Goal: Obtain resource: Download file/media

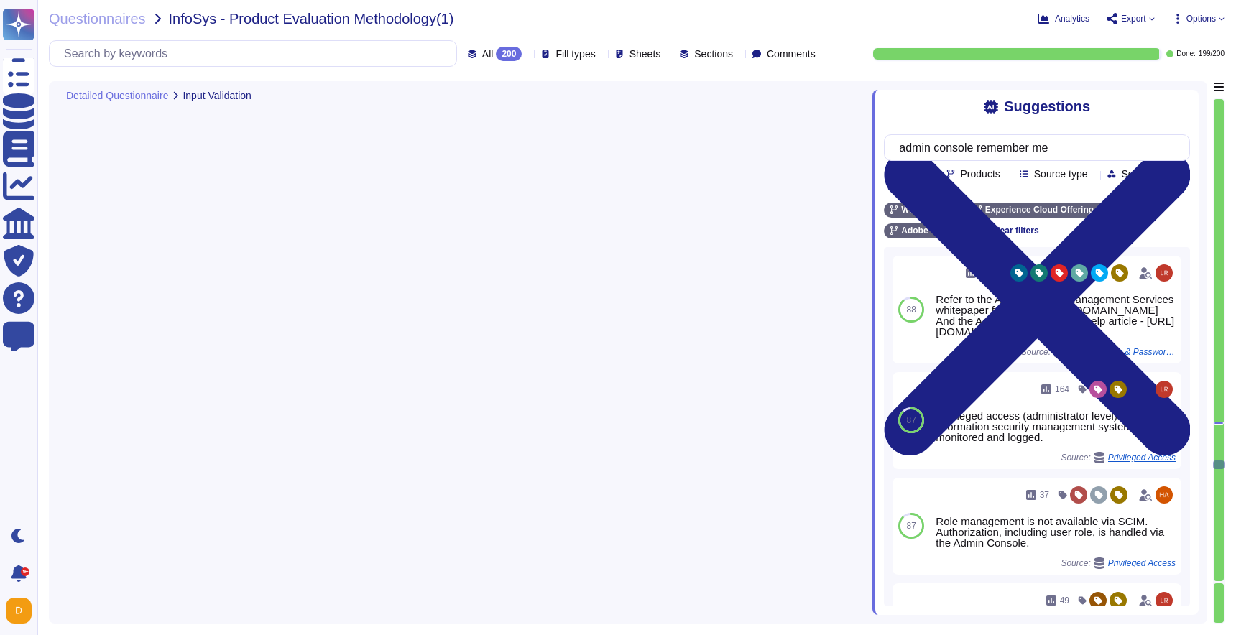
type textarea "The application performs input validation on all fields on the server side to p…"
type textarea "Yes, the application has file upload functionality. Files are validated to ensu…"
type textarea "Yes, for every file uploaded, Adobe performs real-time anti-virus scans using C…"
type textarea "Files are validated to ensure they have proper formats."
type textarea "Adobe's access control policies and standards ensure that users have the least …"
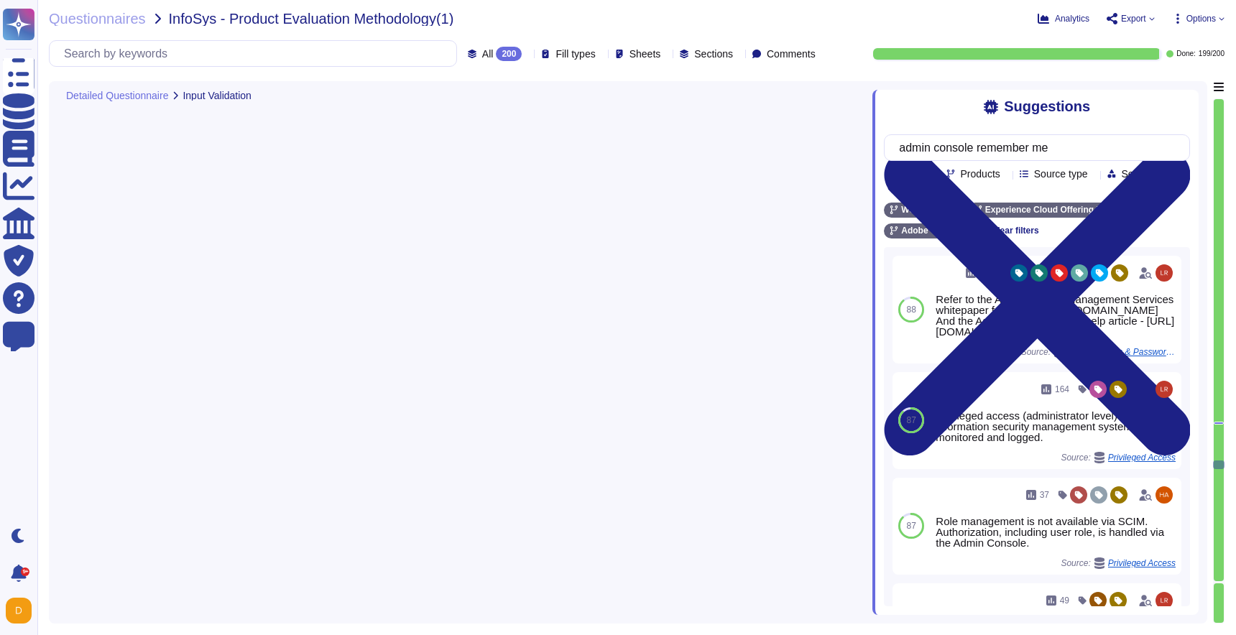
type textarea "As a general rule, our infrastructure has automatic/dynamic elasticity of more …"
type textarea "Lo ipsumdolor si ame Conse adipisci el seddo. Eiusmod Tempo: • Incididu Utlab E…"
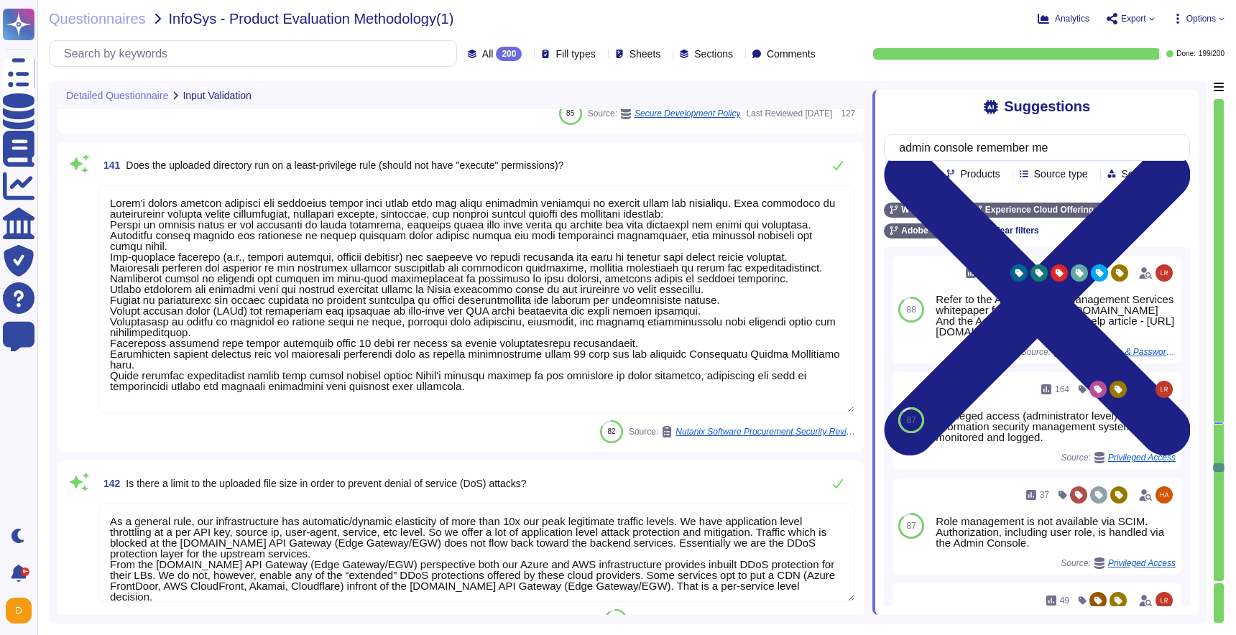
scroll to position [23817, 0]
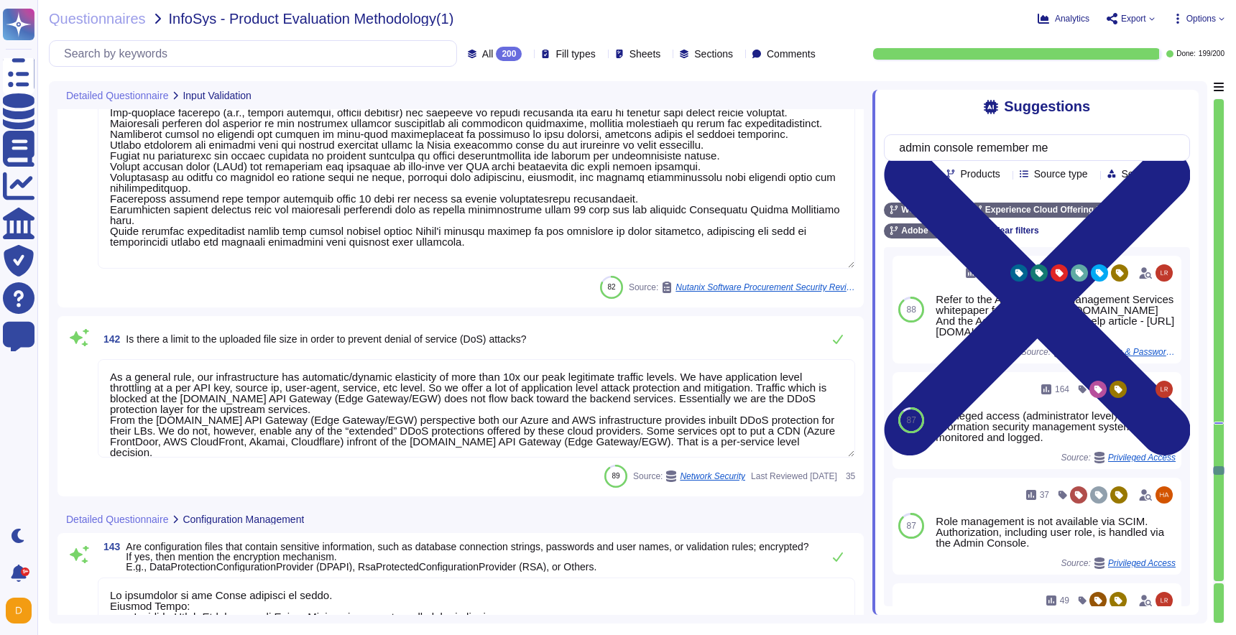
type textarea "Yes, configuration files are version controlled and stored in an Adobe-approved…"
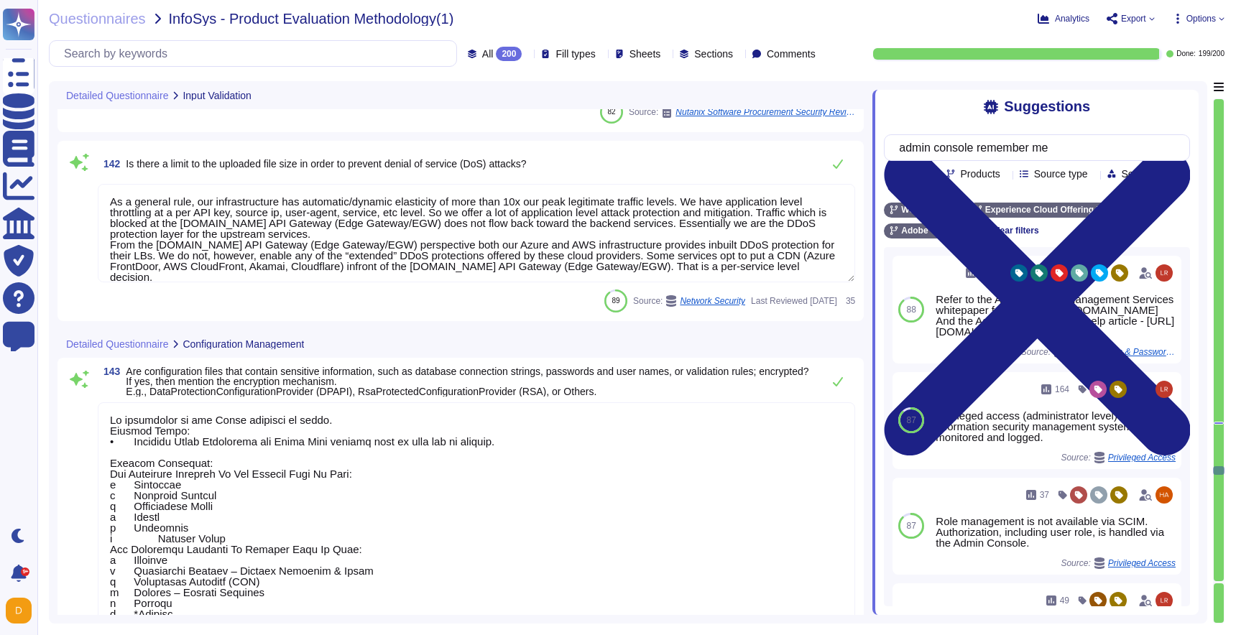
type textarea "Our application does not make use of any default accounts or passwords. All def…"
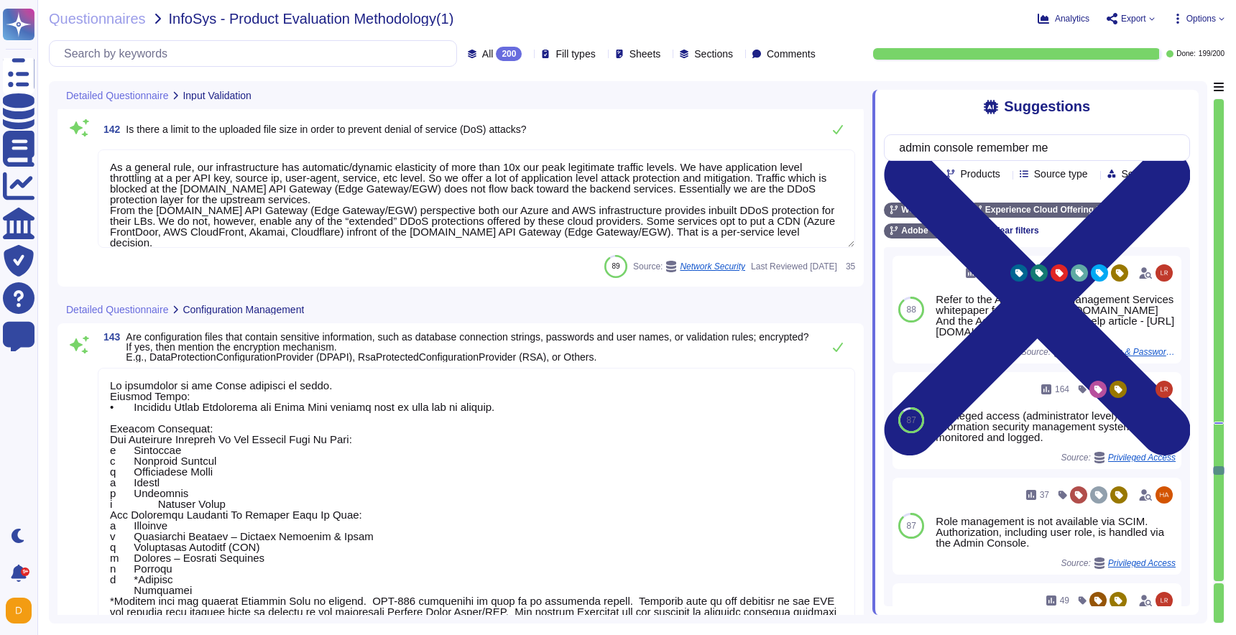
scroll to position [1, 0]
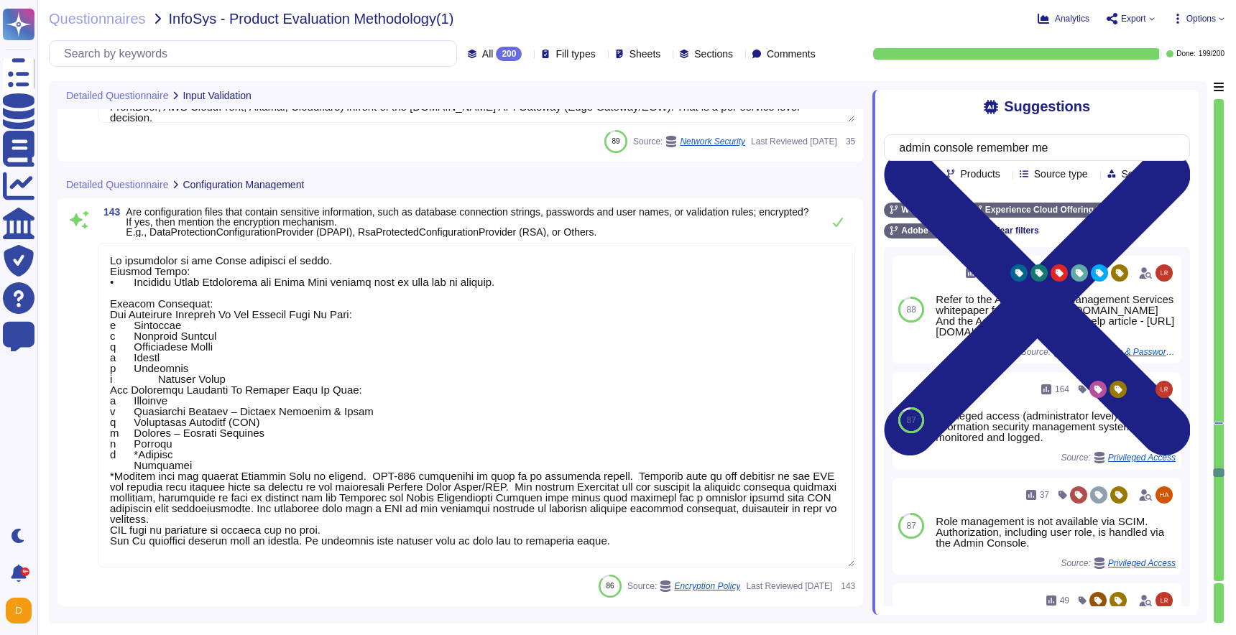
type textarea "The application/product handles the following types of data: 1. Personal Identi…"
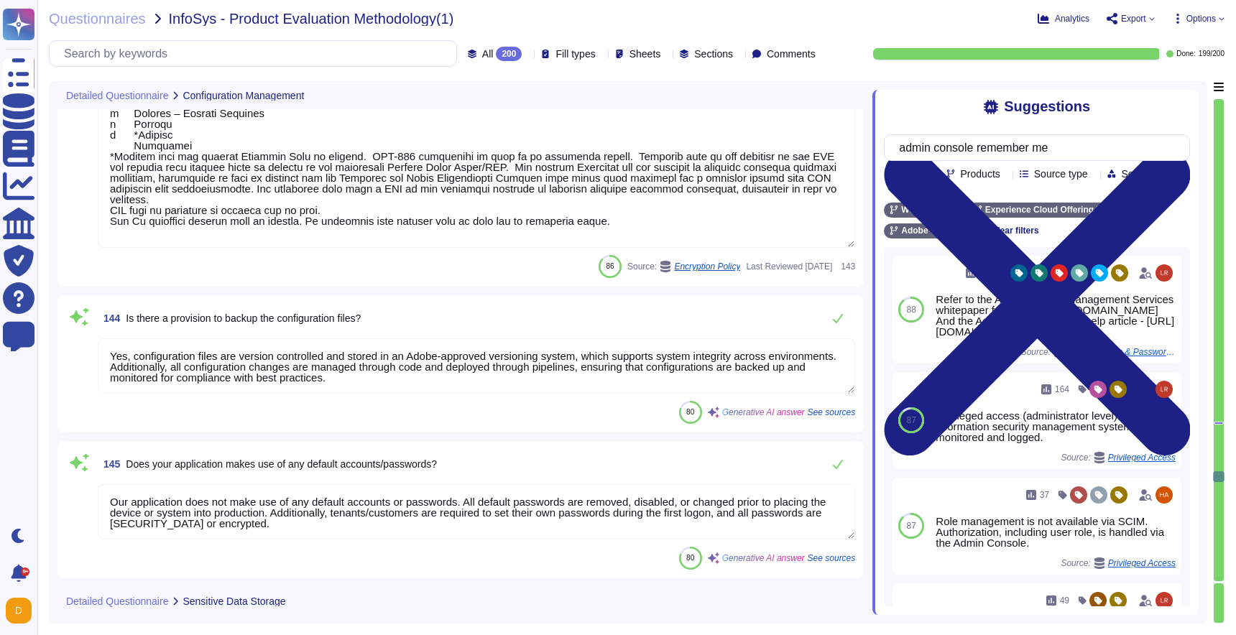
scroll to position [24567, 0]
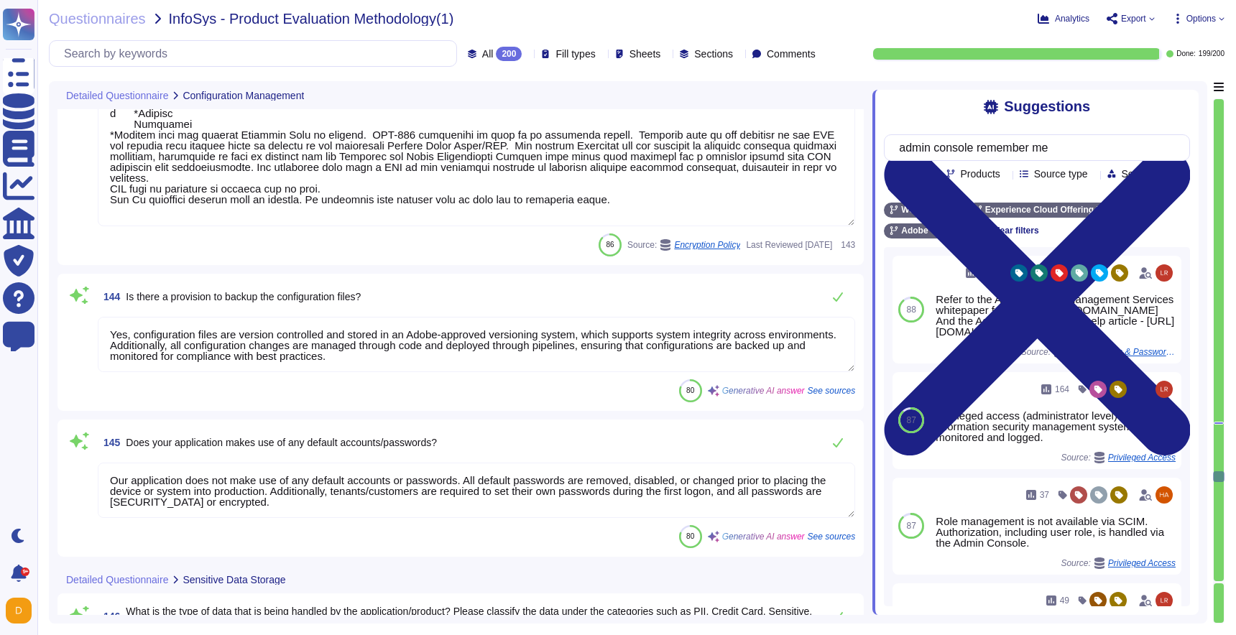
type textarea "The data classification levels are as follows: Public, Internal, Confidential, …"
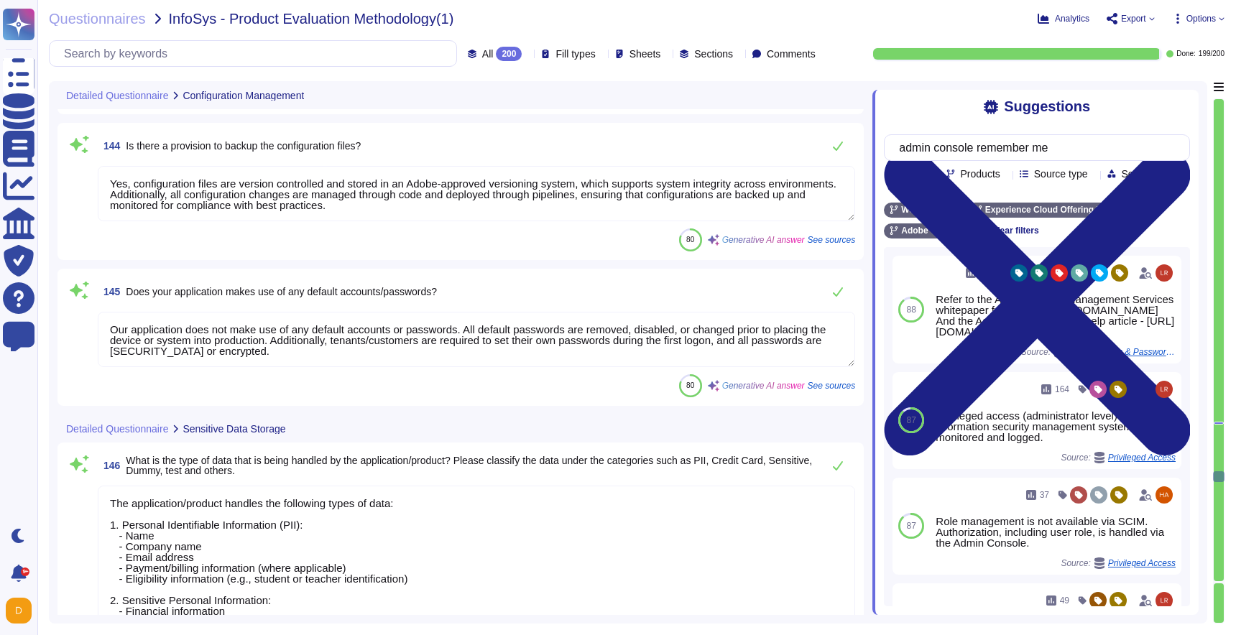
type textarea "Yes, sensitive data is encrypted. We utilize AES-256 bit encryption at rest as …"
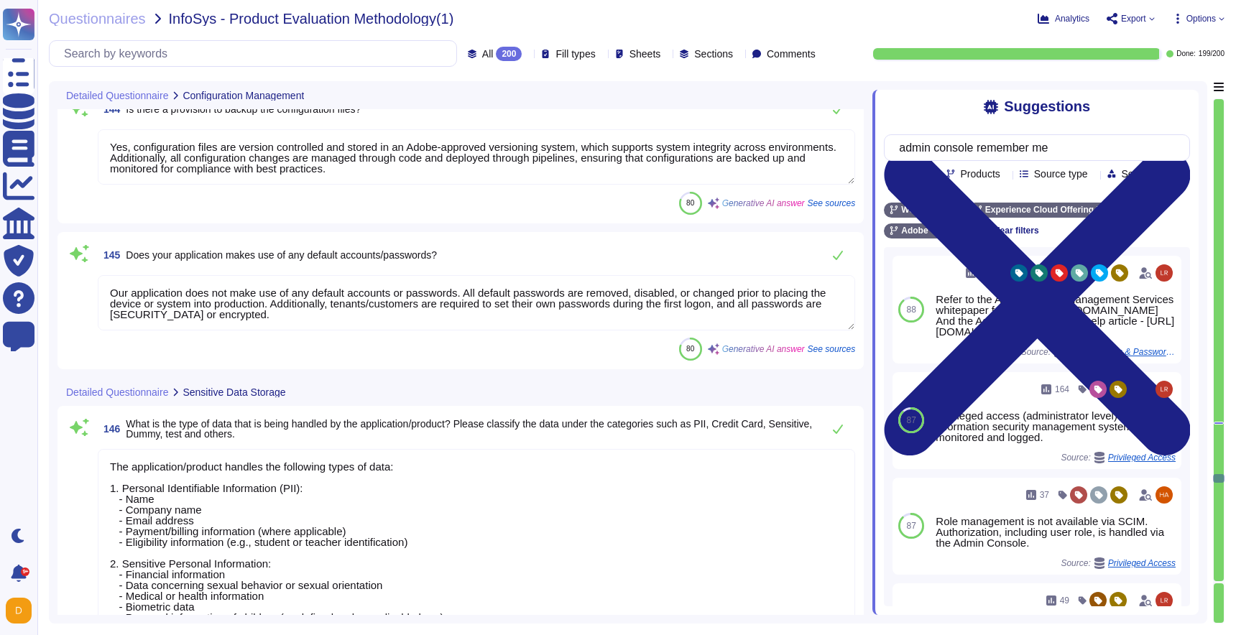
scroll to position [1, 0]
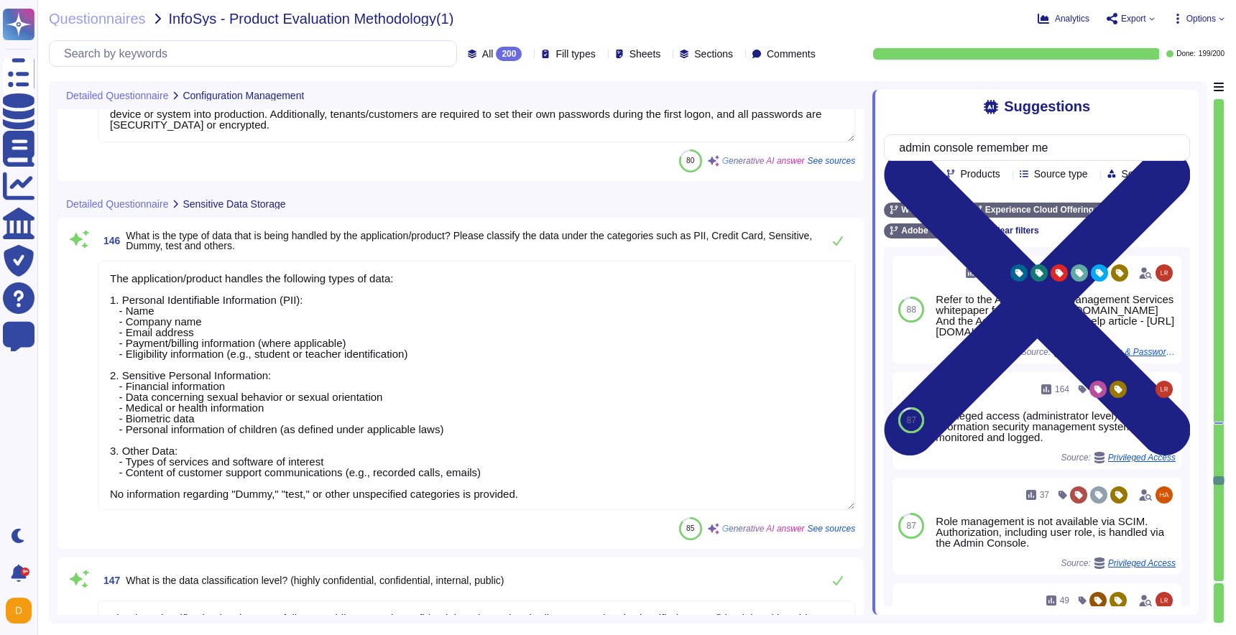
type textarea "Yes, Adobe has established comprehensive procedures and practices for the gener…"
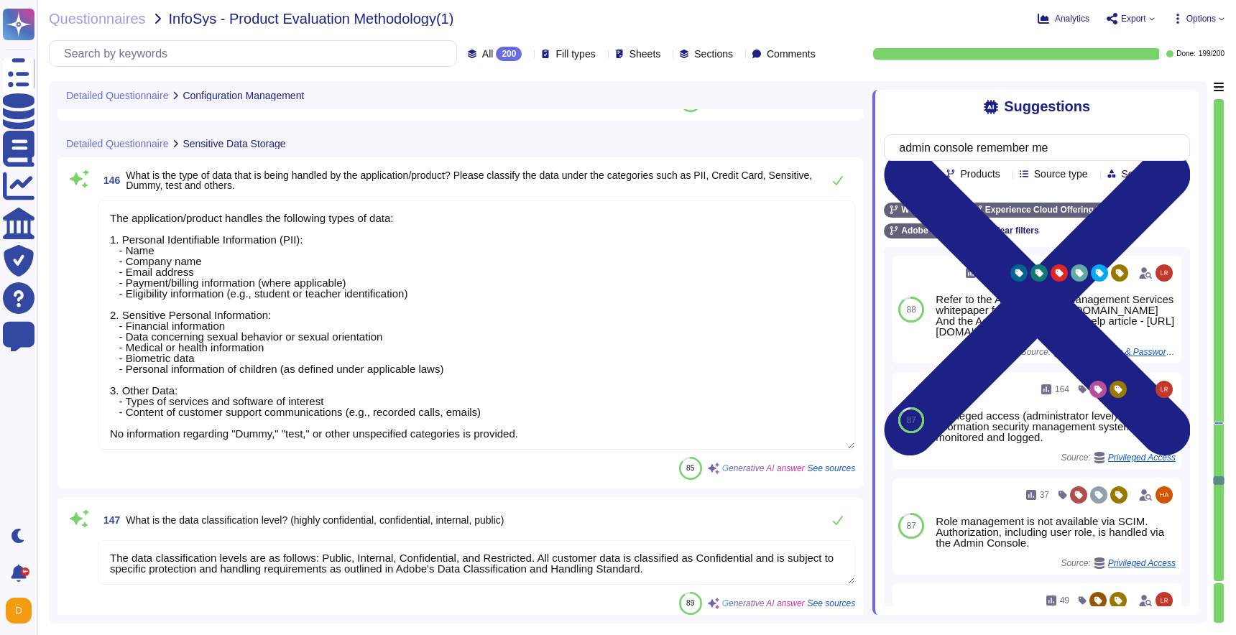
scroll to position [25063, 0]
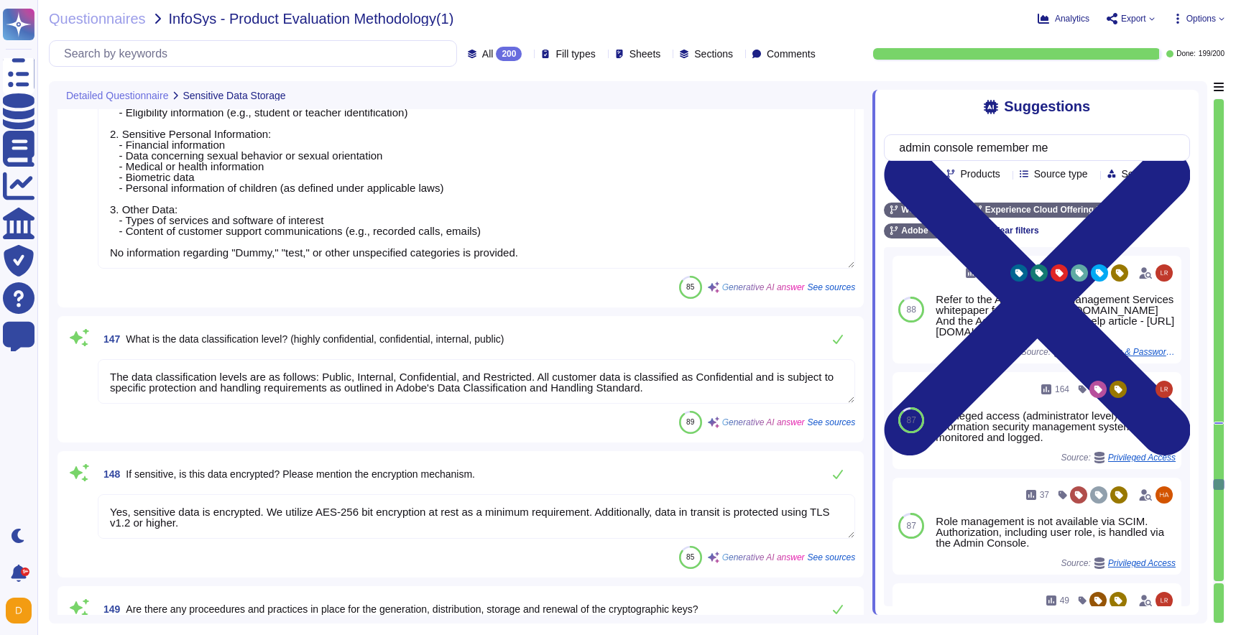
type textarea "The HTTPS configuration is applied to all communication with and between the so…"
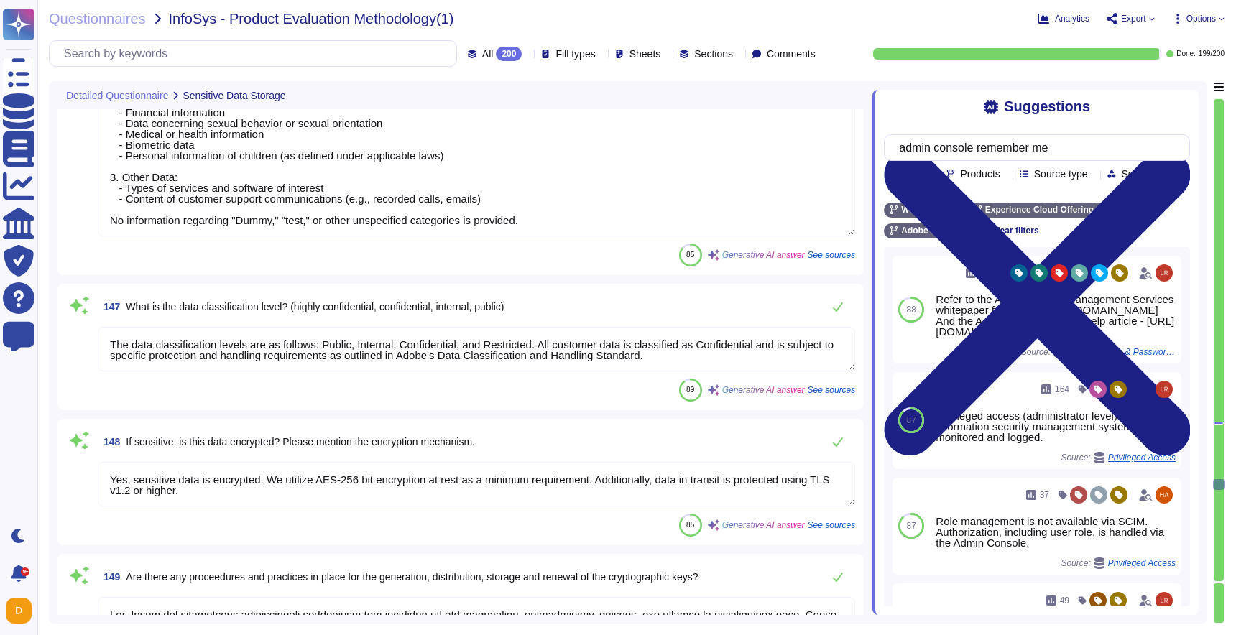
scroll to position [1, 0]
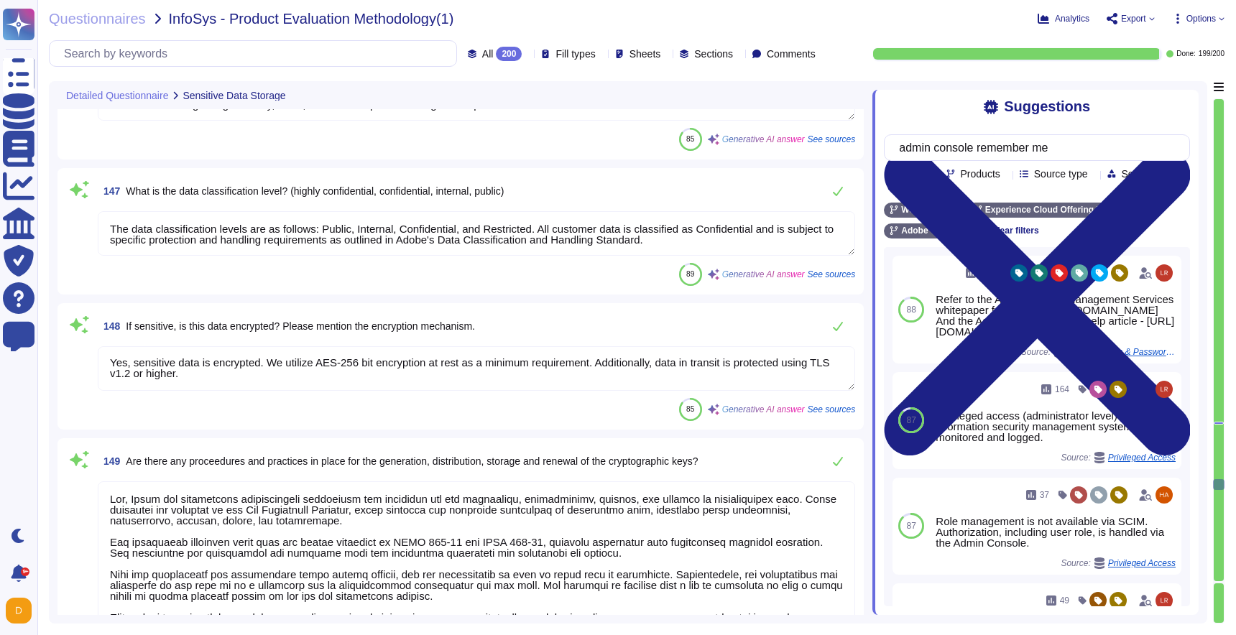
type textarea "Yes, Adobe products support TLS 1.2 and higher versions. All data in transit is…"
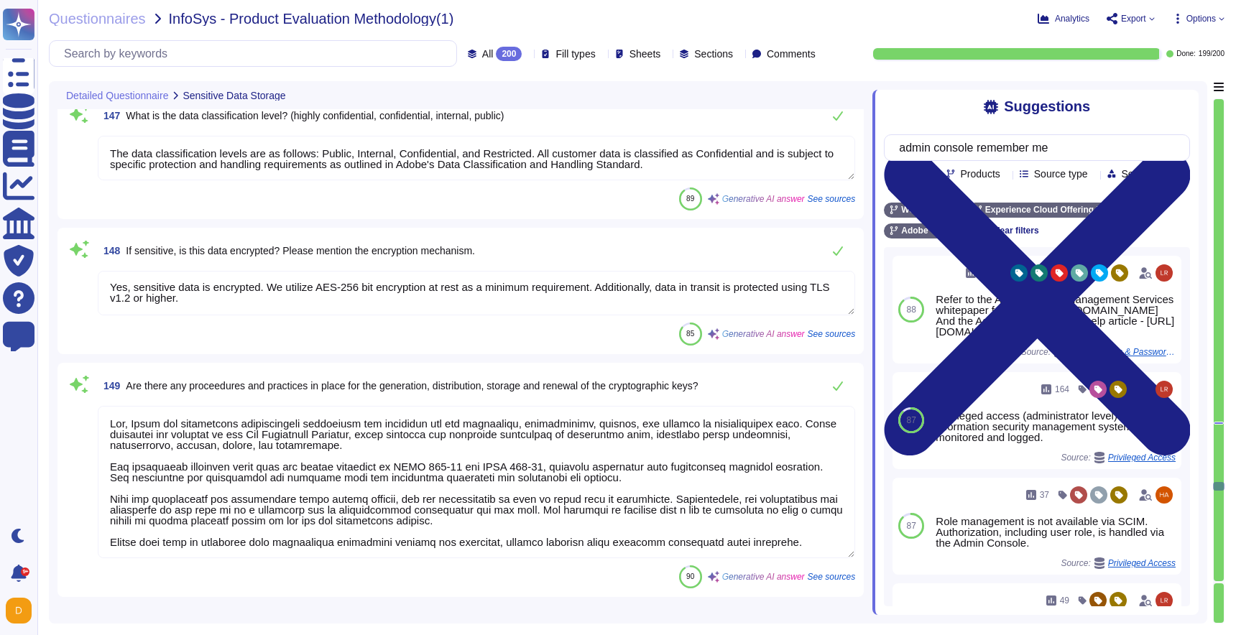
type textarea "The system employs various secure modes of transmission for sensitive data, inc…"
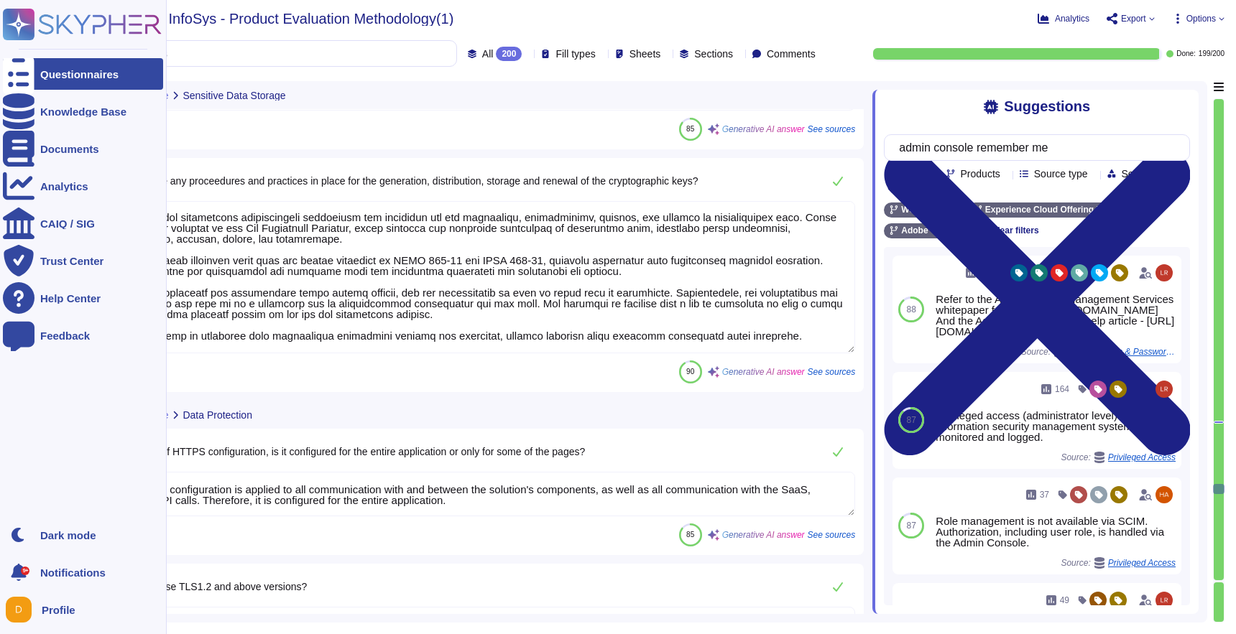
type textarea "Yes, the application automatically times out after a specific period of inactiv…"
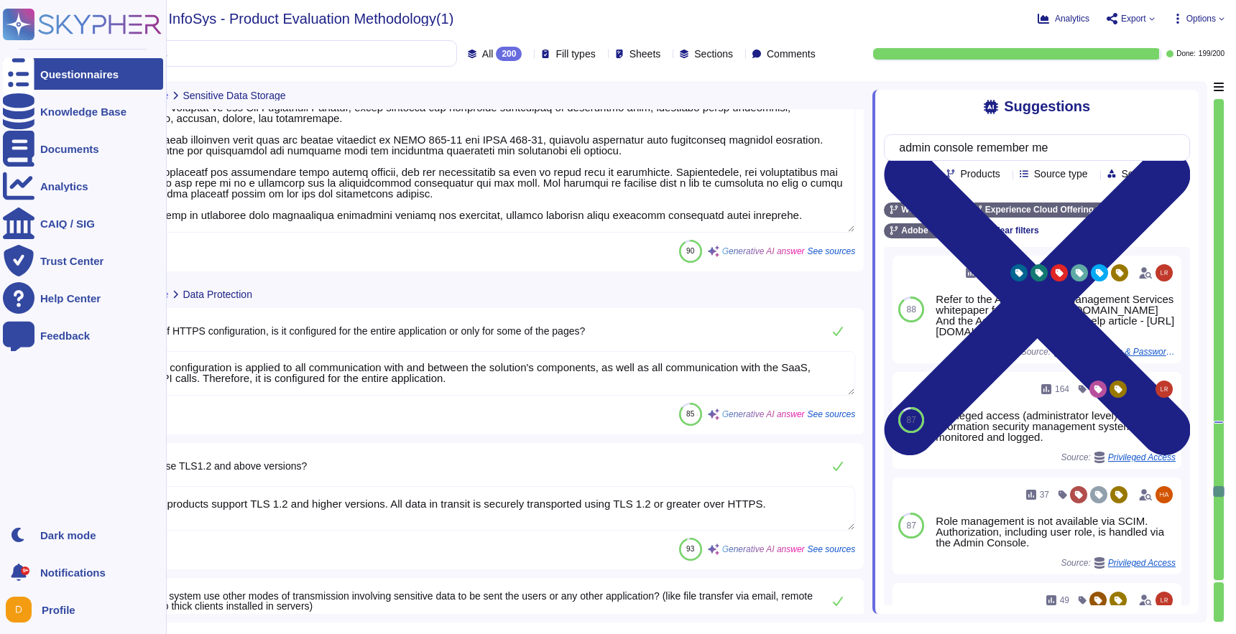
type textarea "Yes, the session times out after an administratively-configurable maximum time …"
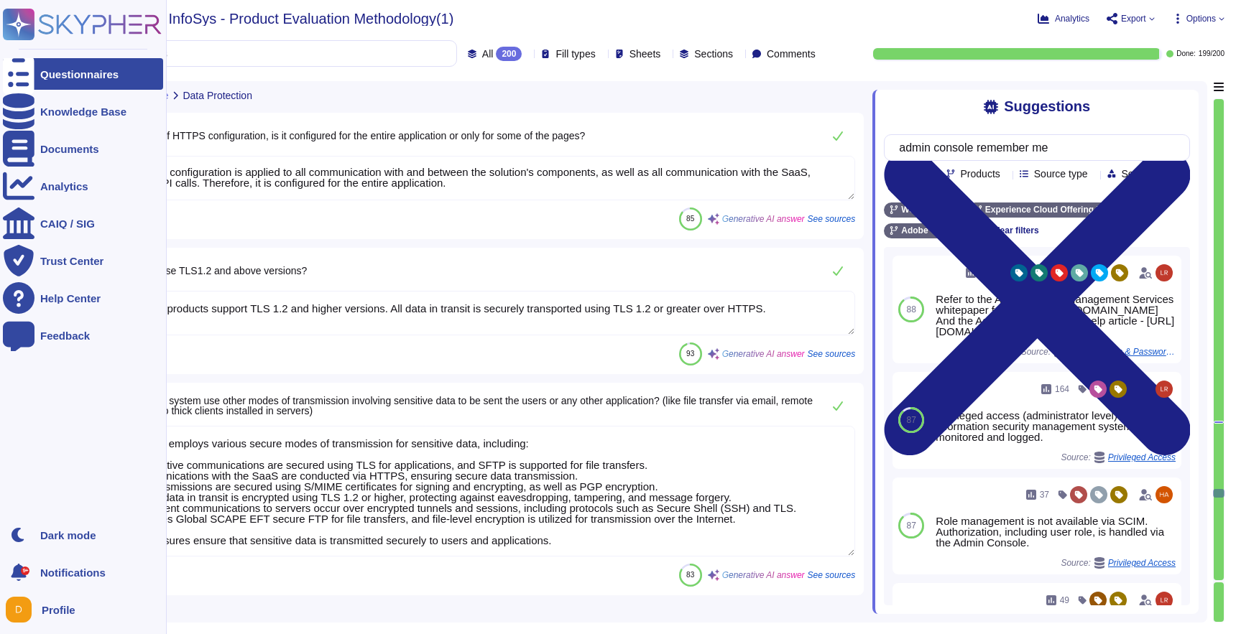
type textarea "Adobe does not disclose the number of failed logins required to trigger a tempo…"
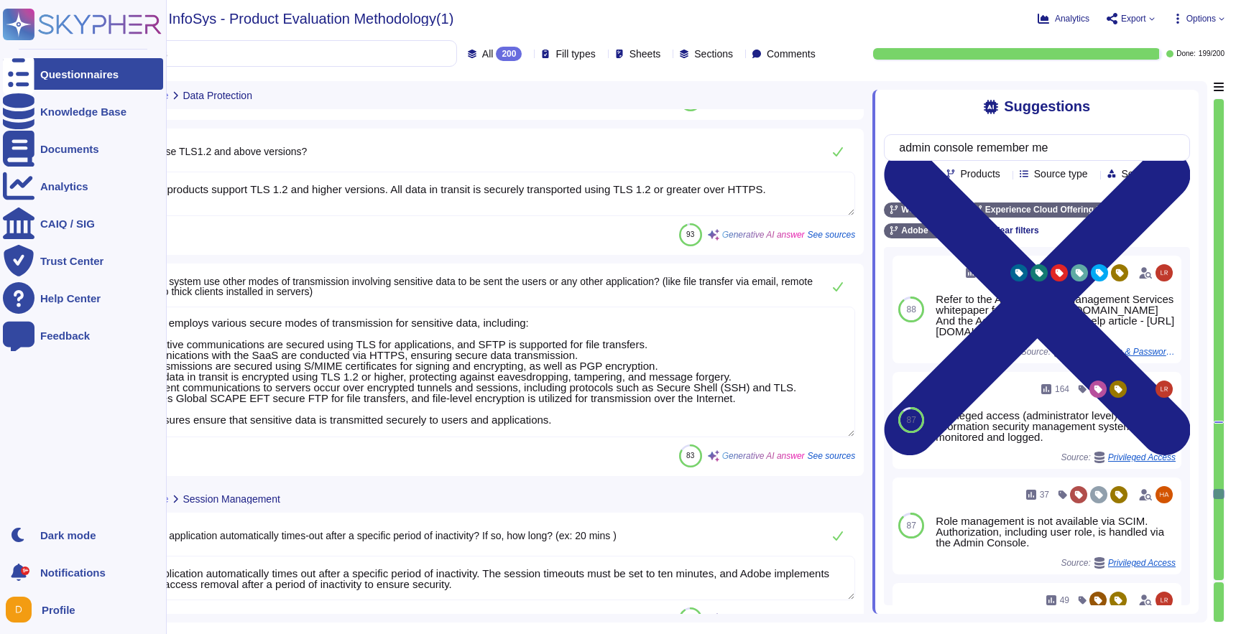
type textarea "The Adobe Admin Console supports several password protection levels and policie…"
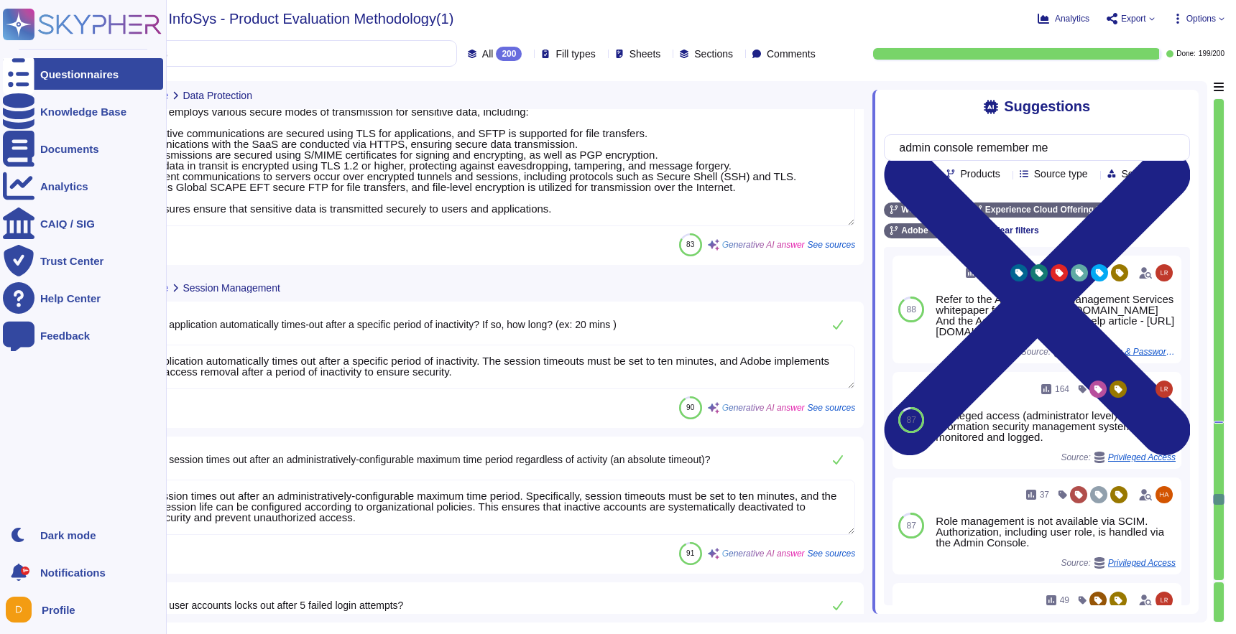
type textarea "Yes, session management is configurable by the customer, allowing for the setti…"
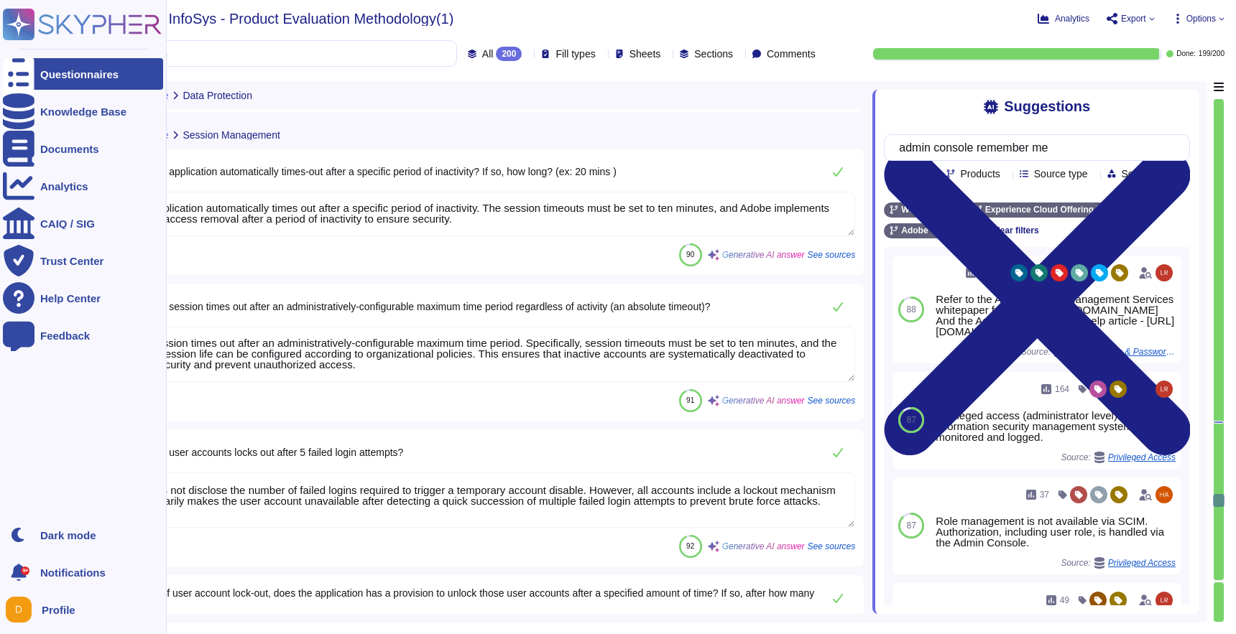
type textarea "The application logs both success and failure events that are identified as sec…"
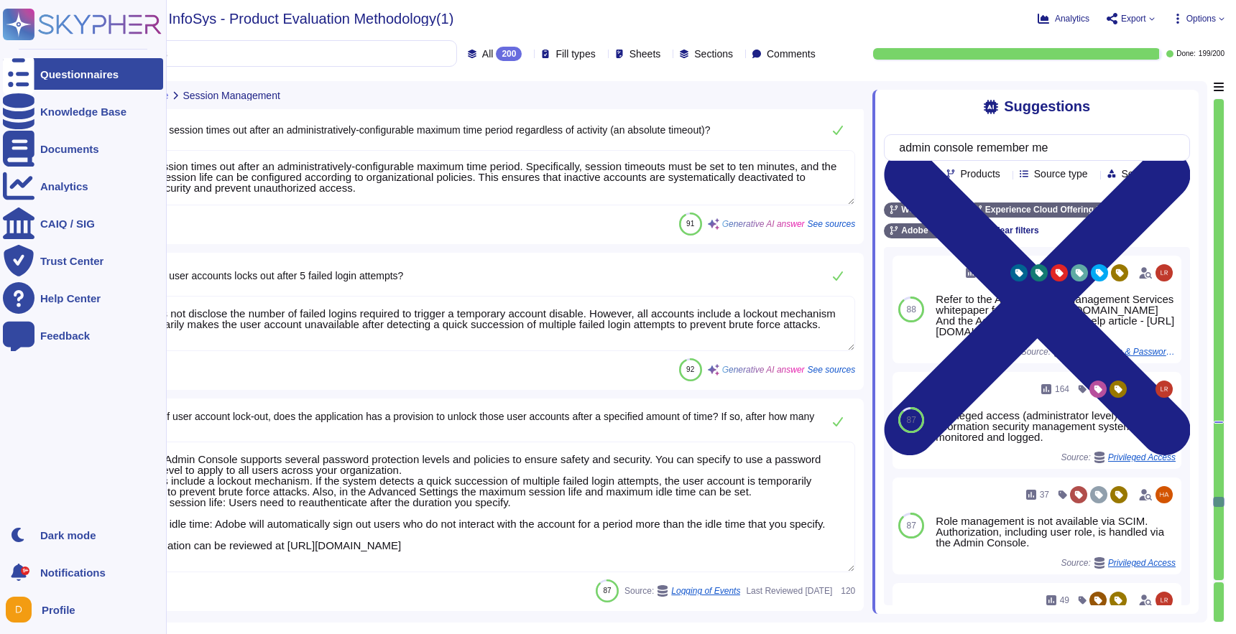
type textarea "Log files are stored centrally at Adobe and are archived within a Security Inci…"
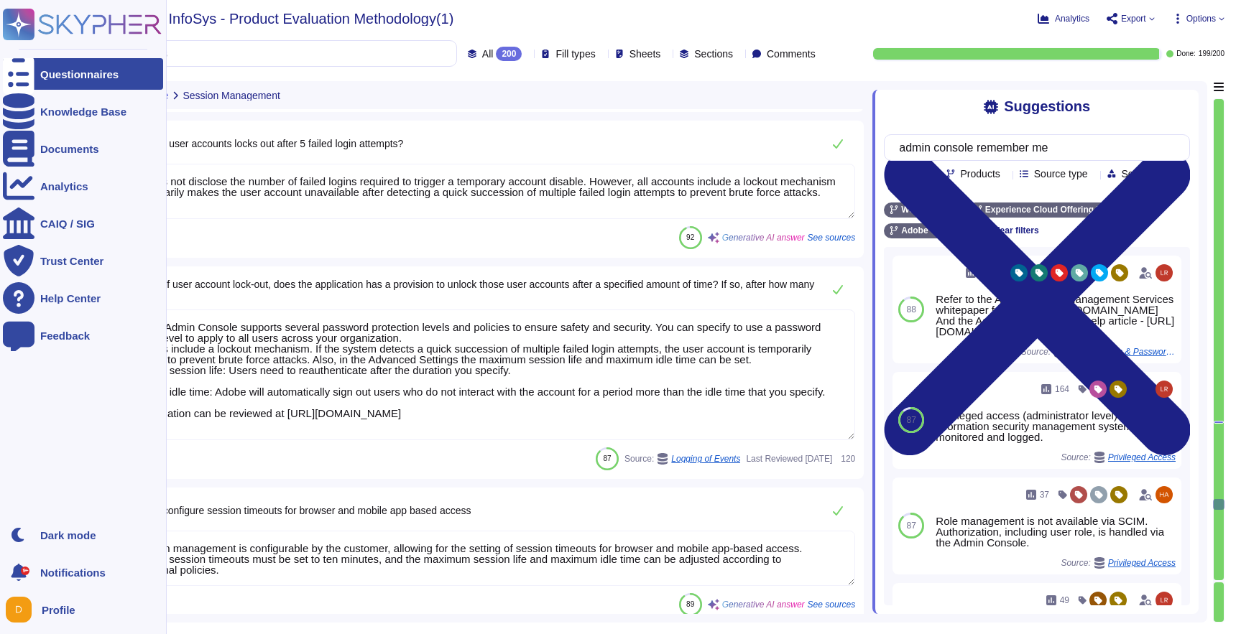
type textarea "Yes, logs are backed up and stored for at least 24 hours, and the SIEM service …"
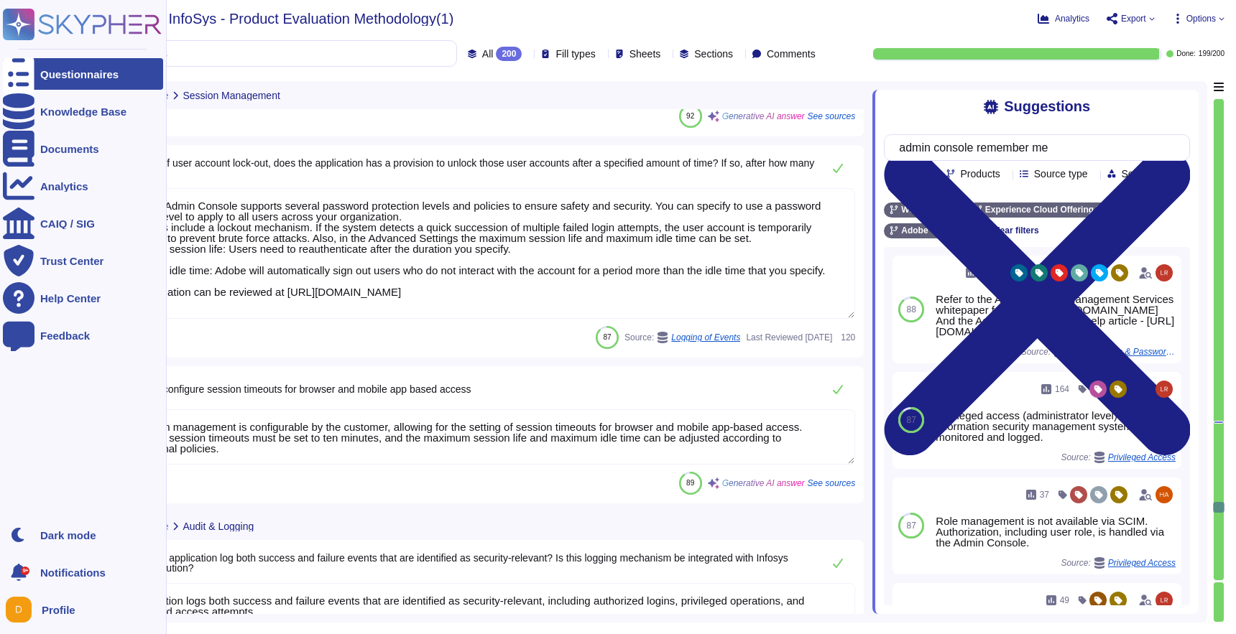
type textarea "Logs are reviewed at least once a month. Additionally, the SOC team reviews sev…"
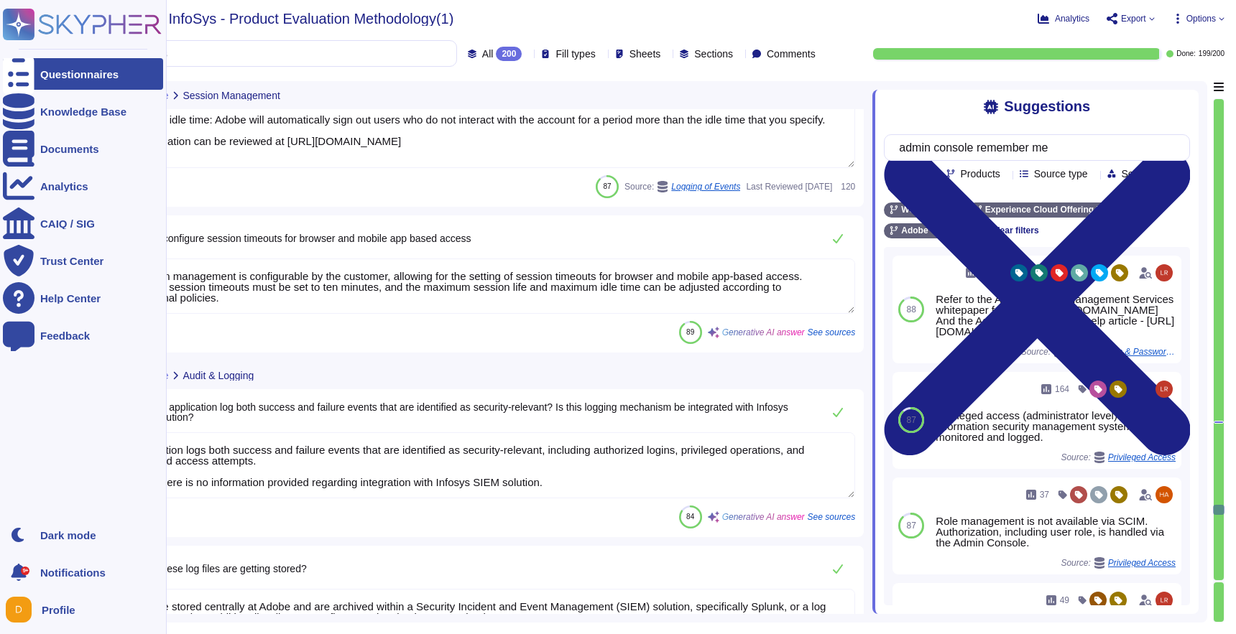
type textarea "Access to log files is governed by Adobe's access management processes and is r…"
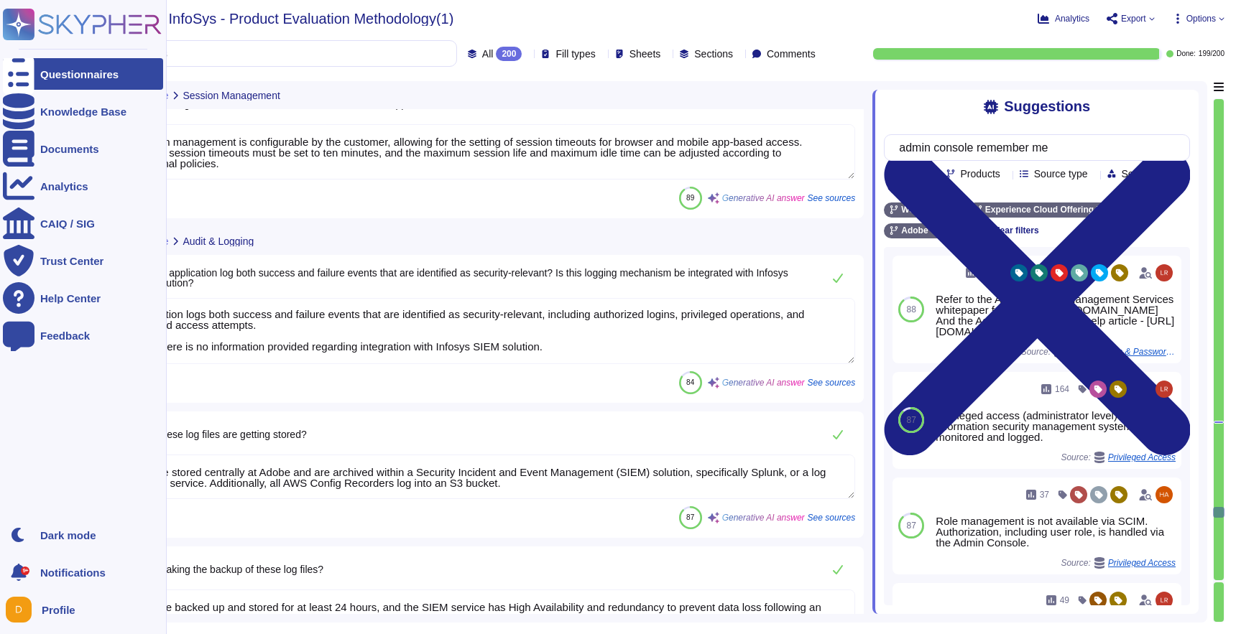
type textarea "Logs are retained for a minimum period of 12 months."
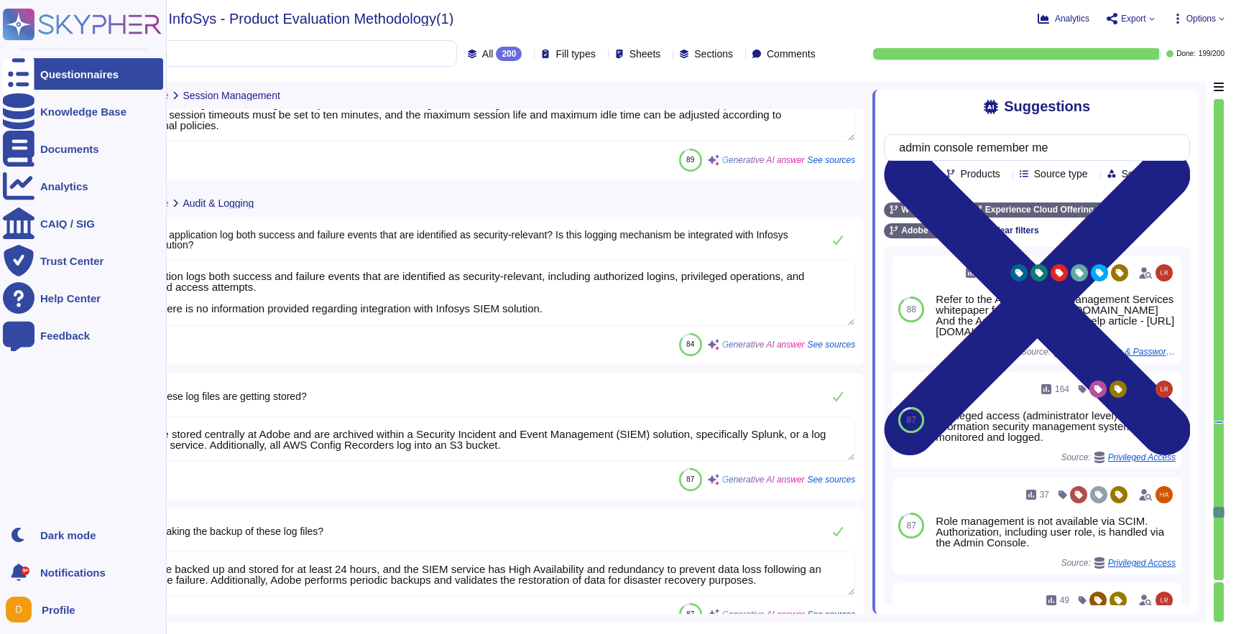
scroll to position [27093, 0]
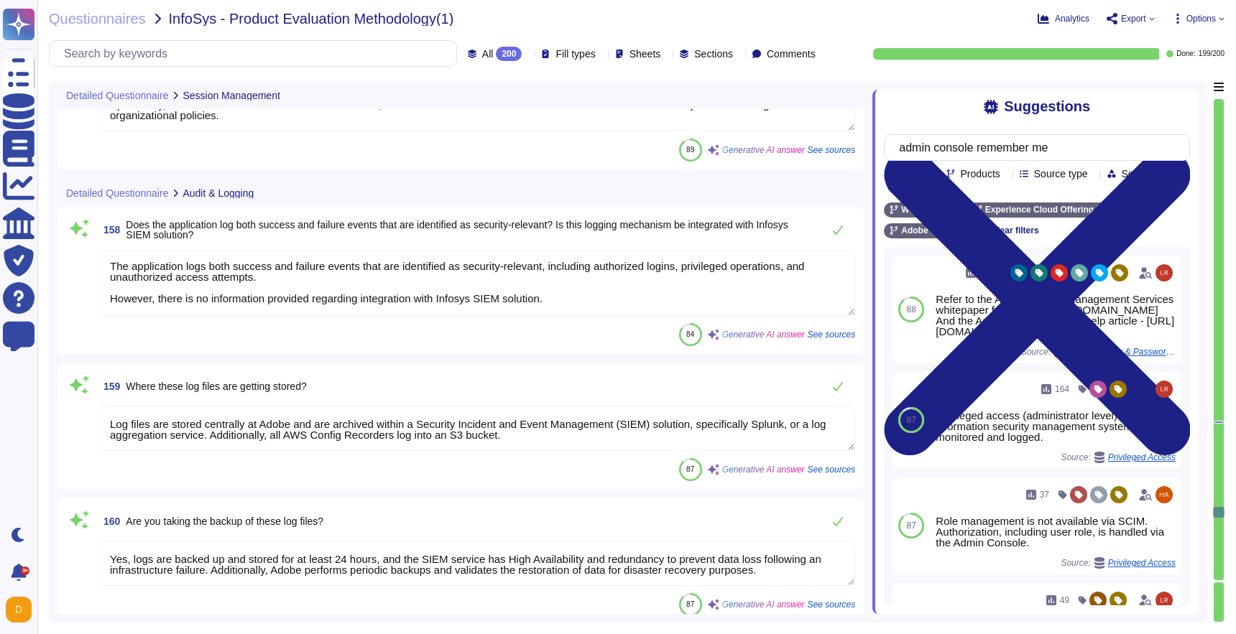
drag, startPoint x: 580, startPoint y: 300, endPoint x: 87, endPoint y: 298, distance: 492.9
click at [87, 298] on div "158 Does the application log both success and failure events that are identifie…" at bounding box center [460, 281] width 789 height 131
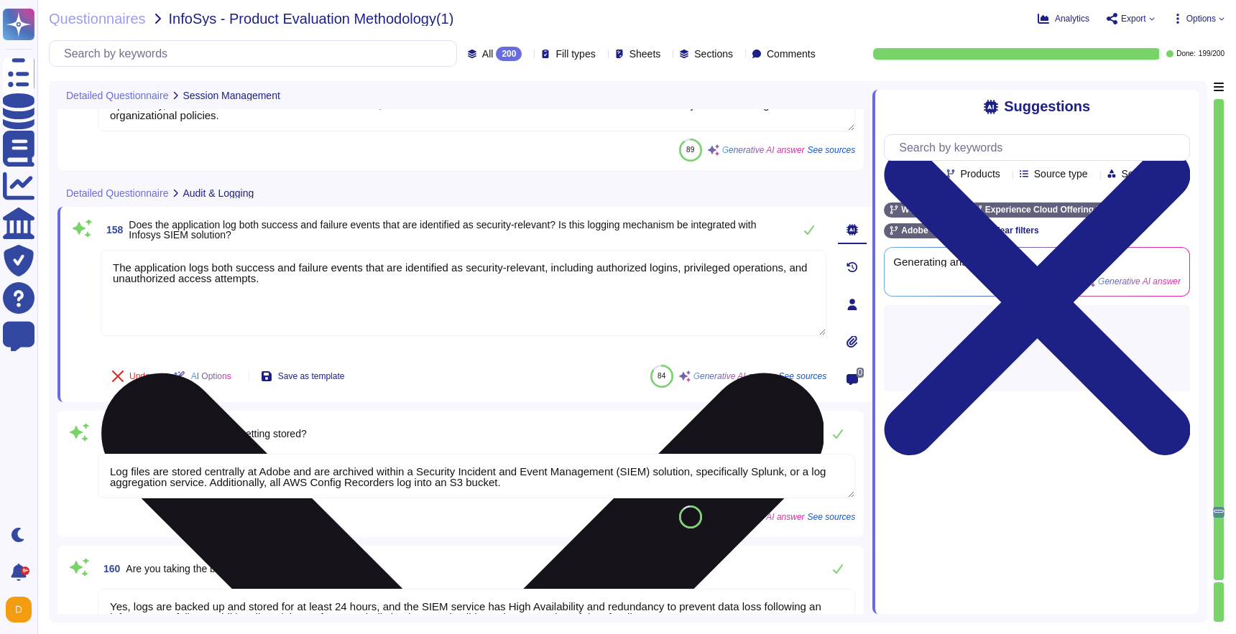
click at [365, 288] on textarea "The application logs both success and failure events that are identified as sec…" at bounding box center [464, 293] width 726 height 86
click at [365, 282] on textarea "The application logs both success and failure events that are identified as sec…" at bounding box center [464, 293] width 726 height 86
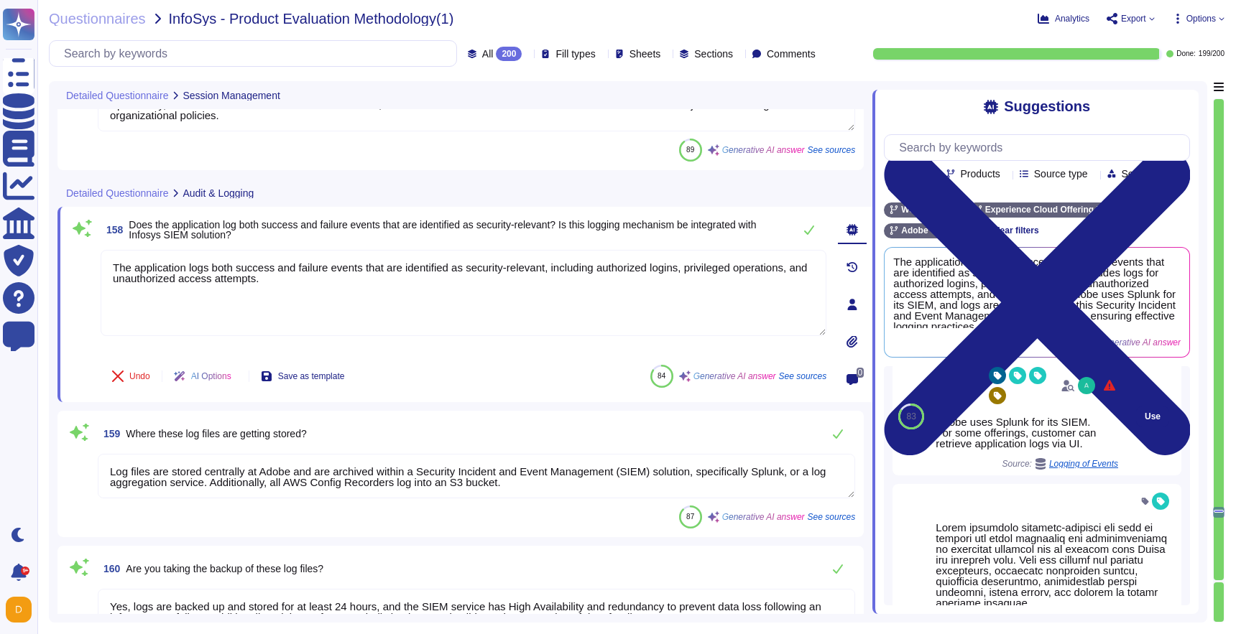
scroll to position [475, 0]
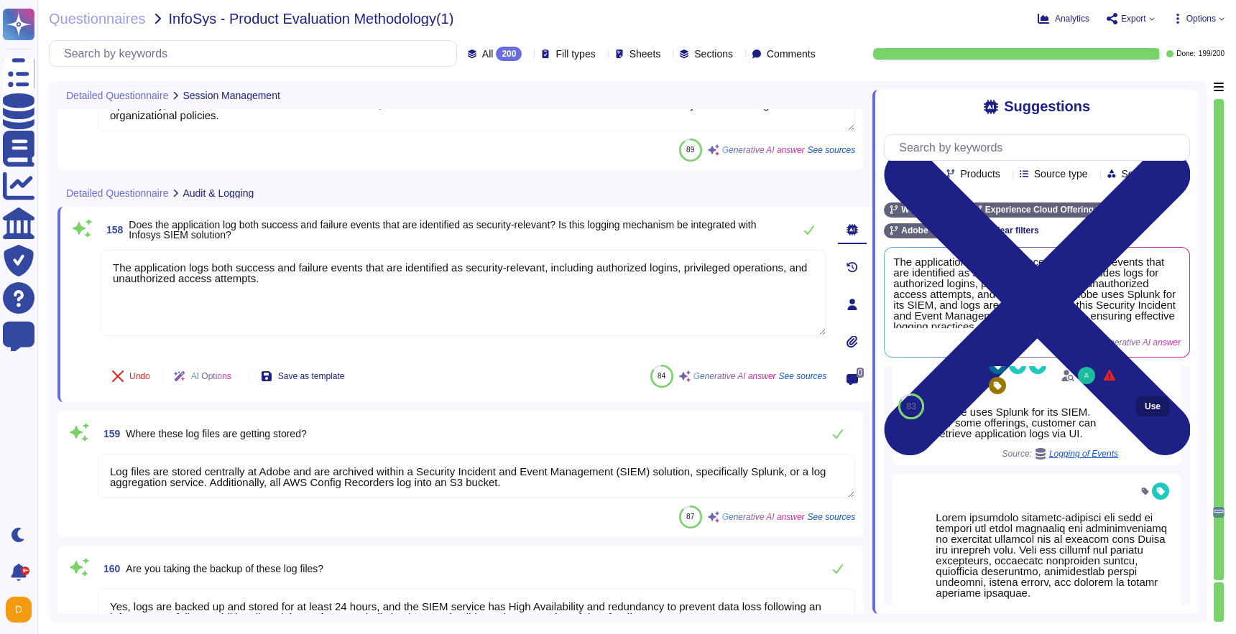
click at [1163, 411] on button "Use" at bounding box center [1152, 407] width 33 height 20
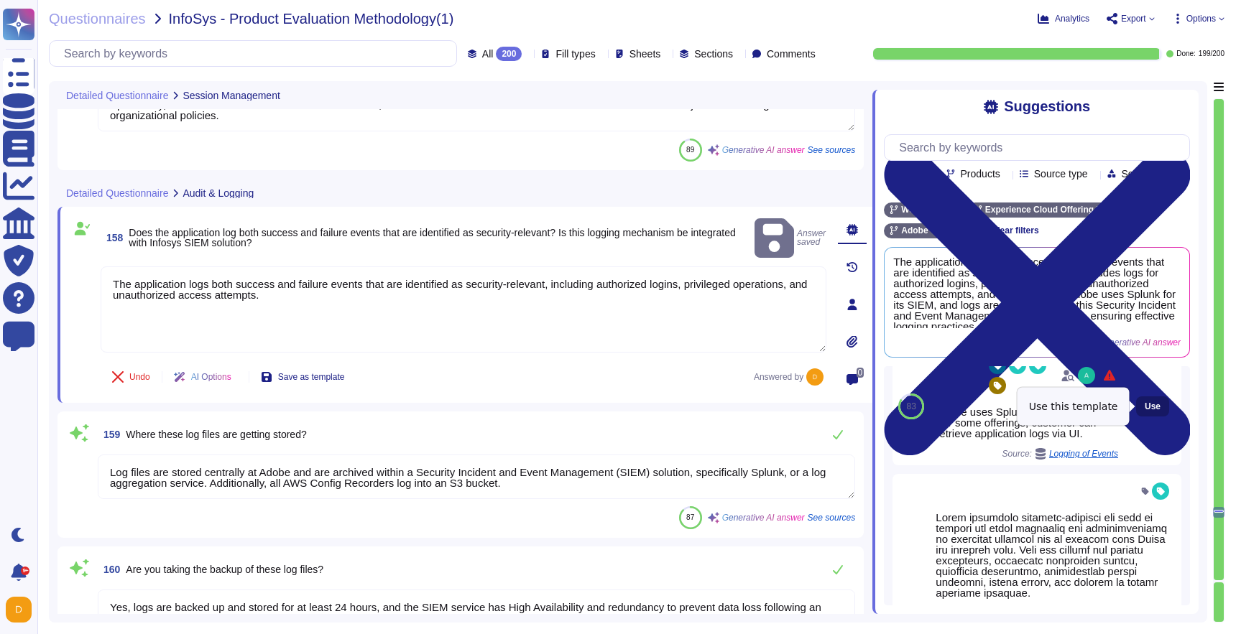
type textarea "The application logs both success and failure events that are identified as sec…"
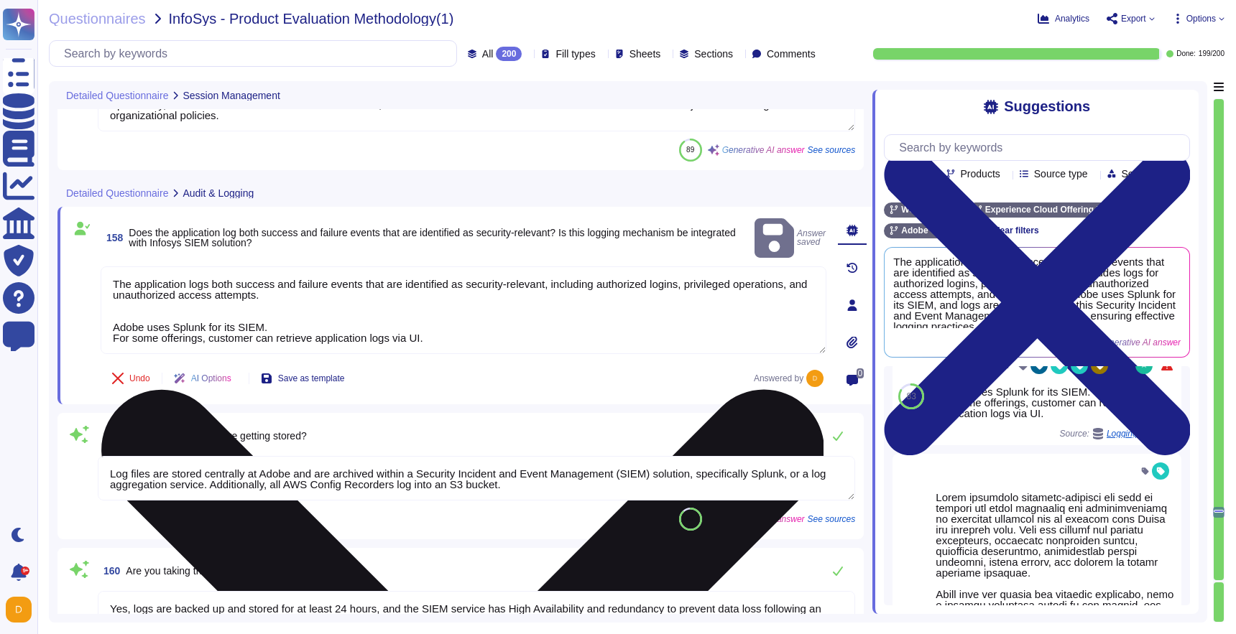
scroll to position [465, 0]
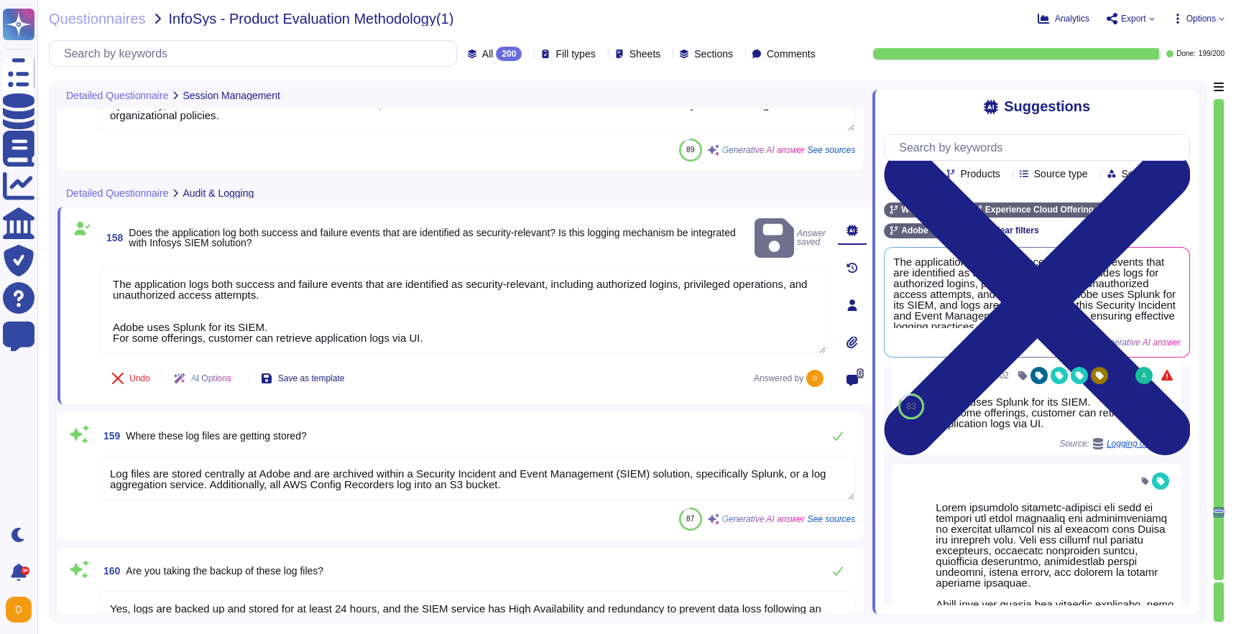
type textarea "Logs are retained for a minimum period of 12 months."
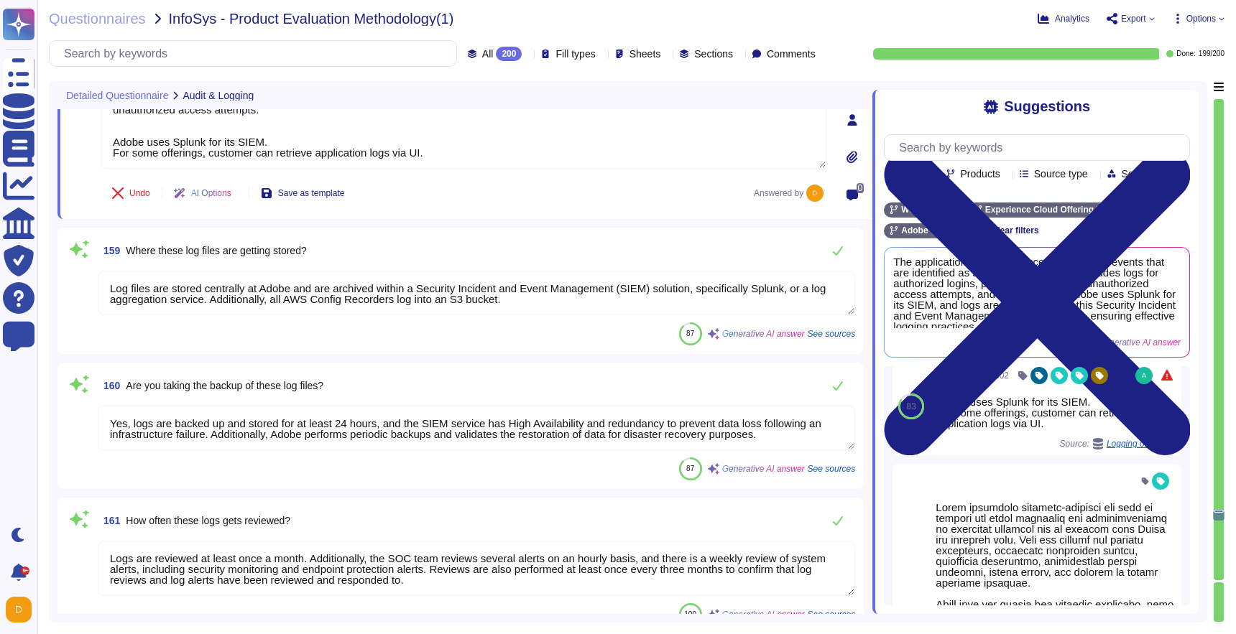
type textarea "Backups are performed nightly, and the retention period for the backups is 30 d…"
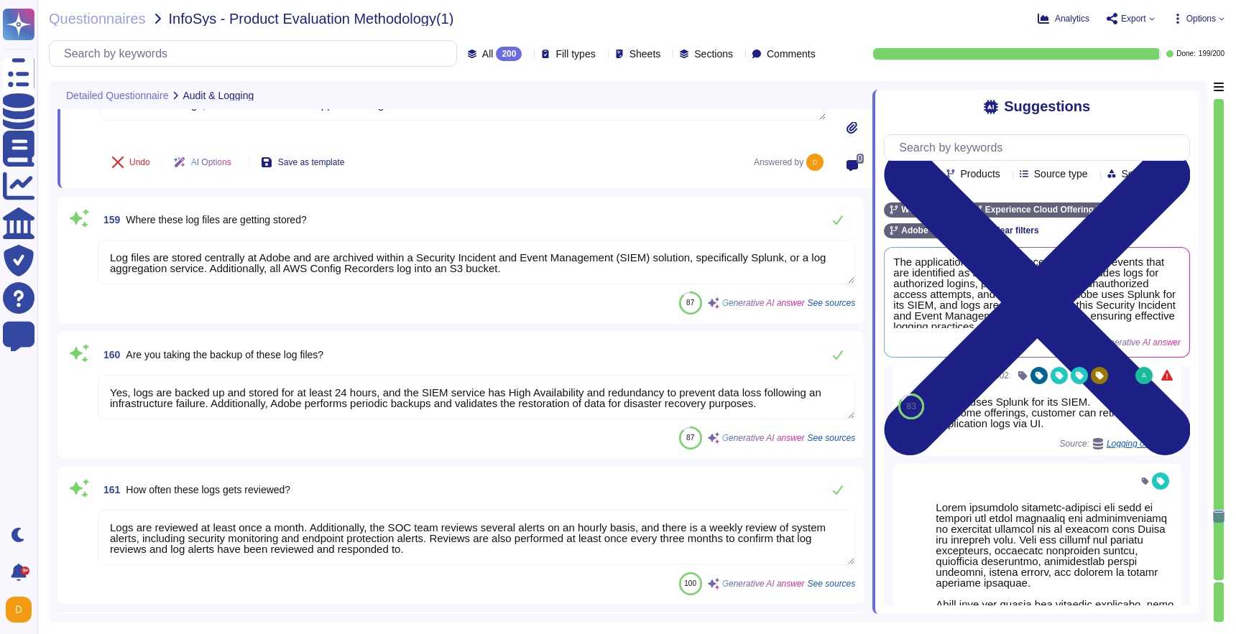
scroll to position [1, 0]
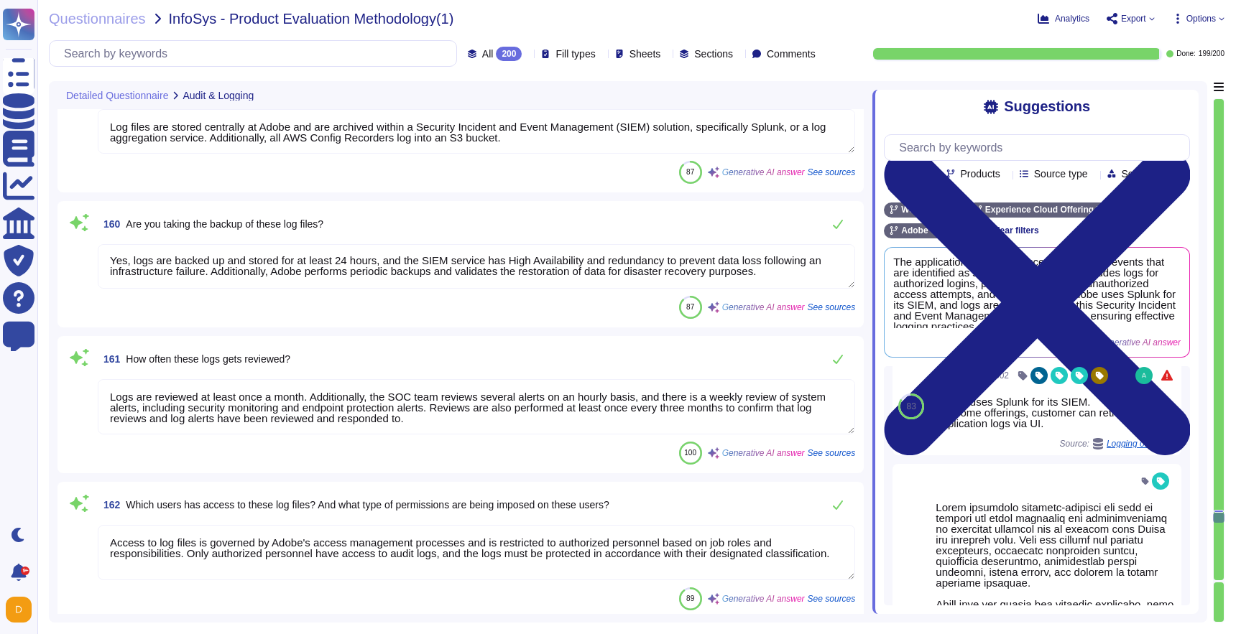
type textarea "Yes, sensitive data, including PII, is encrypted at rest using AES-256 bit encr…"
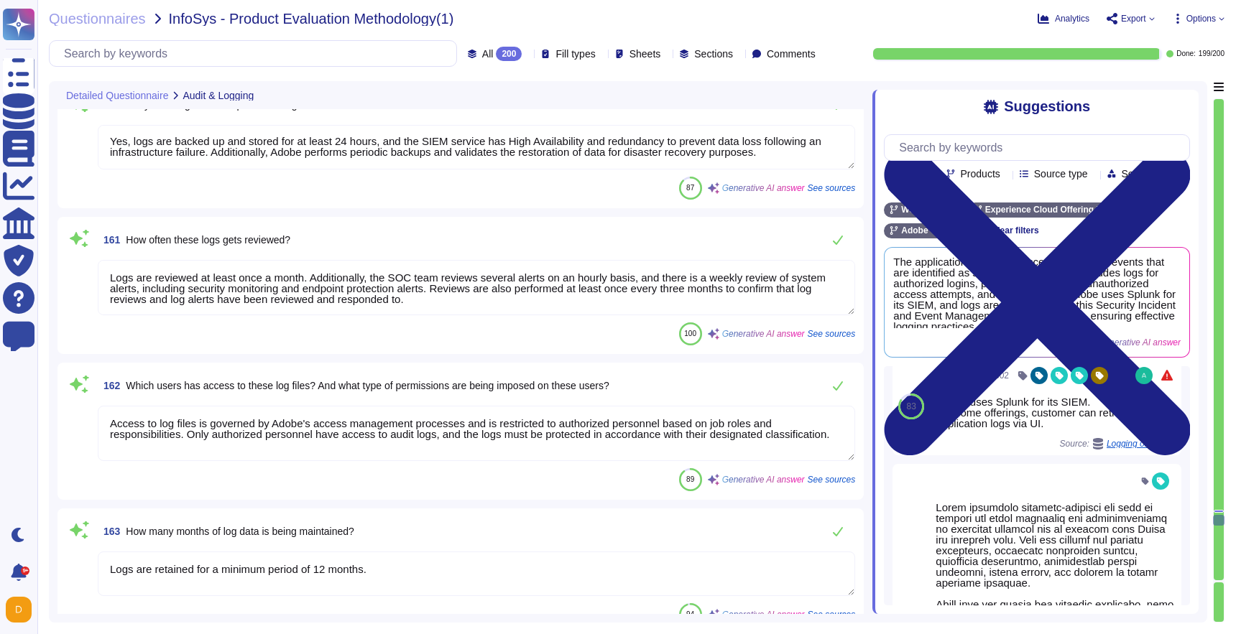
type textarea "The application servers utilize failover capability limited to the same cloud s…"
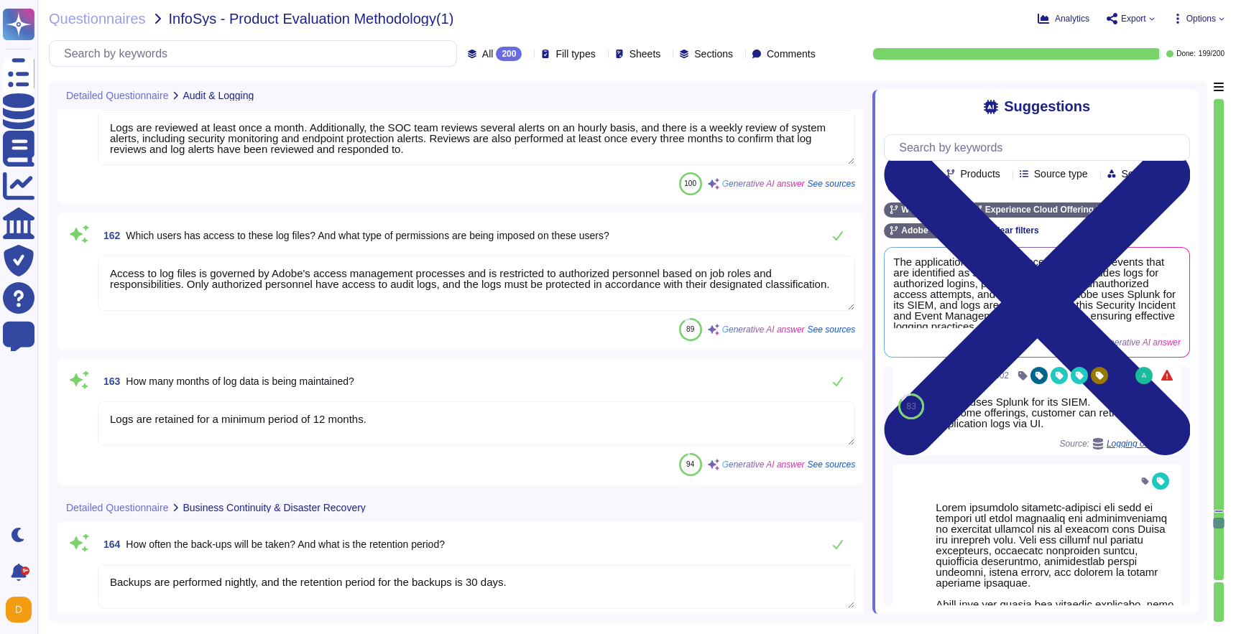
type textarea "Data is archived in a read-only mode and is used only as a legacy archive. Data…"
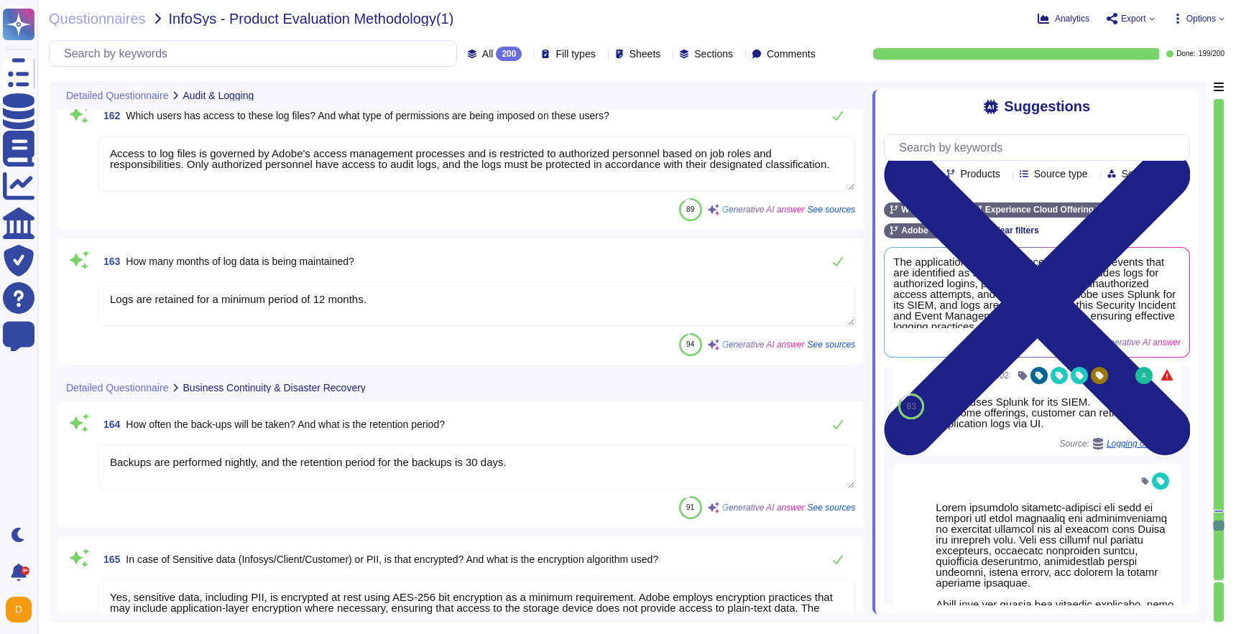
type textarea "Data destruction after the retention period or upon termination of service is c…"
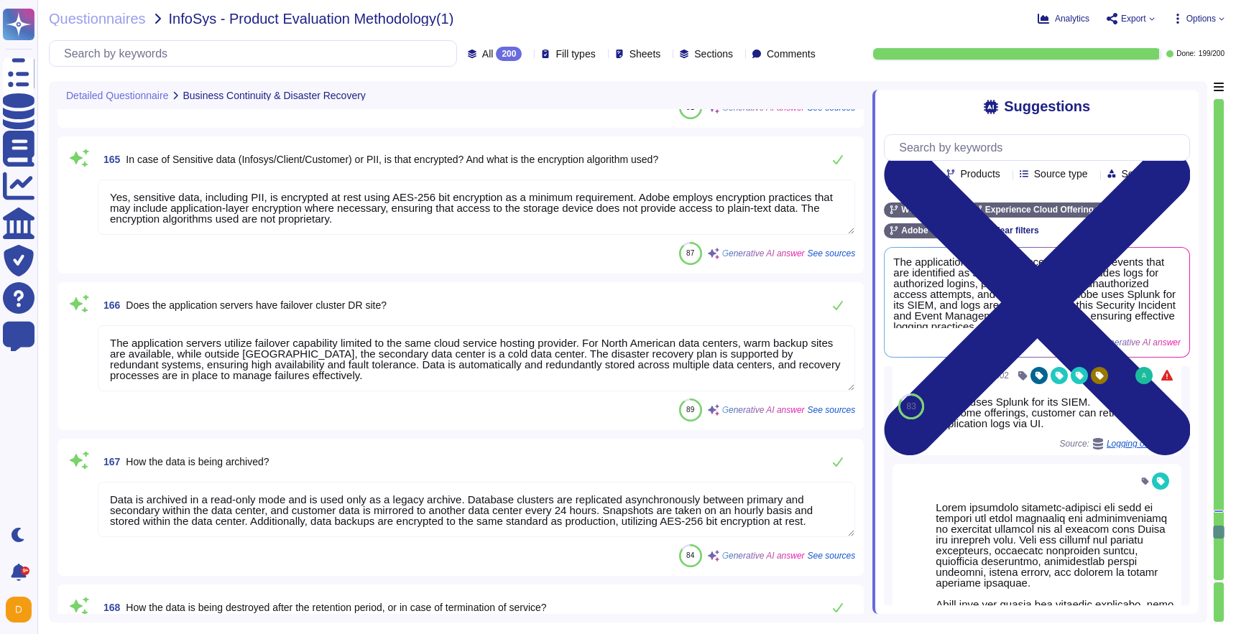
type textarea "Yes, there is a defined change management process for code, configuration, and …"
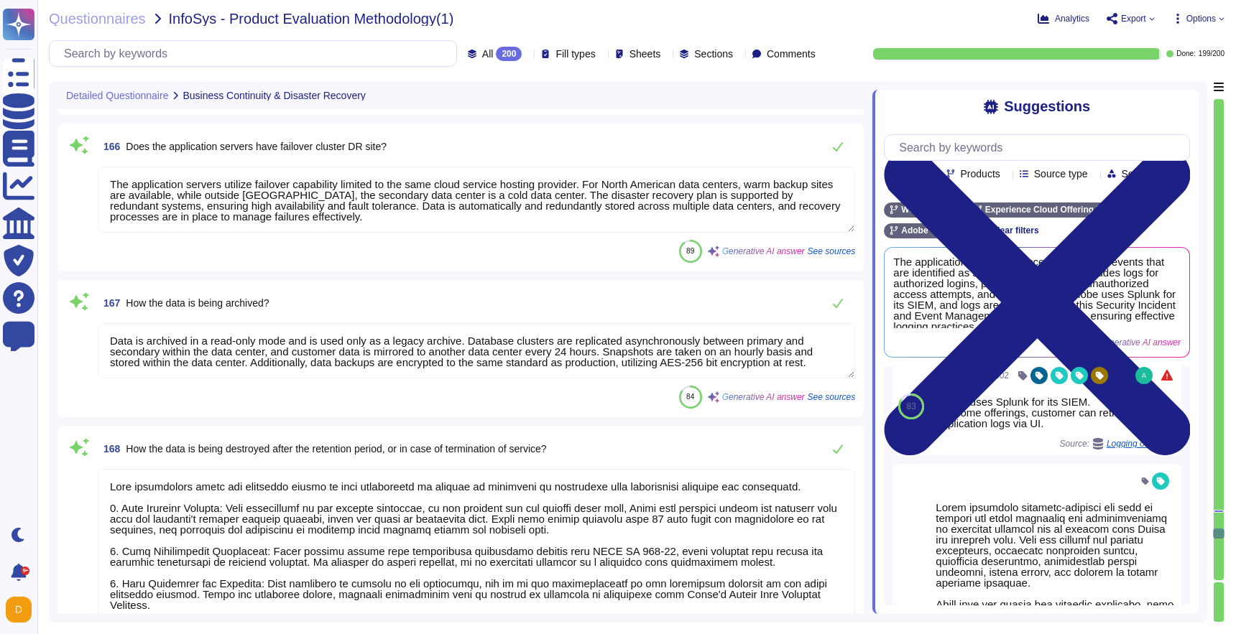
scroll to position [28314, 0]
type textarea "The source code audit team scans all Adobe source code to ensure they have prop…"
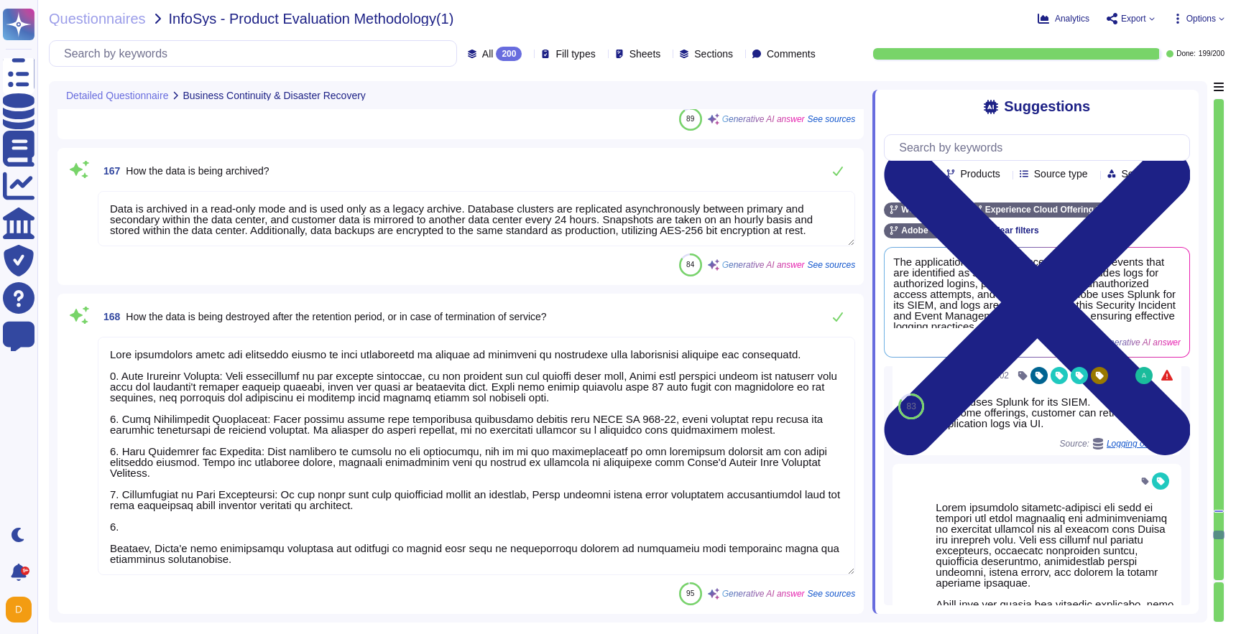
scroll to position [1, 0]
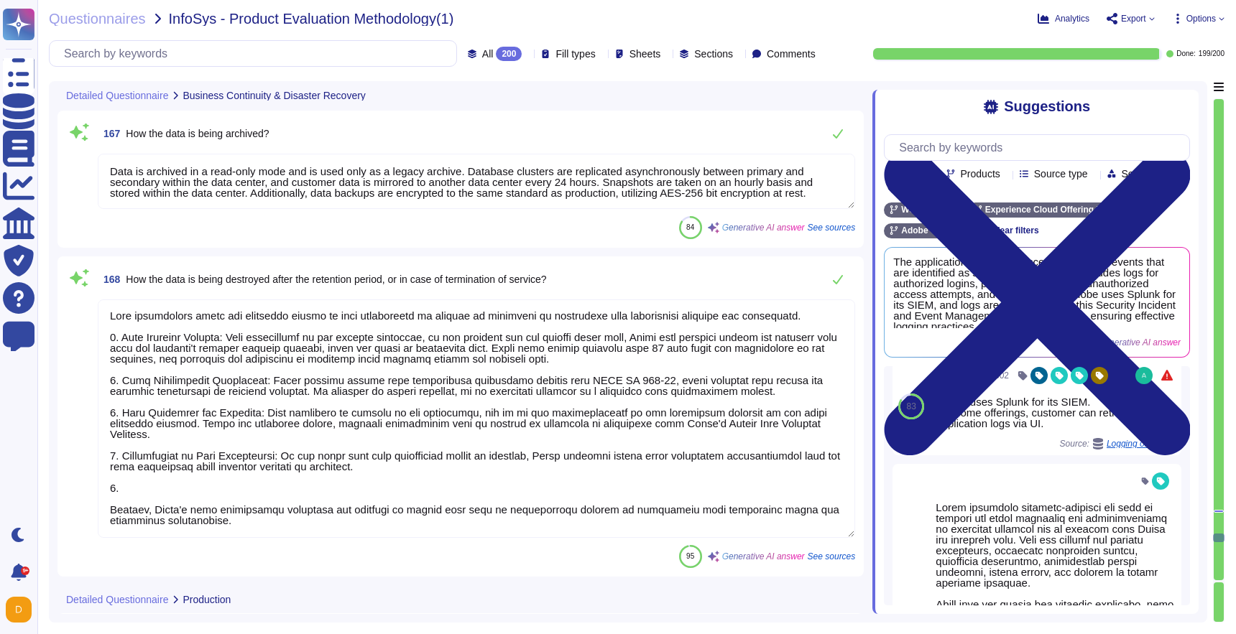
type textarea "The product will be updated with the latest security fixes or bugs through a fo…"
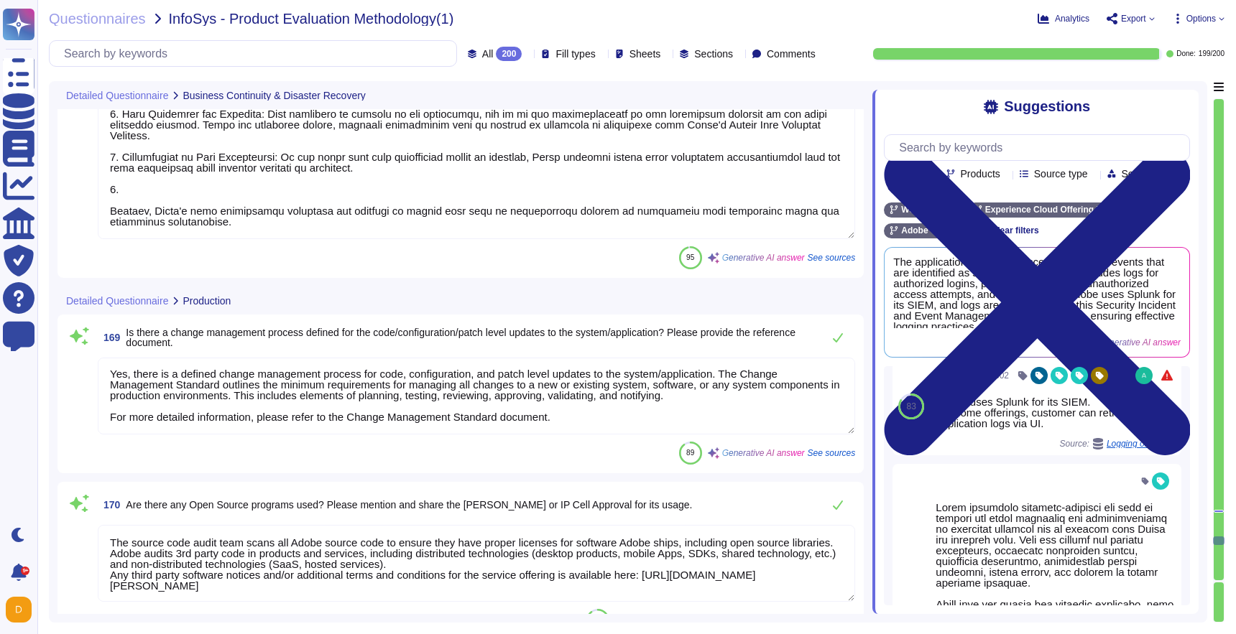
type textarea "Yes, we have a comprehensive monitoring system in place for production applicat…"
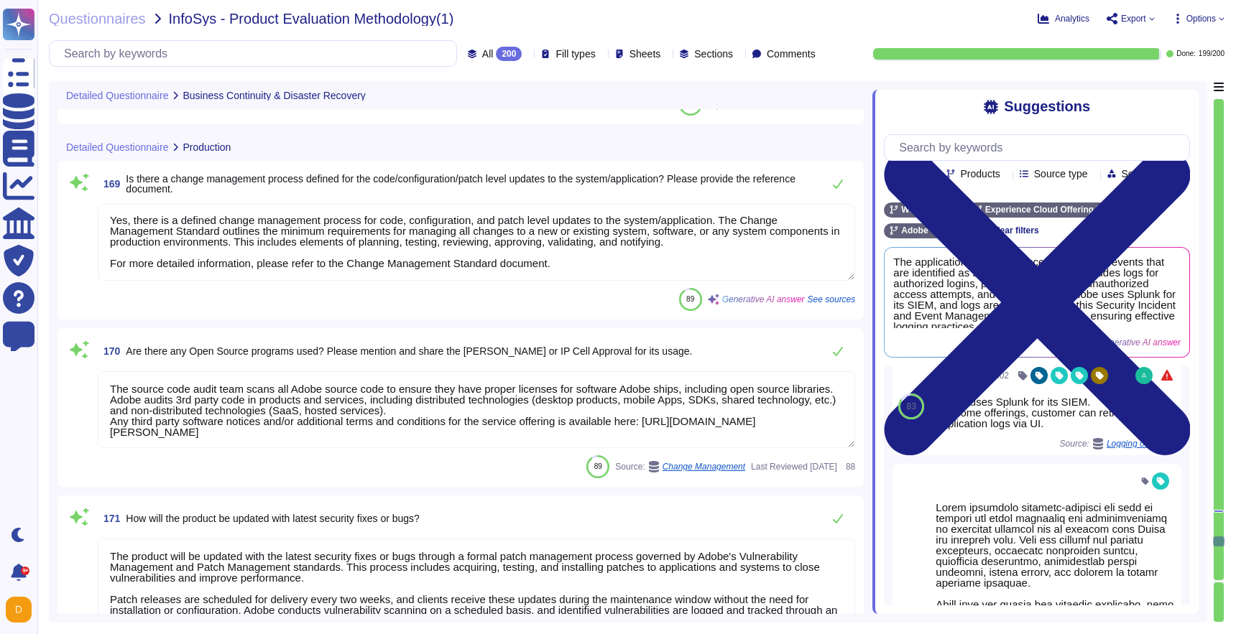
type textarea "Yes, penetration test findings are documented, assessed, prioritized, and assig…"
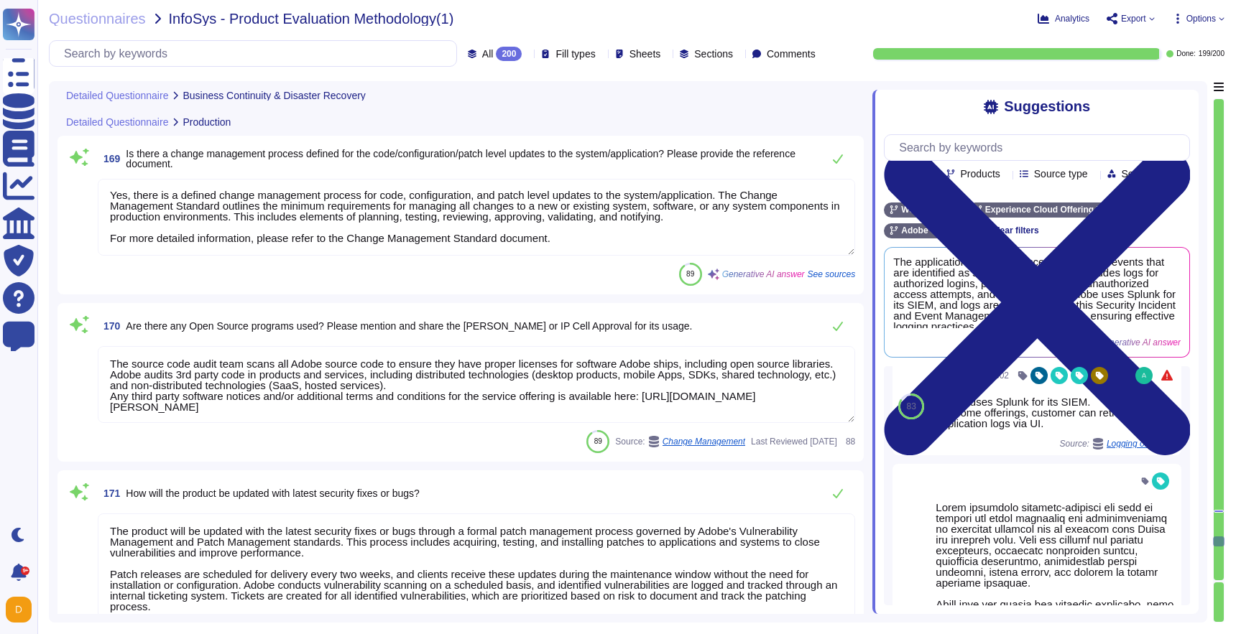
scroll to position [28931, 0]
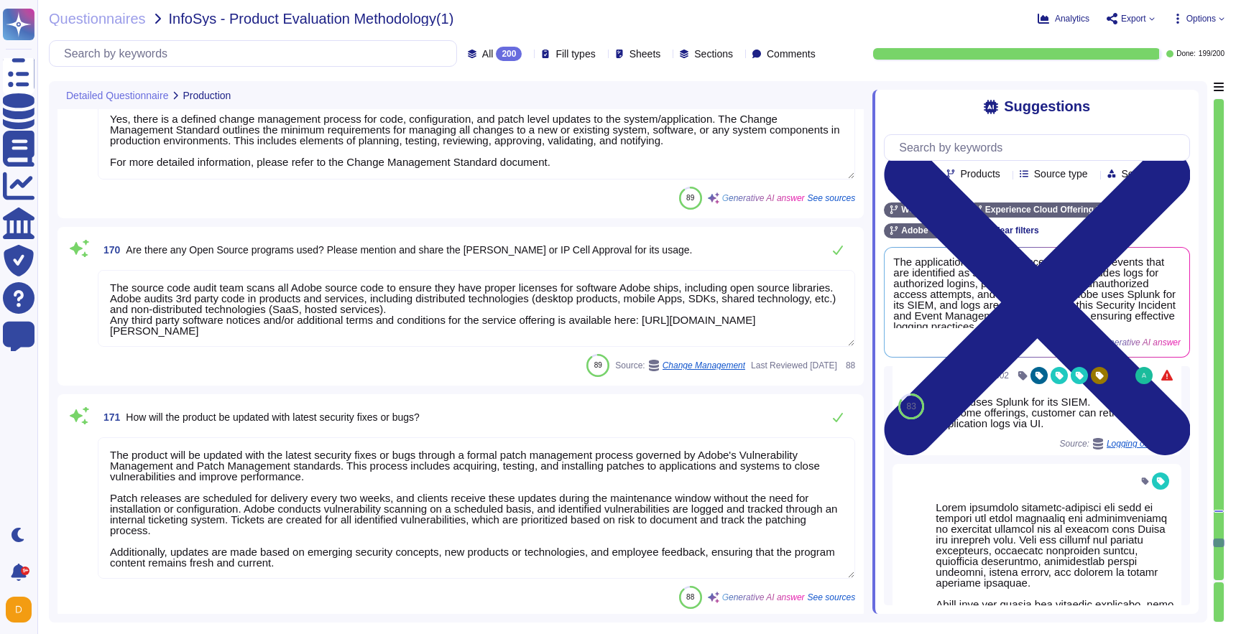
type textarea "Yes, the agent is automatically installed on desktops and laptops enrolled in t…"
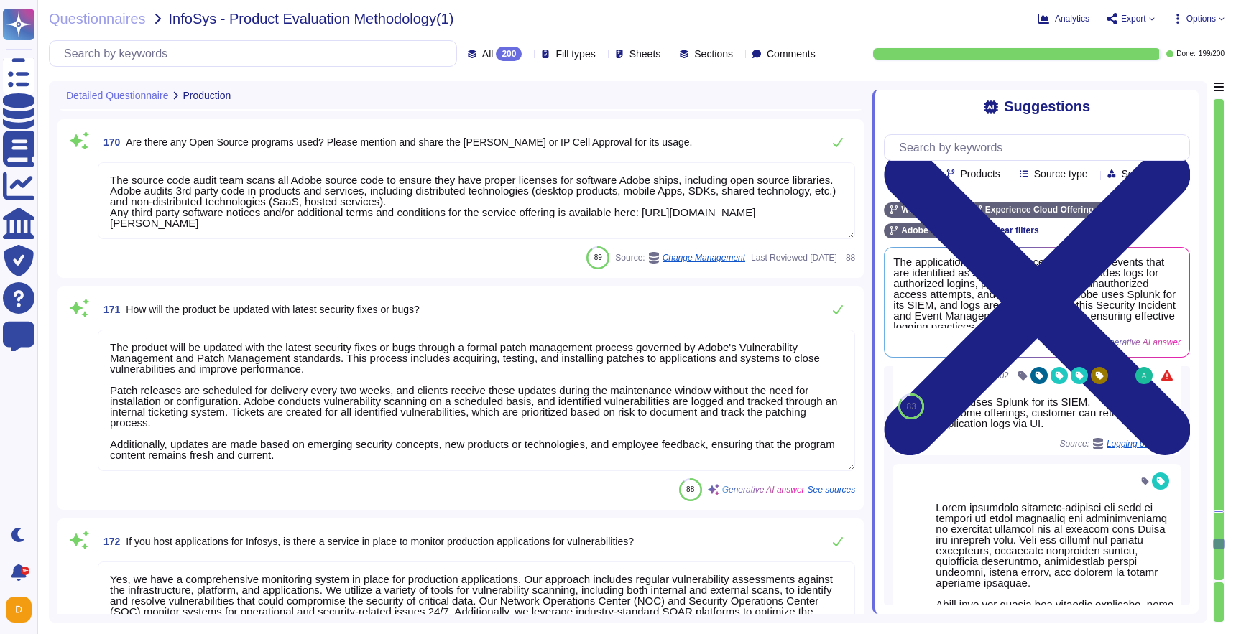
scroll to position [1, 0]
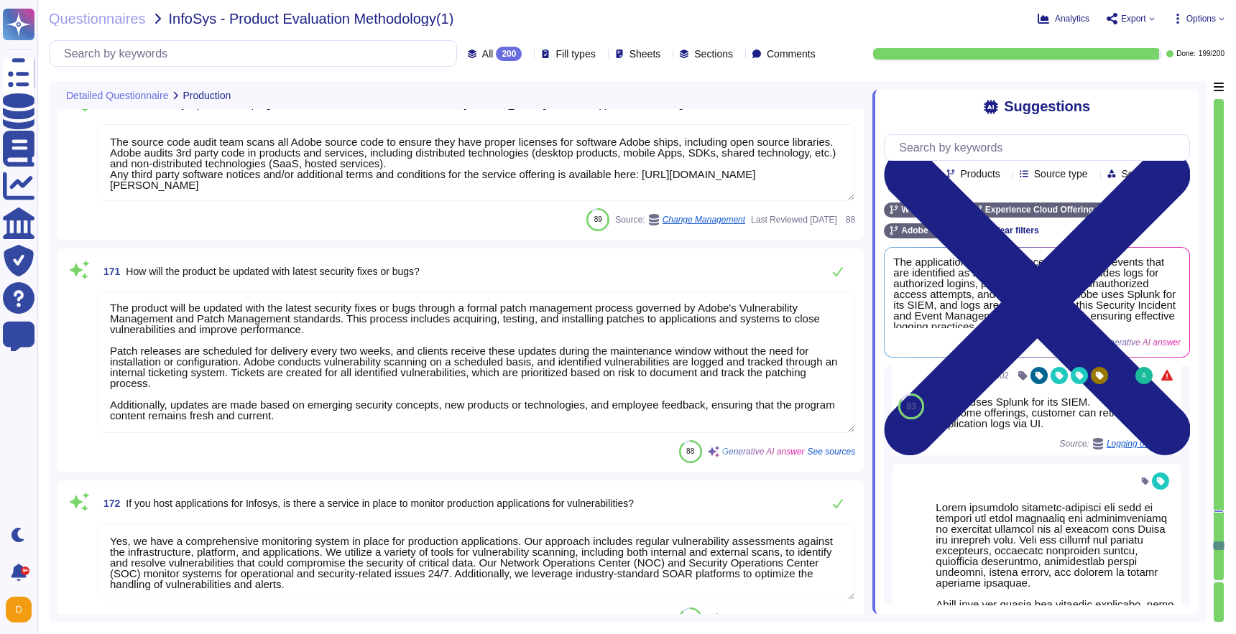
type textarea "Yes"
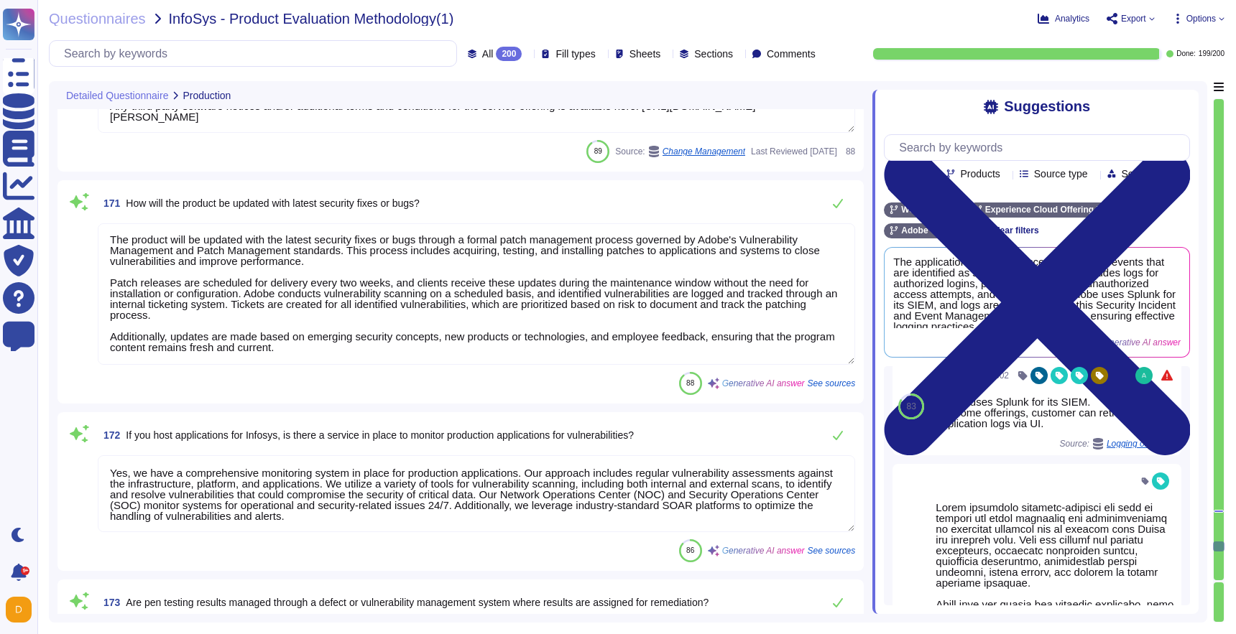
scroll to position [29224, 0]
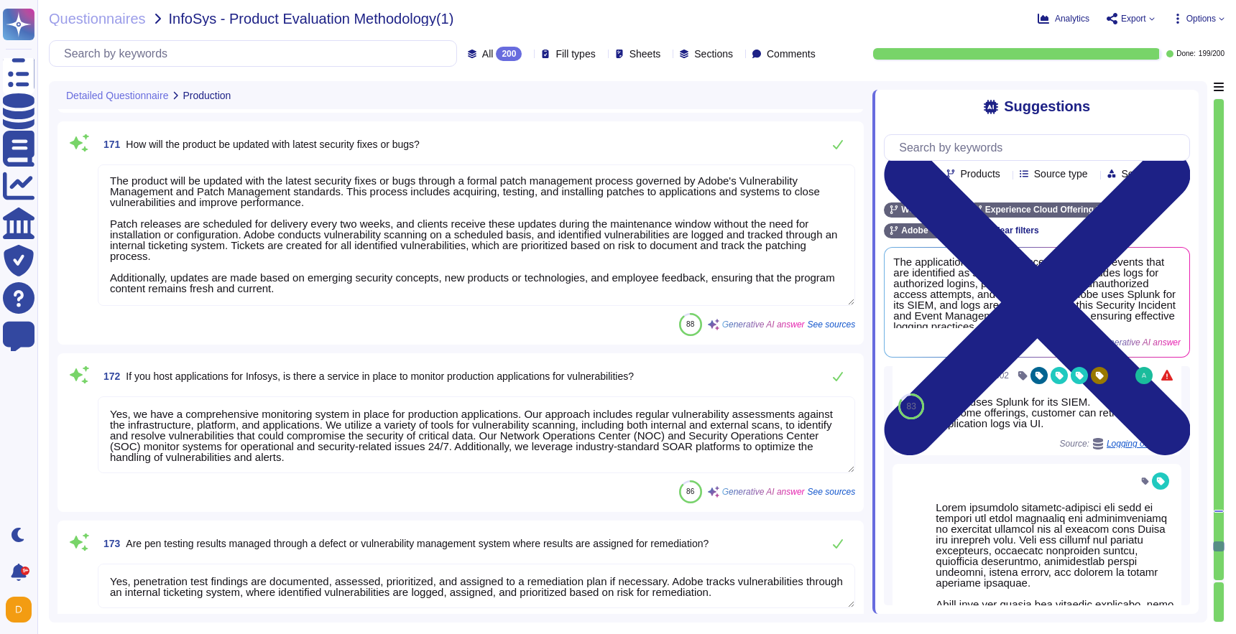
type textarea "Privileged accounts are stored and managed in an approved secrets management so…"
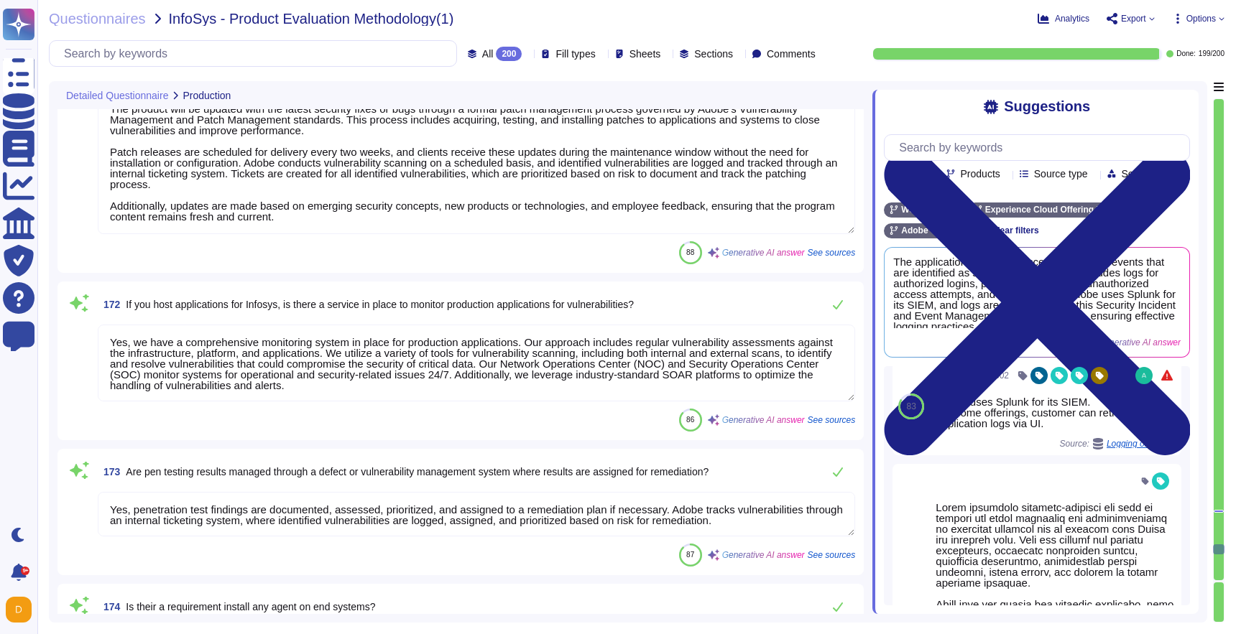
scroll to position [29332, 0]
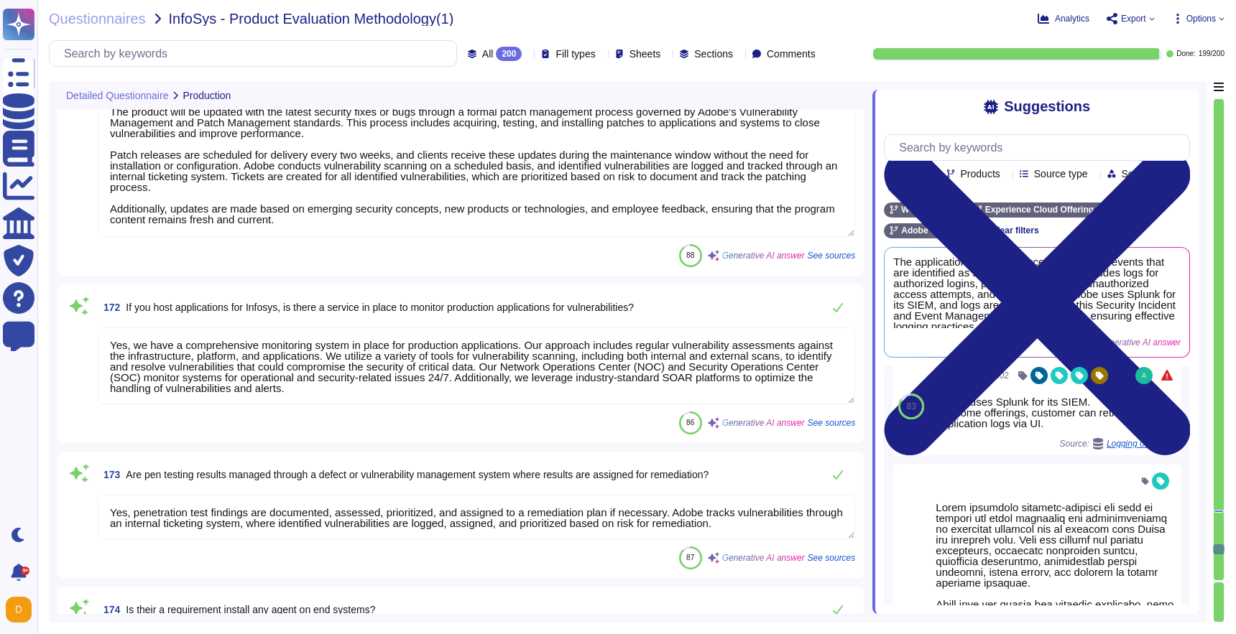
click at [430, 392] on textarea "Yes, we have a comprehensive monitoring system in place for production applicat…" at bounding box center [476, 366] width 757 height 77
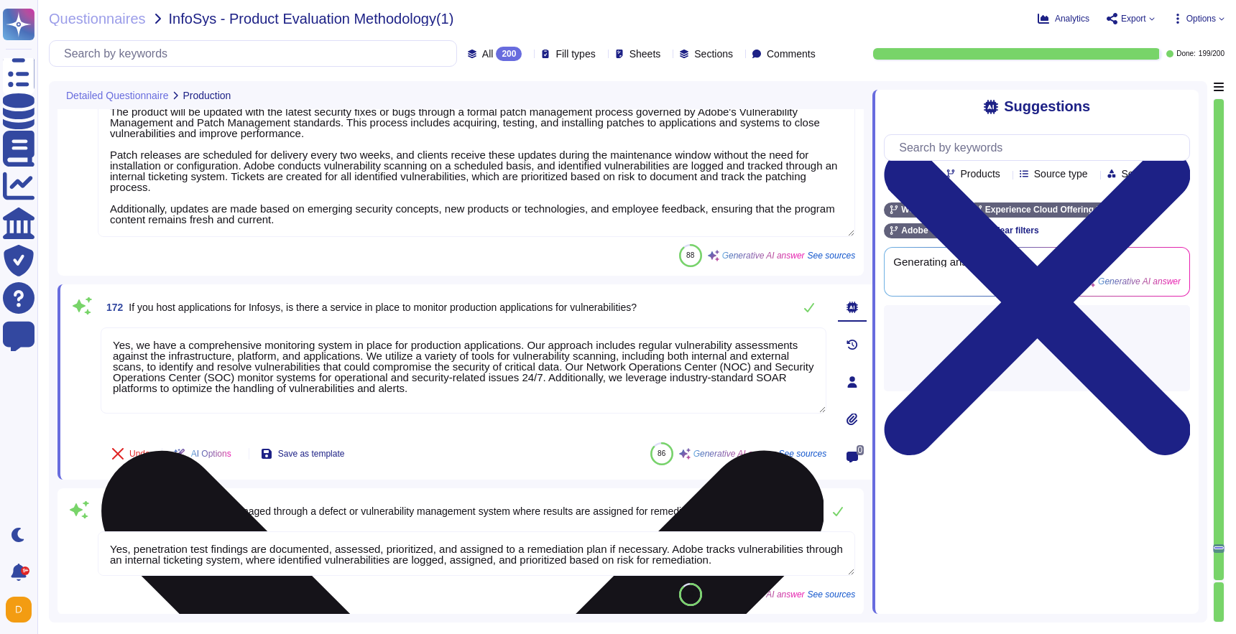
scroll to position [0, 0]
type textarea "Privileged accounts are stored and managed in an approved secrets management so…"
click at [136, 415] on textarea "Yes, we have a comprehensive monitoring system in place for production applicat…" at bounding box center [464, 377] width 726 height 98
type textarea "Yes, we have a comprehensive monitoring system in place for production applicat…"
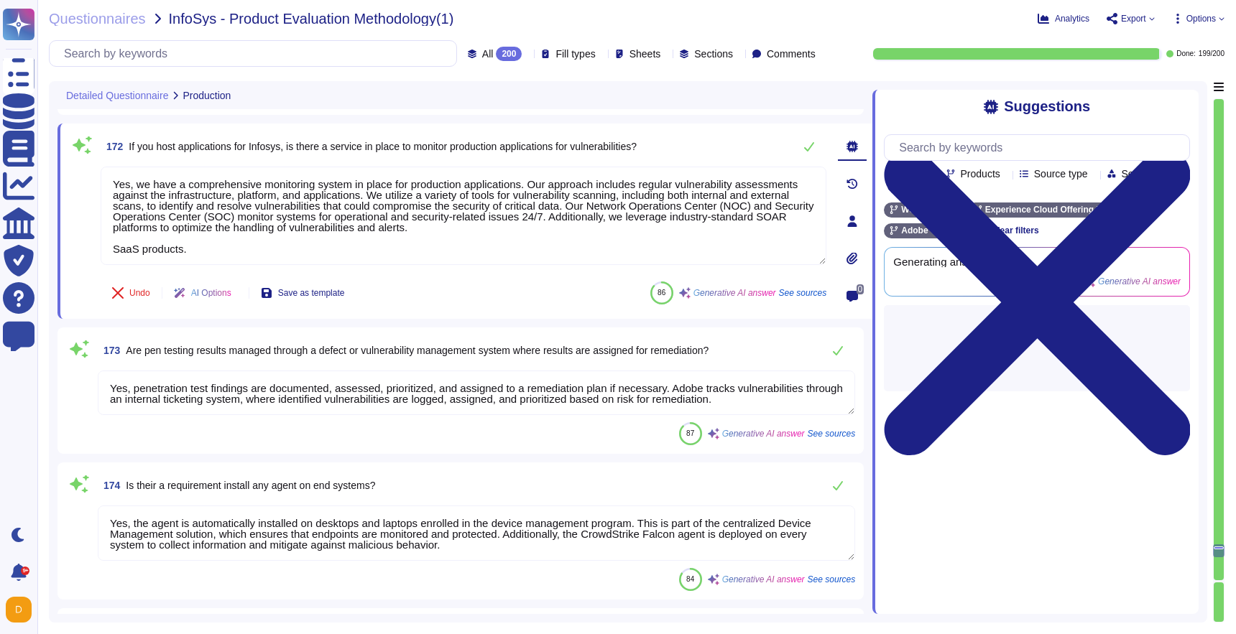
type textarea "All test and generic accounts must only be used where necessary and removed whe…"
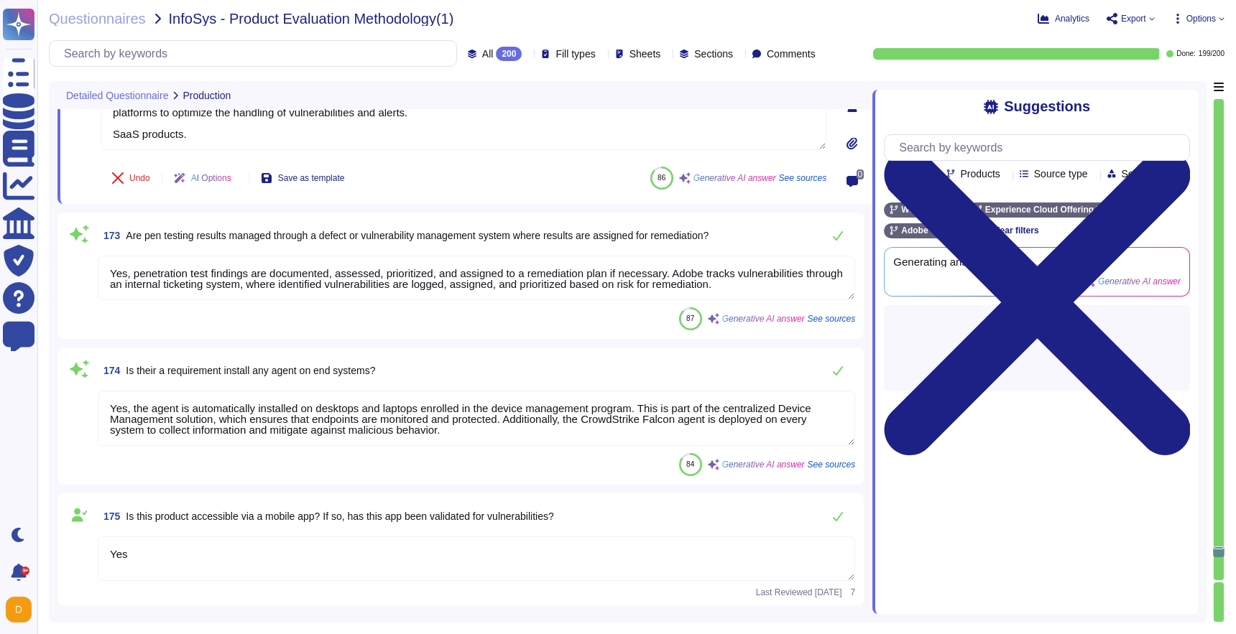
type textarea "Remote access users must have individual accounts and may not share credentials…"
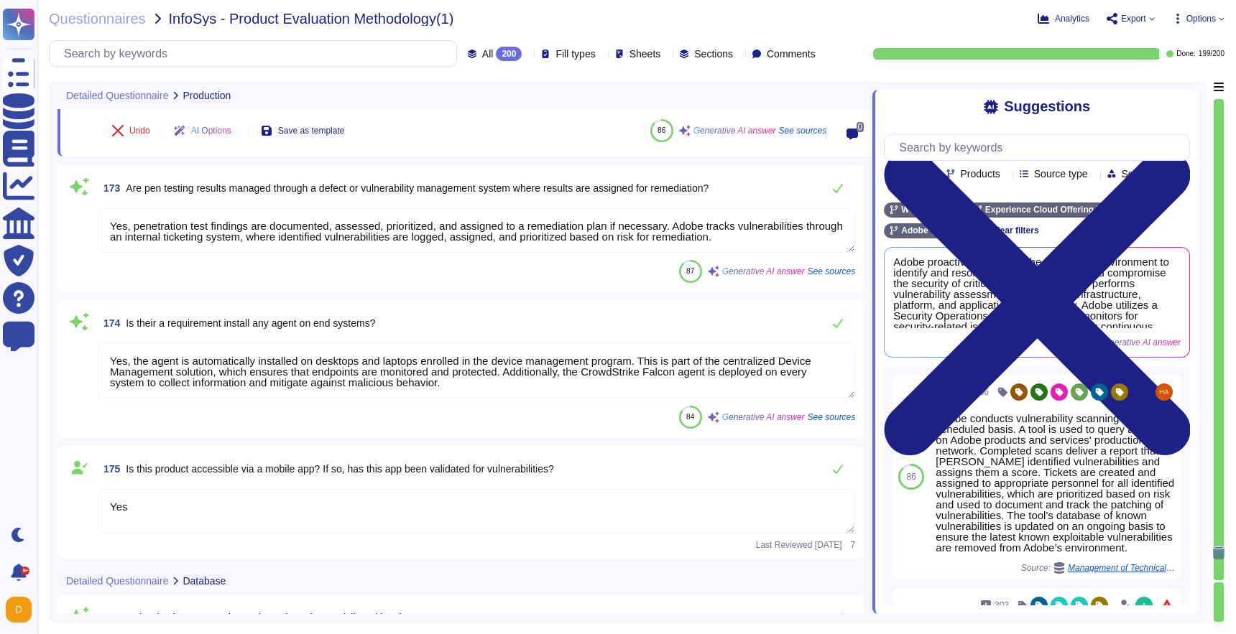
scroll to position [29651, 0]
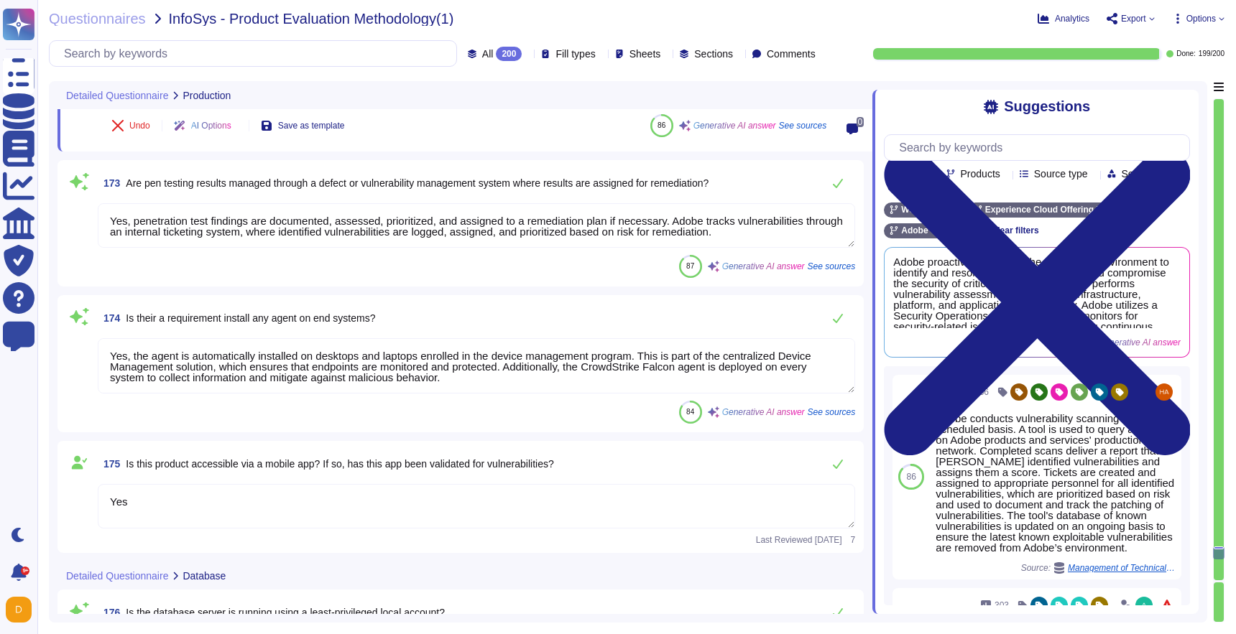
type textarea "Yes, we have a comprehensive monitoring system in place for production applicat…"
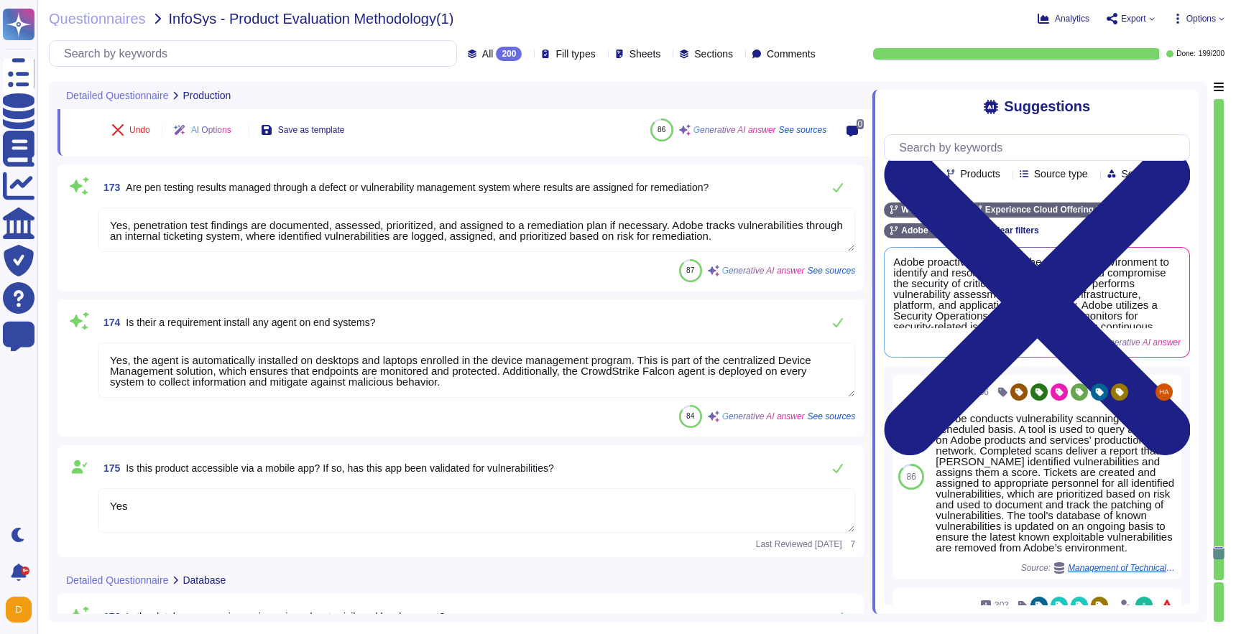
click at [267, 501] on textarea "Yes" at bounding box center [476, 511] width 757 height 45
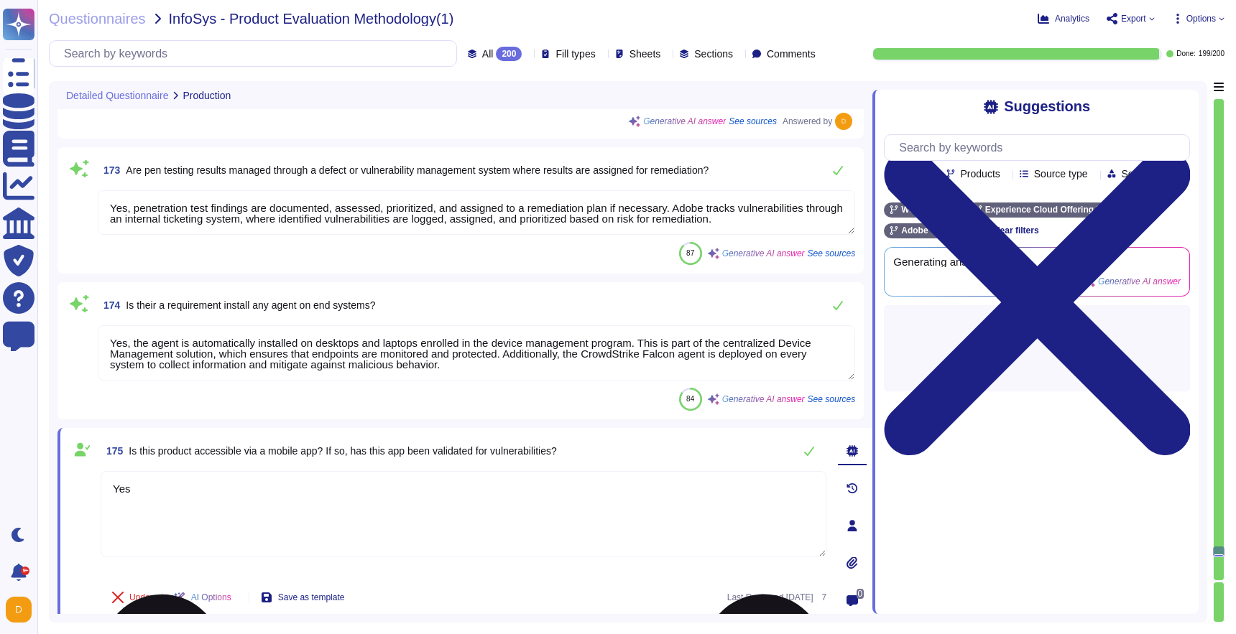
type textarea "Remote access users must have individual accounts and may not share credentials…"
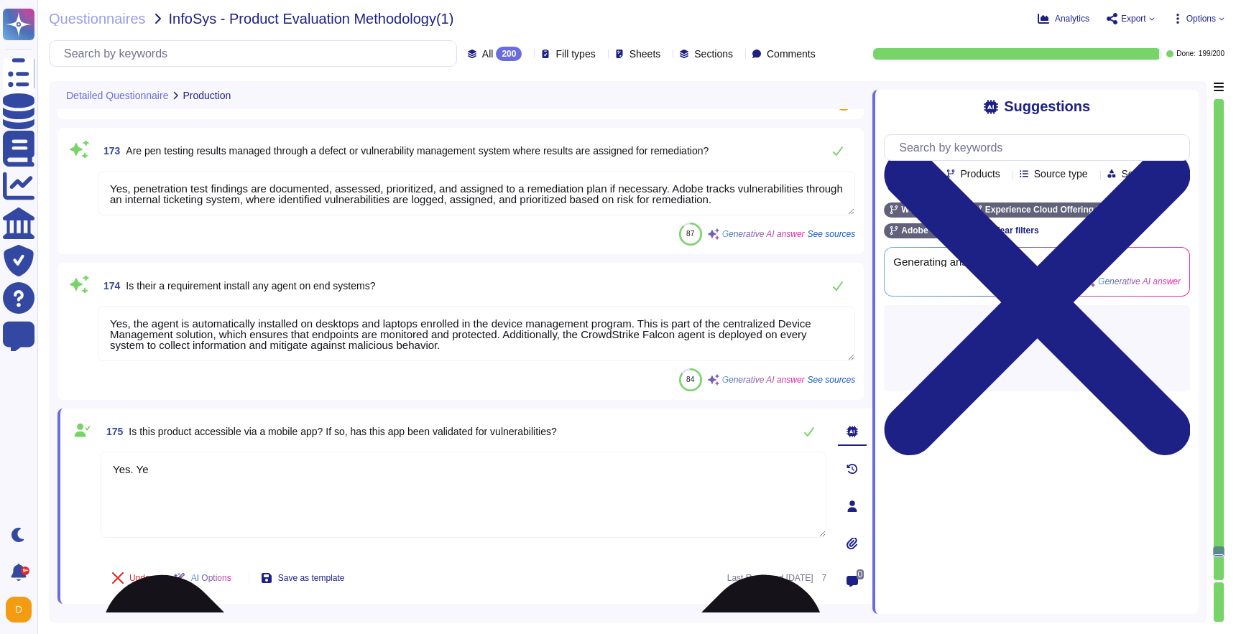
type textarea "Yes. Yes"
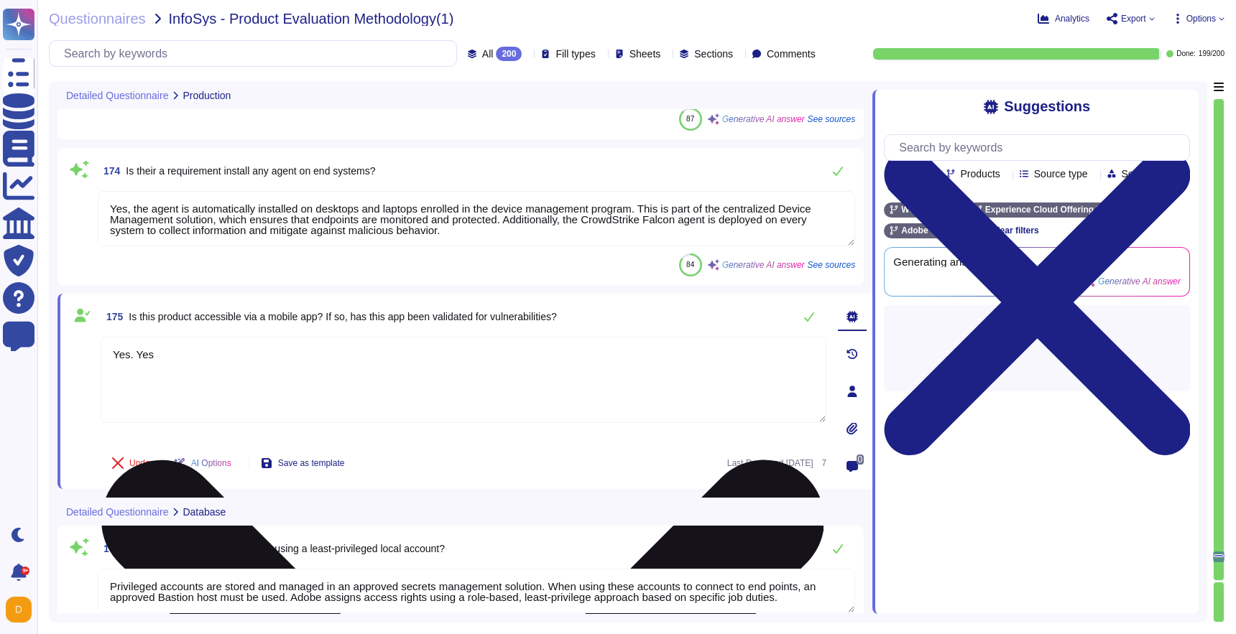
scroll to position [29871, 0]
type textarea "Authentication to Adobe products and services' production environments requires…"
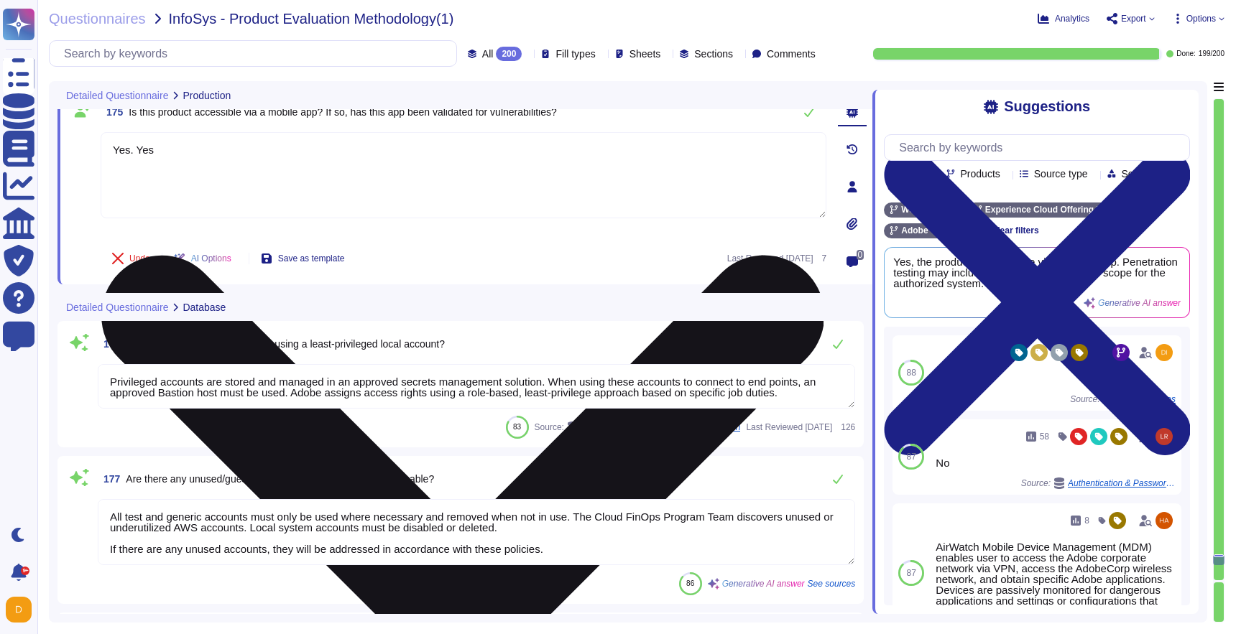
type textarea "Yes, the application/product supports SFTP for file uploads. Additionally, secu…"
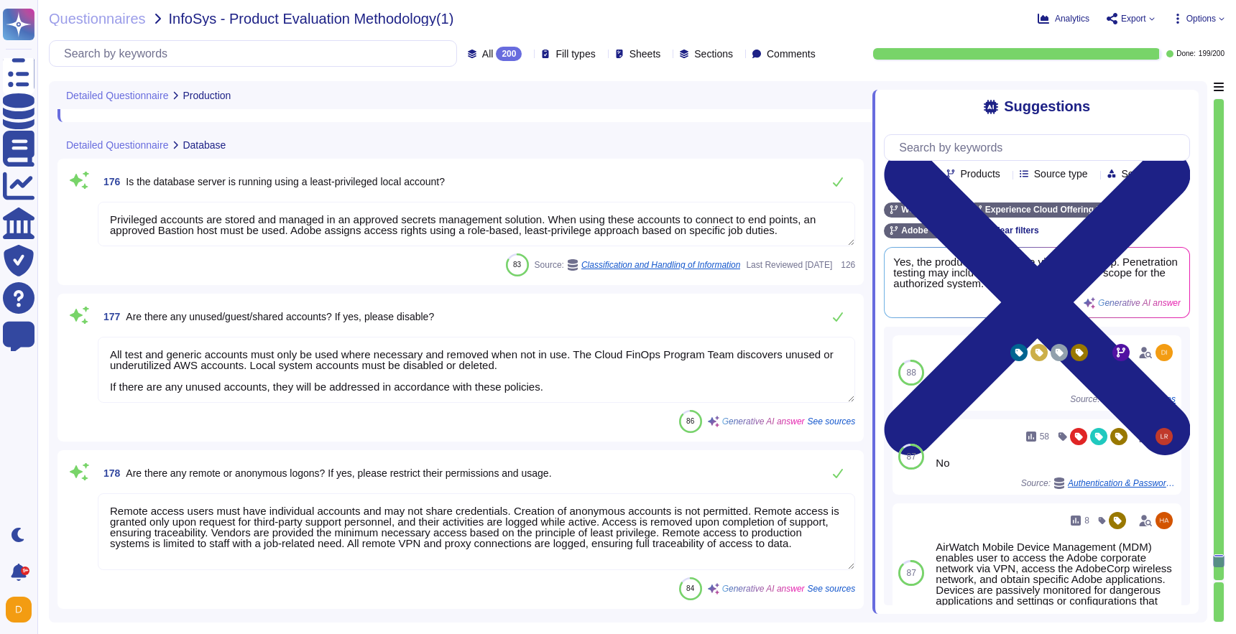
type textarea "The SFTP server will be managed by a third party. The Cloud Infrastructure Prov…"
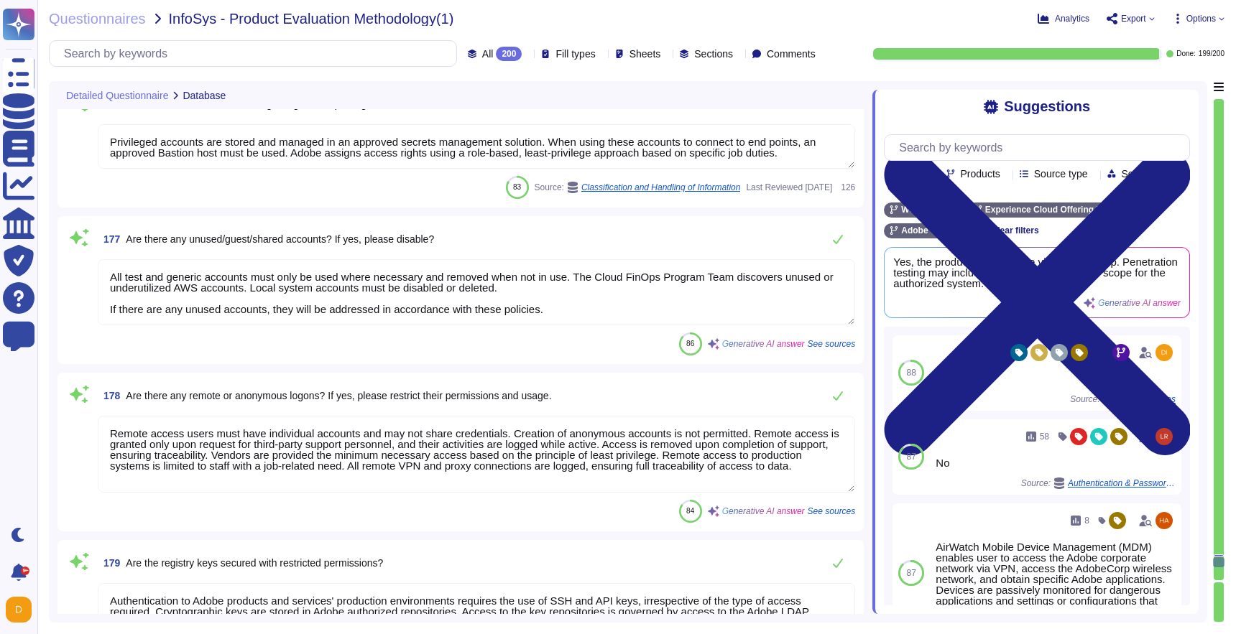
scroll to position [30177, 0]
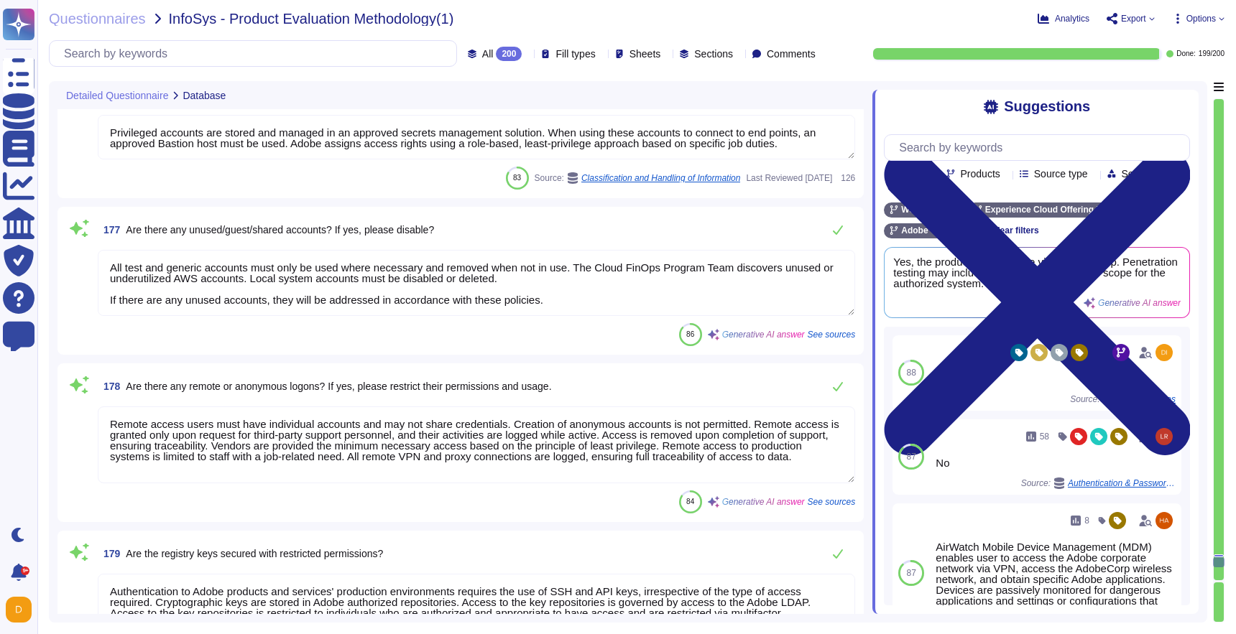
drag, startPoint x: 561, startPoint y: 285, endPoint x: 586, endPoint y: 272, distance: 28.3
click at [586, 272] on textarea "All test and generic accounts must only be used where necessary and removed whe…" at bounding box center [476, 283] width 757 height 66
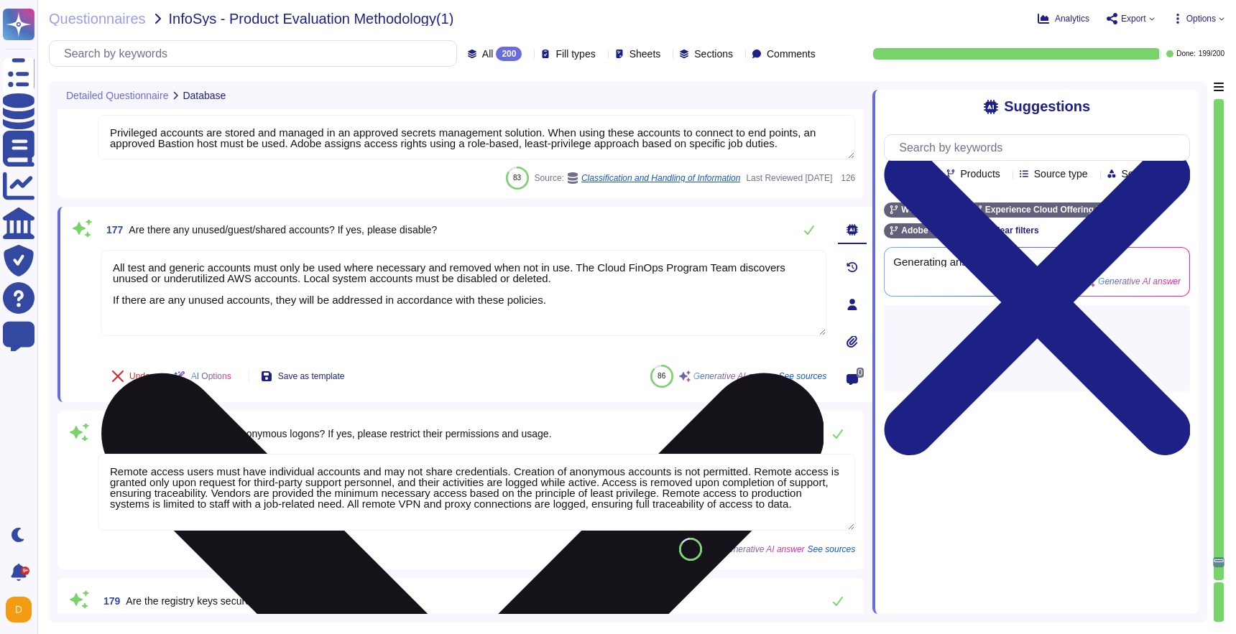
type textarea "All test and generic accounts must only be used where necessary and removed whe…"
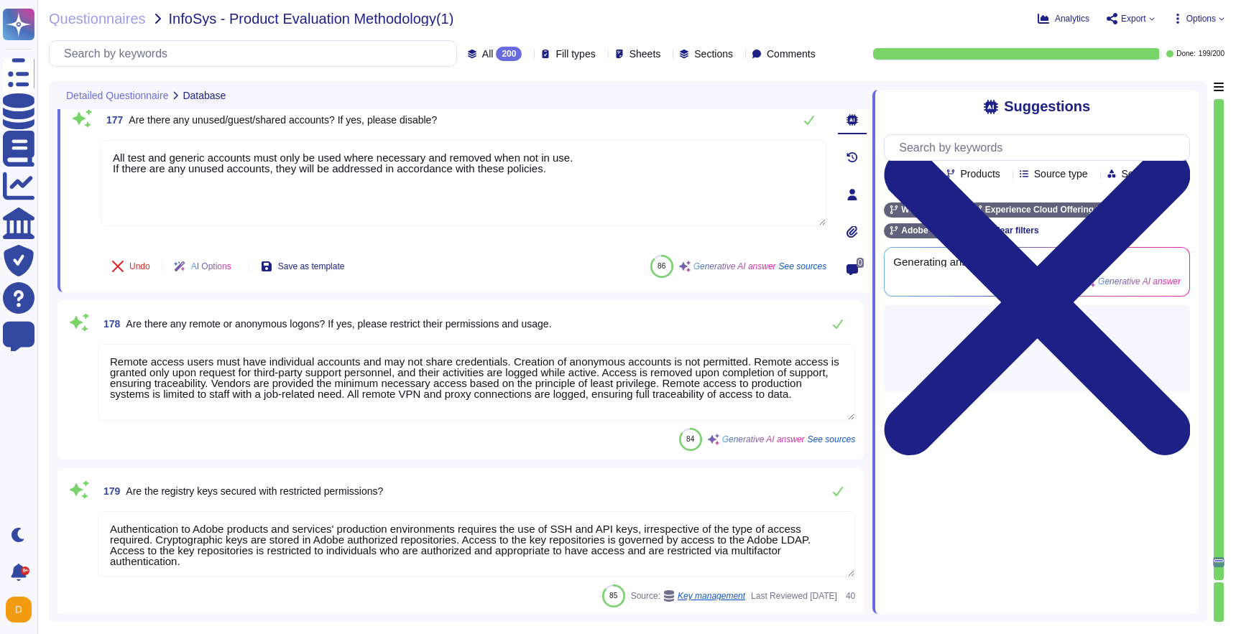
type textarea "Yes, there are restrictions on the file types that can be transferred. Adobe re…"
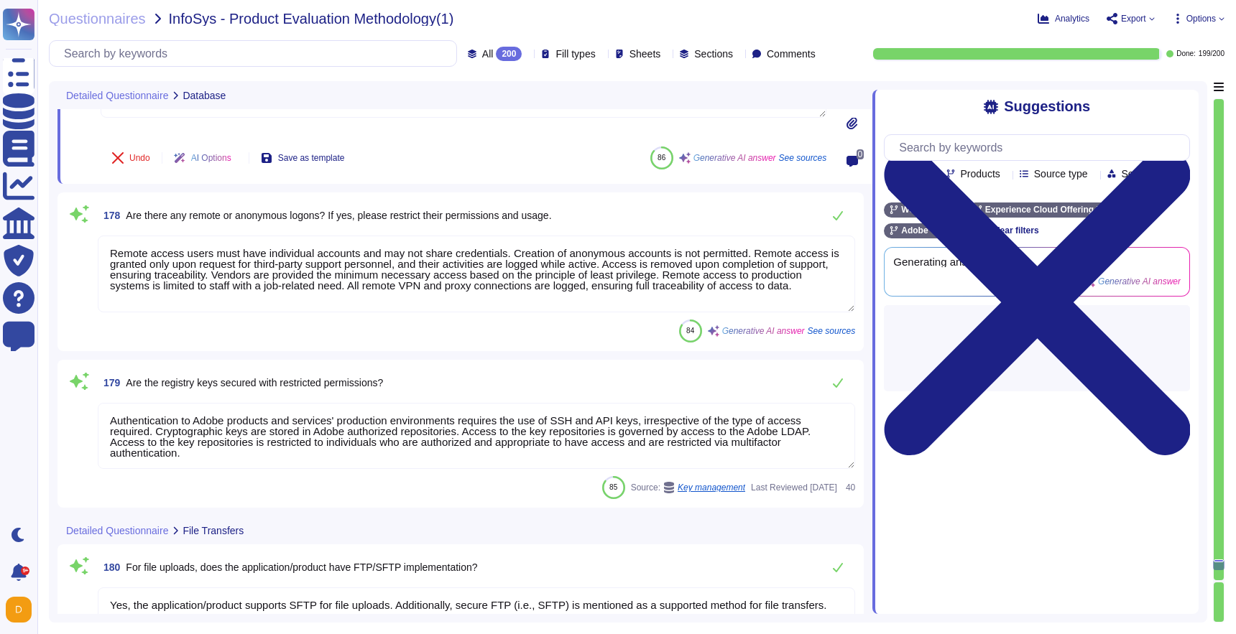
type textarea "Yes, files are validated to ensure they have proper formats, and Adobe Shared C…"
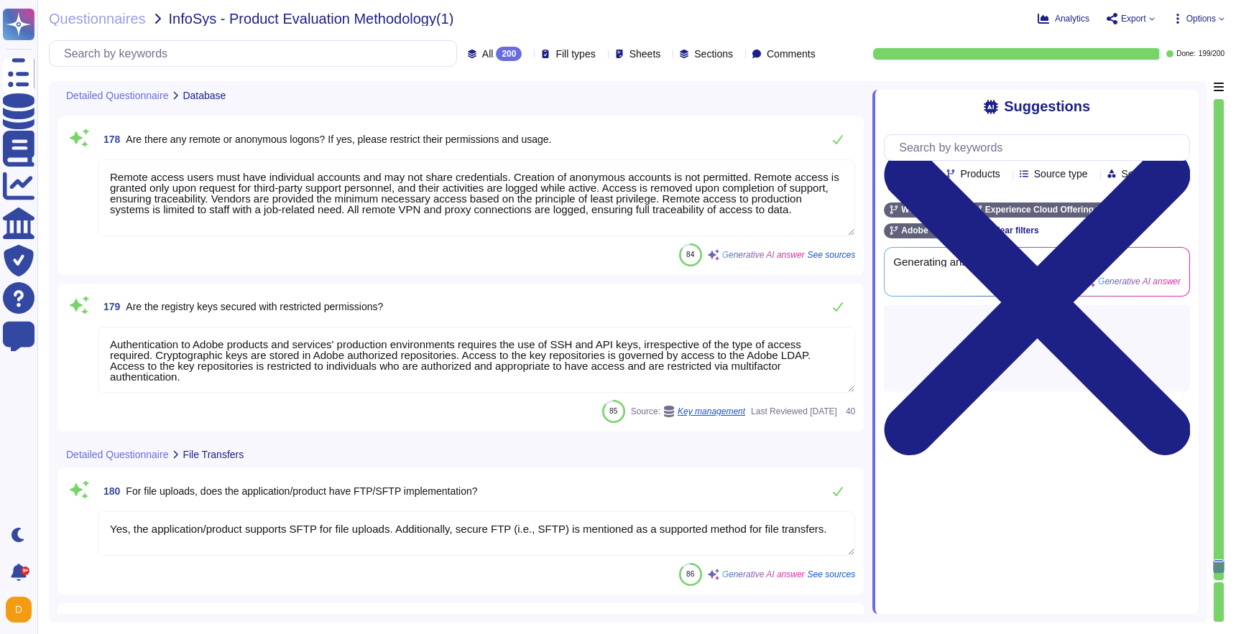
scroll to position [1, 0]
type textarea "All test and generic accounts must only be used where necessary and removed whe…"
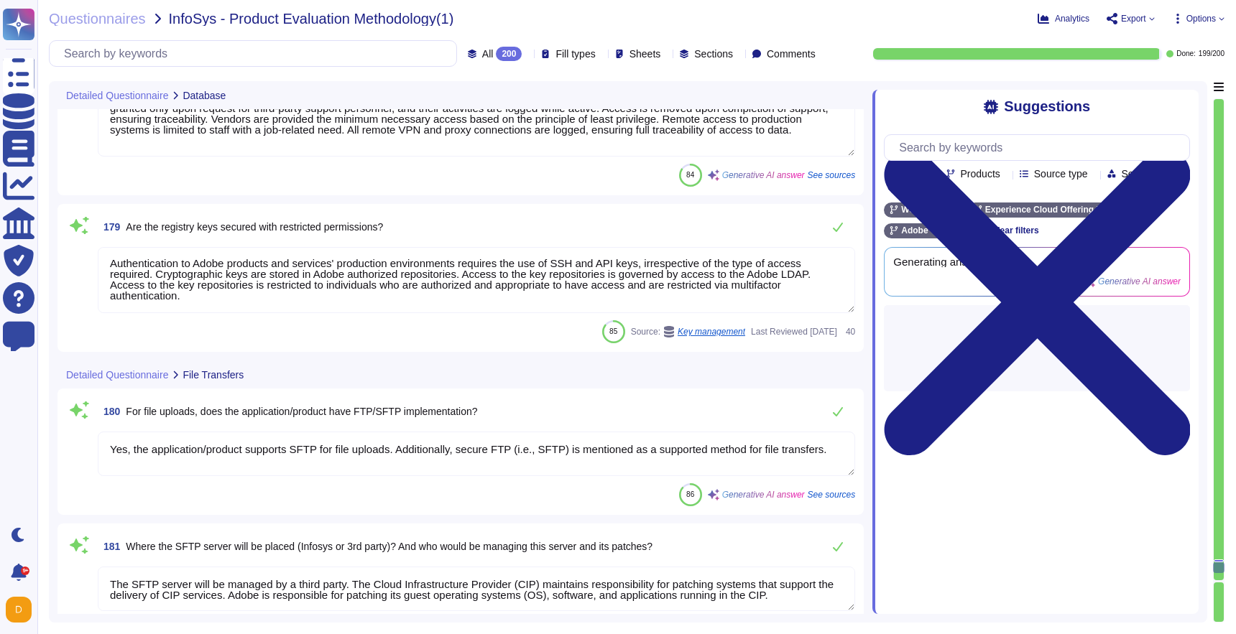
type textarea "Authenticating credentials are generated by Adobe's application security proces…"
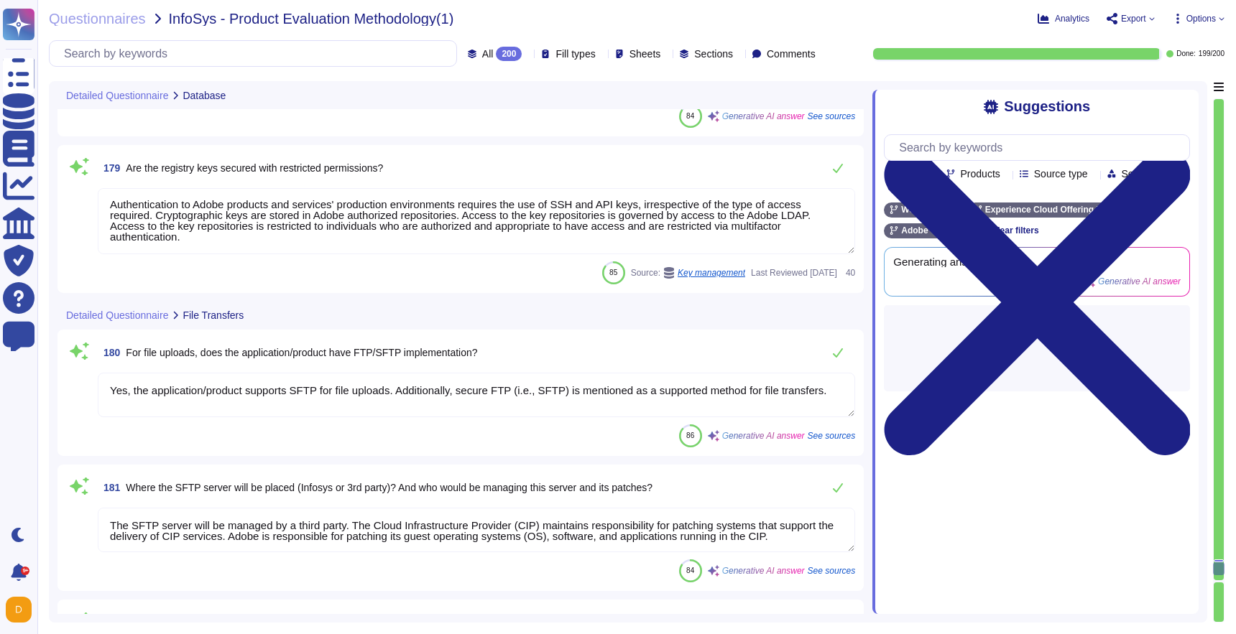
scroll to position [30613, 0]
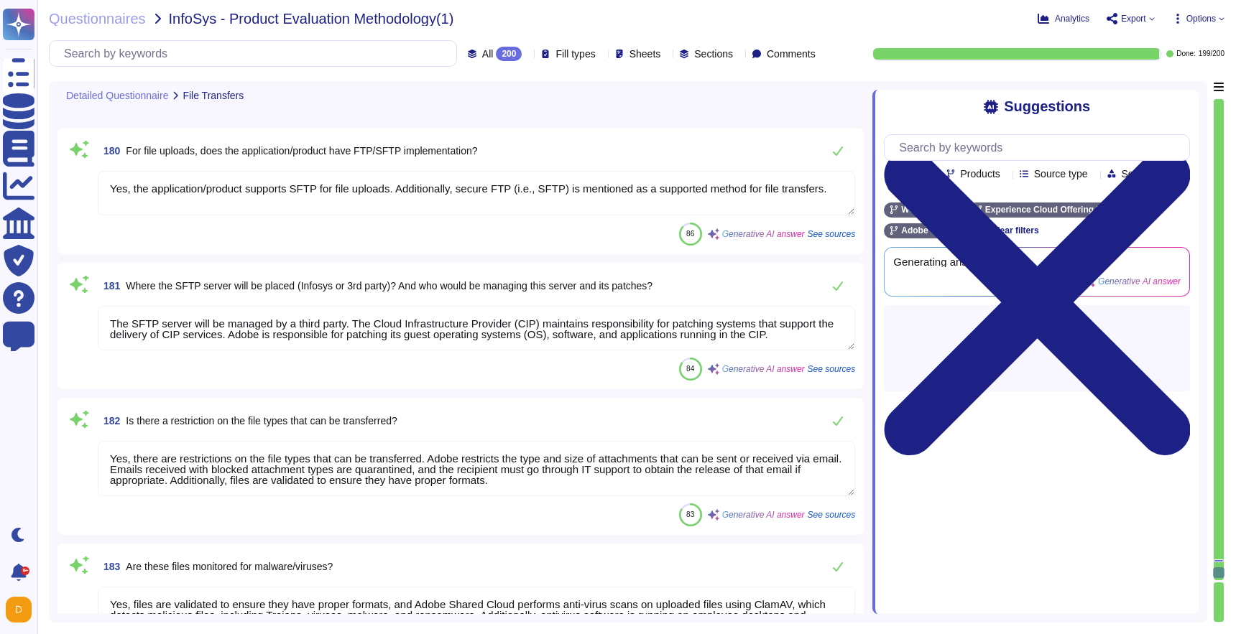
type textarea "Access to transfer files can be restricted to specific IP addresses through IP …"
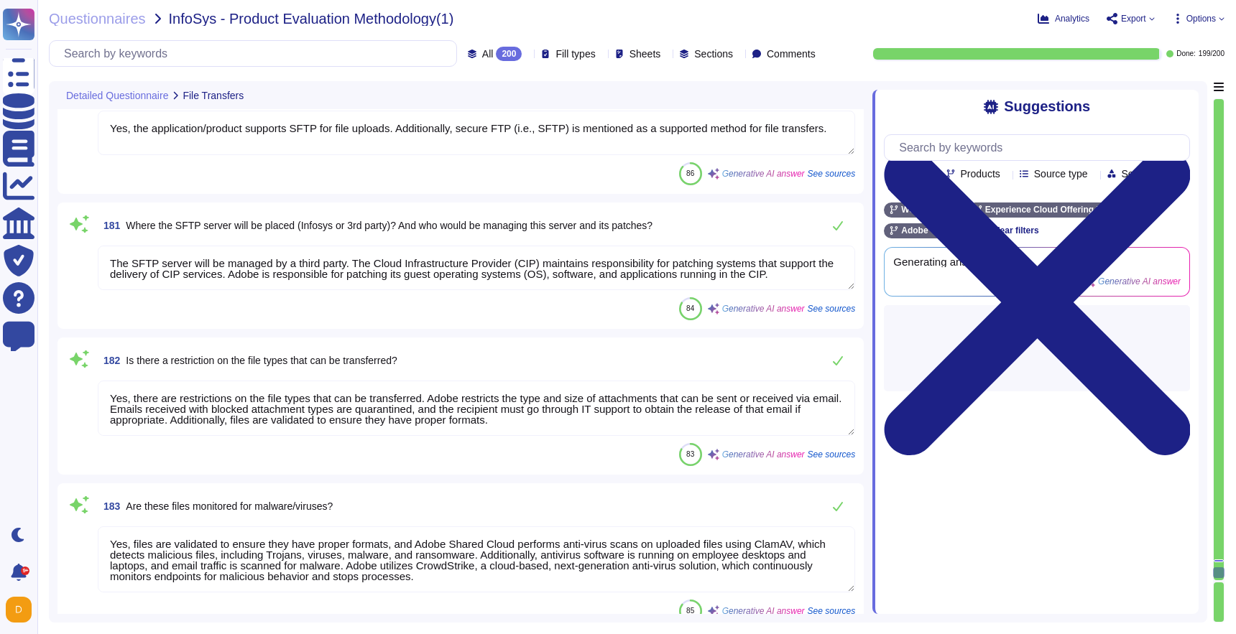
scroll to position [30868, 0]
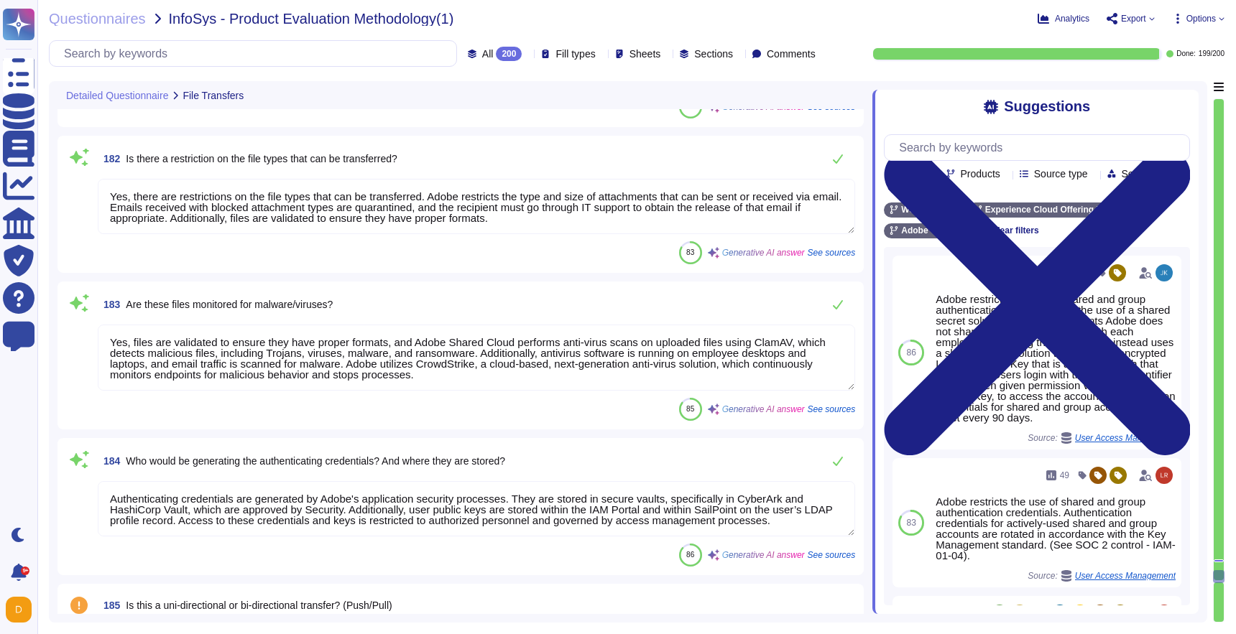
type textarea "Incidents related to the infrastructure for the services provided to Infosys ar…"
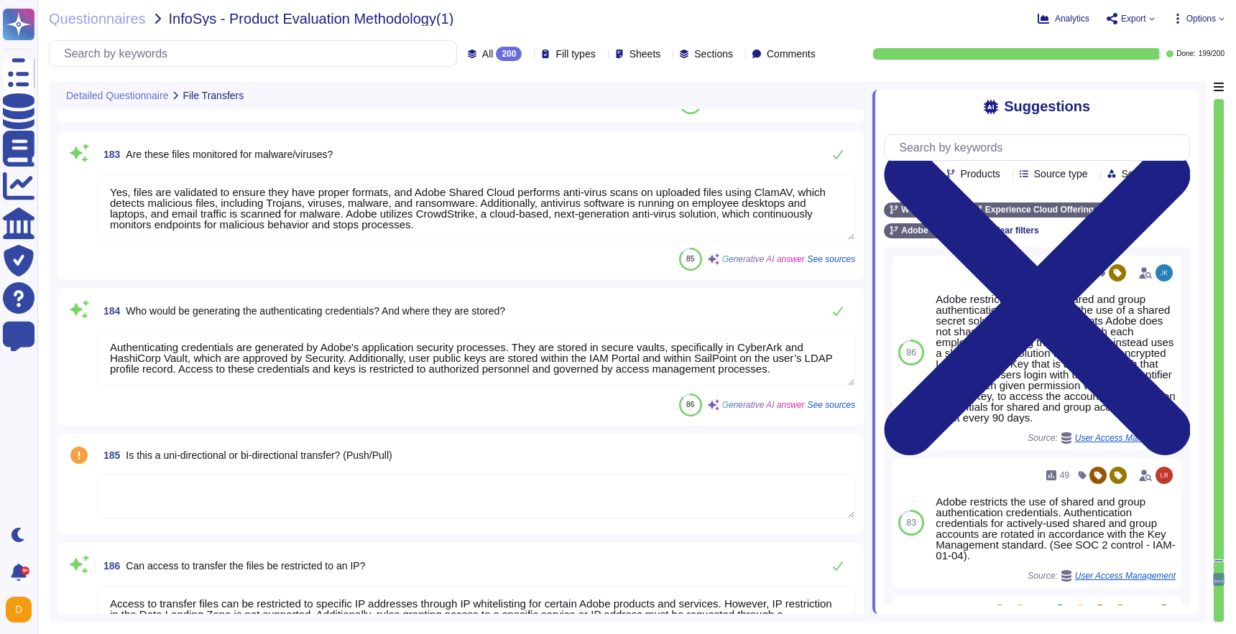
scroll to position [31193, 0]
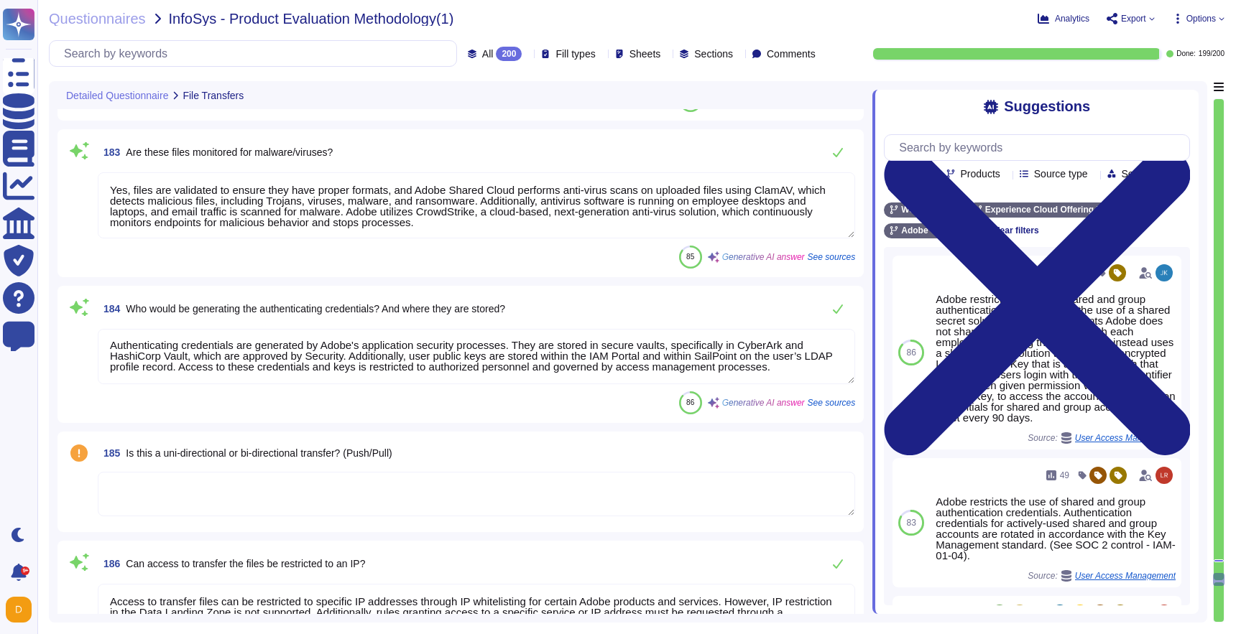
click at [449, 494] on textarea at bounding box center [476, 494] width 757 height 45
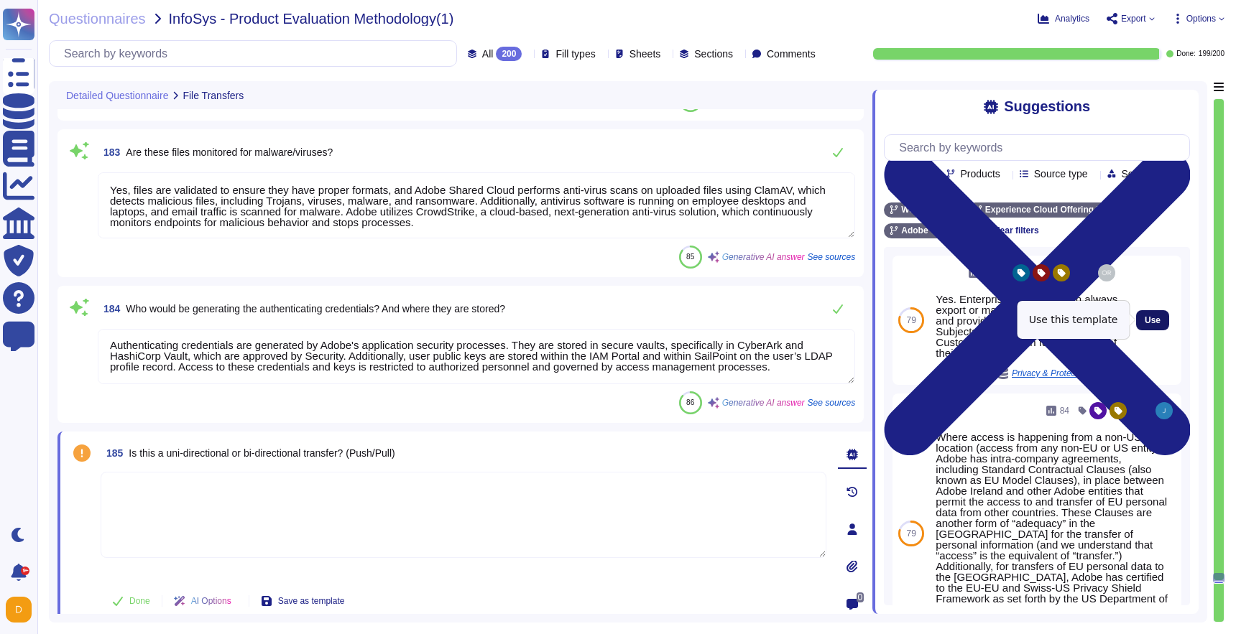
click at [1158, 312] on button "Use" at bounding box center [1152, 320] width 33 height 20
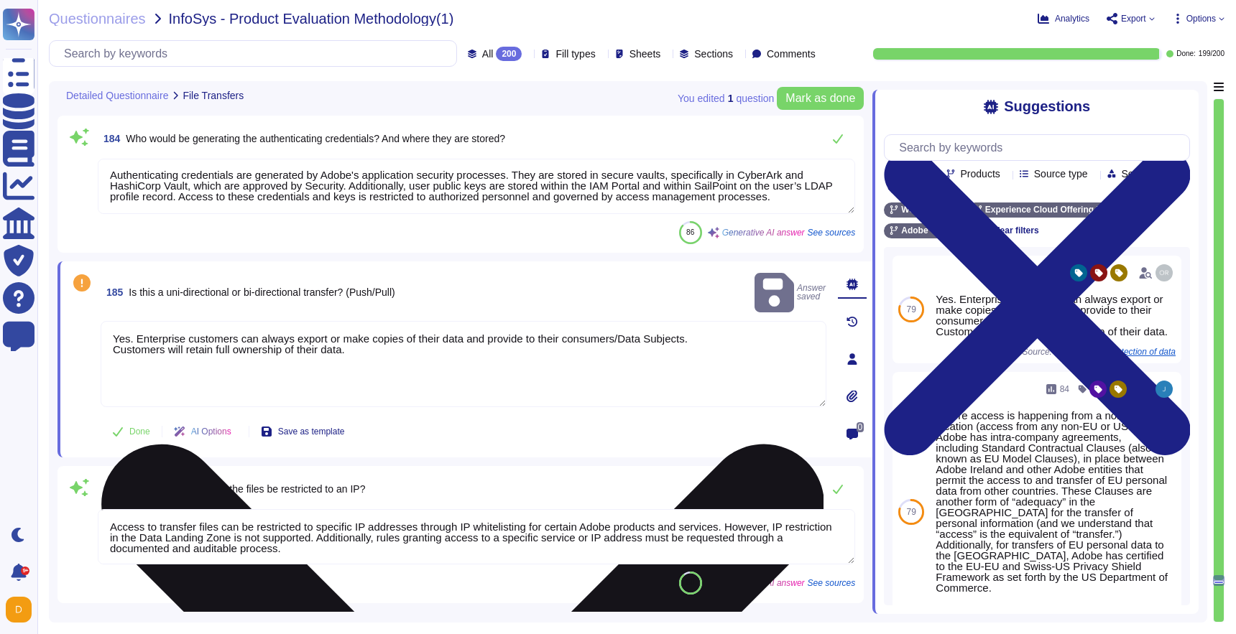
scroll to position [31367, 0]
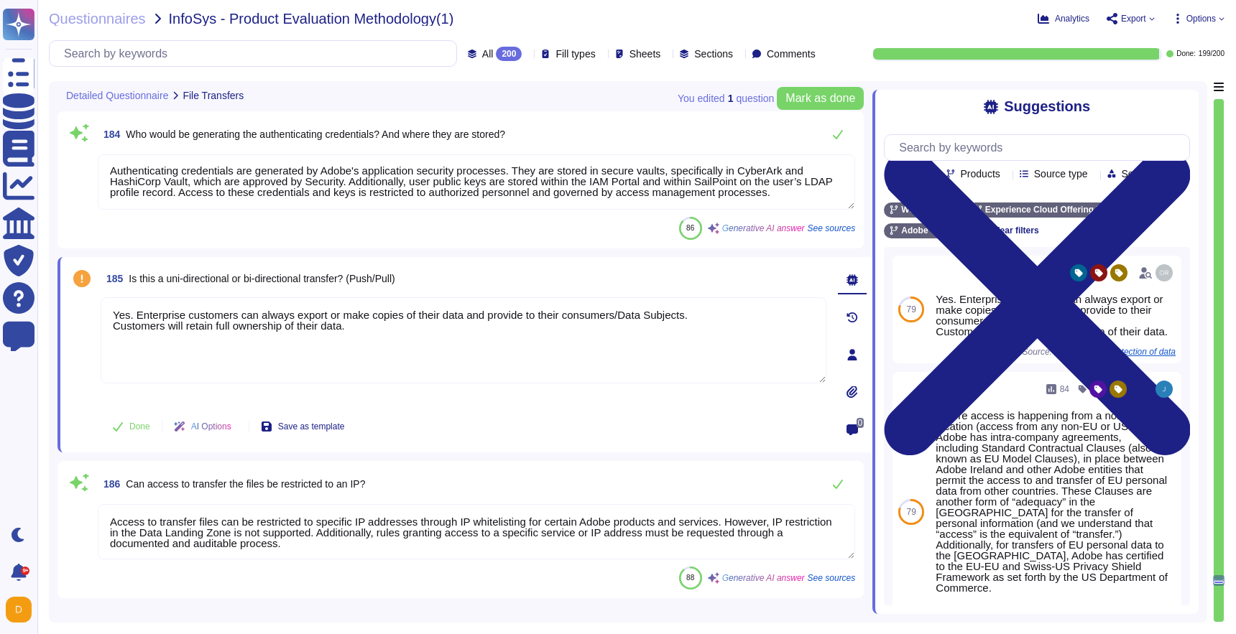
click at [466, 529] on textarea "Access to transfer files can be restricted to specific IP addresses through IP …" at bounding box center [476, 531] width 757 height 55
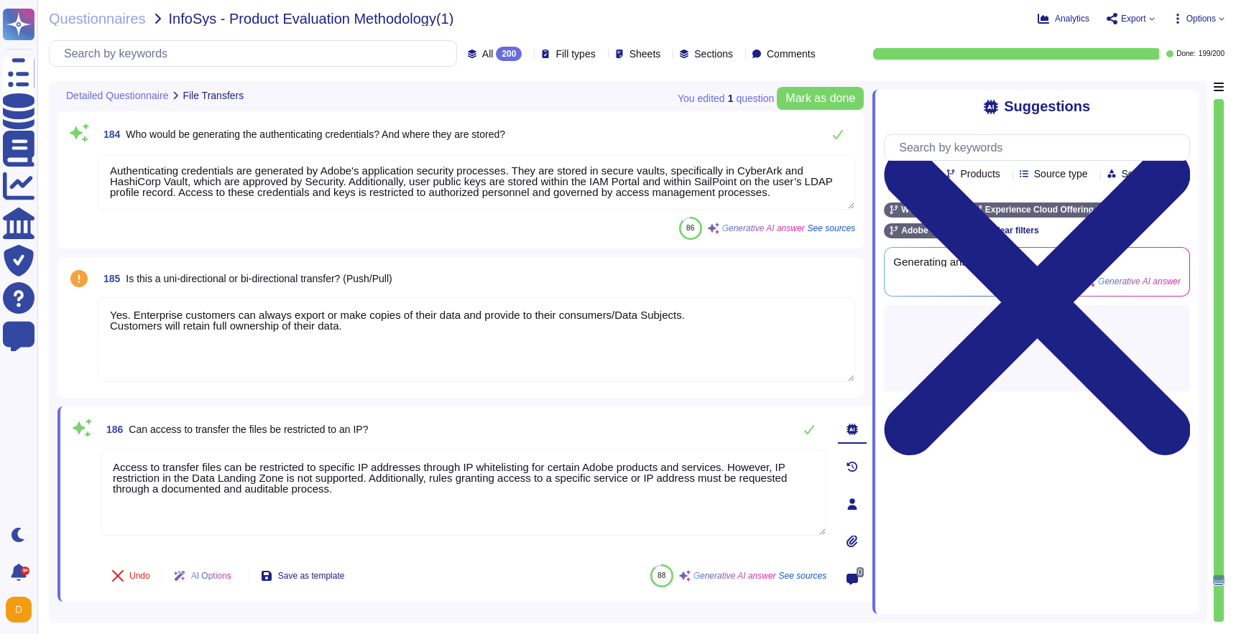
click at [161, 379] on textarea "Yes. Enterprise customers can always export or make copies of their data and pr…" at bounding box center [476, 339] width 757 height 85
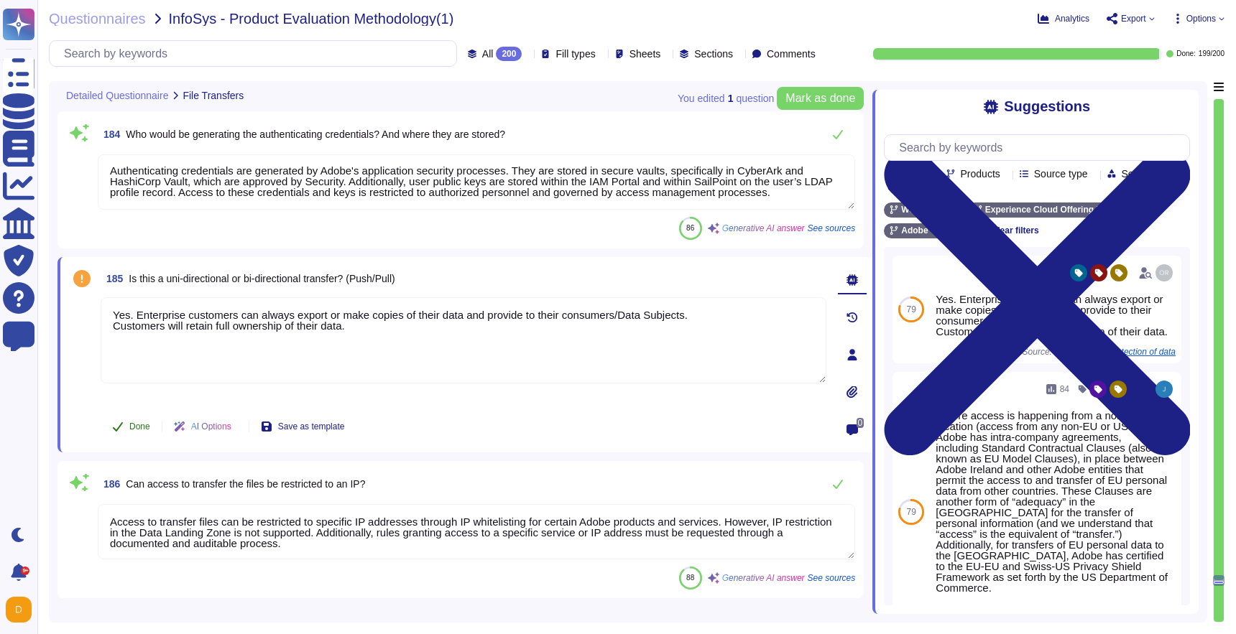
click at [130, 418] on button "Done" at bounding box center [131, 426] width 61 height 29
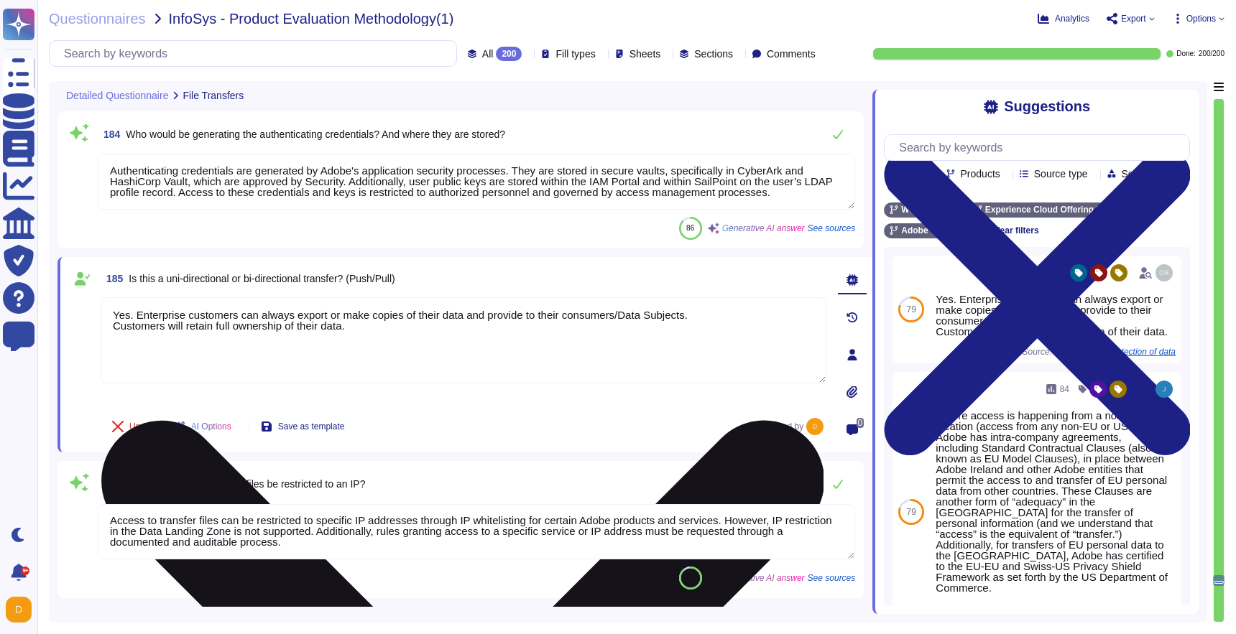
click at [602, 323] on textarea "Yes. Enterprise customers can always export or make copies of their data and pr…" at bounding box center [464, 340] width 726 height 86
click at [131, 314] on textarea "Yes. Enterprise customers can always export or make copies of their data and pr…" at bounding box center [464, 340] width 726 height 86
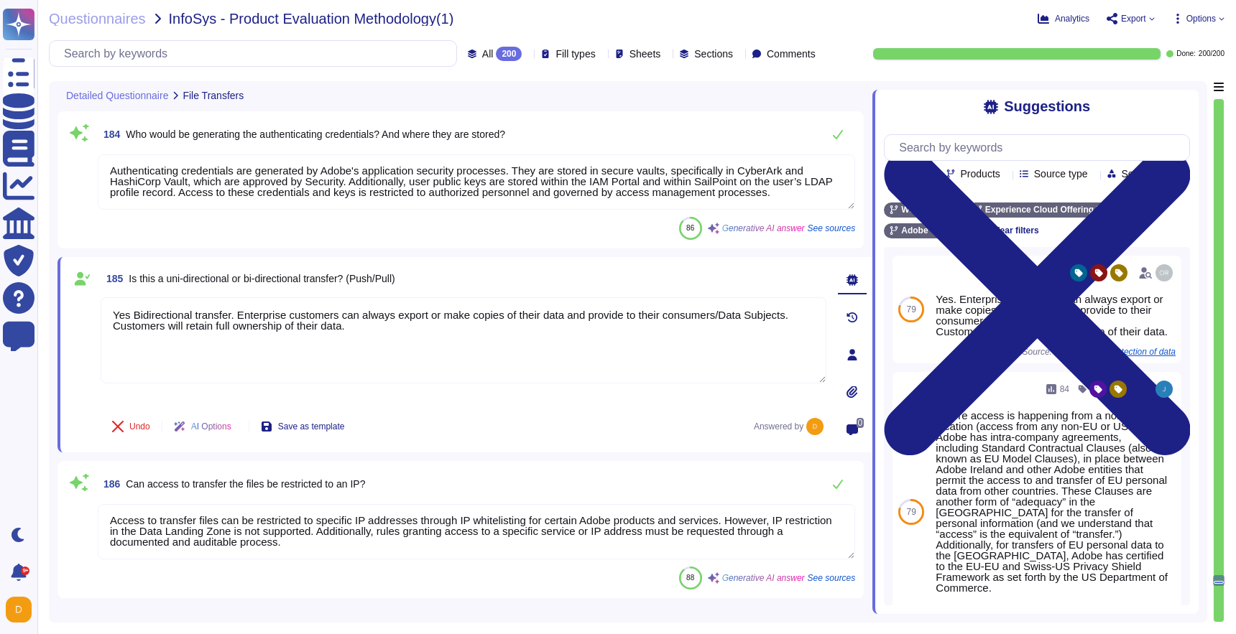
type textarea "Yes Bidirectional transfer. Enterprise customers can always export or make copi…"
click at [384, 555] on textarea "Access to transfer files can be restricted to specific IP addresses through IP …" at bounding box center [476, 531] width 757 height 55
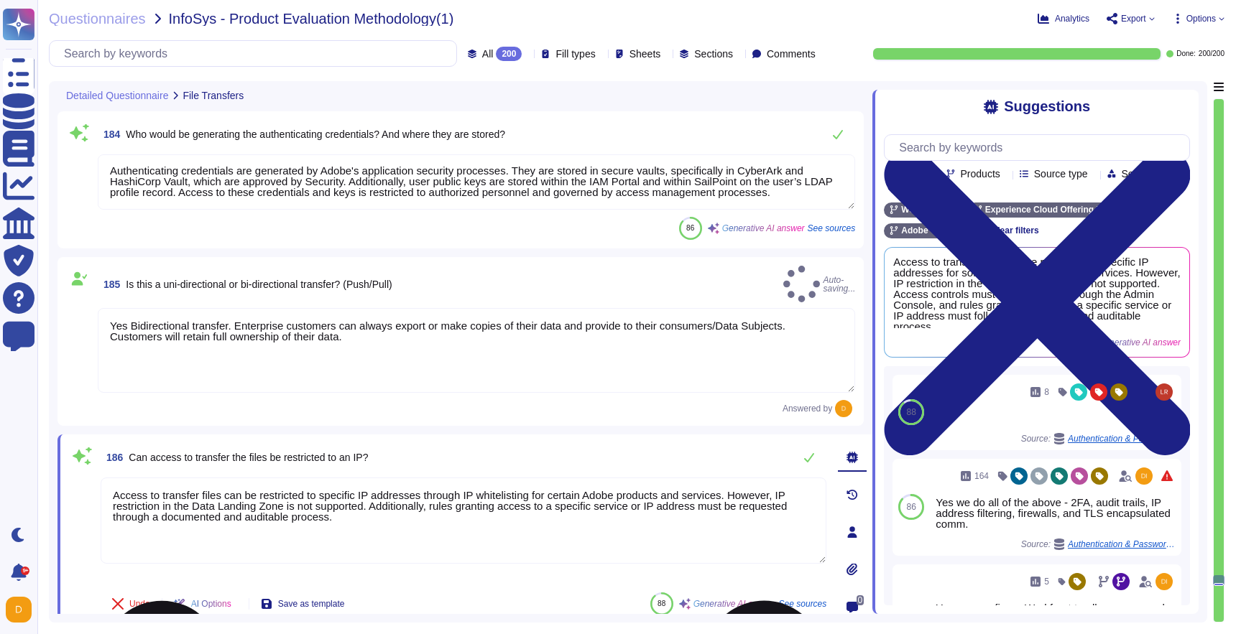
scroll to position [0, 0]
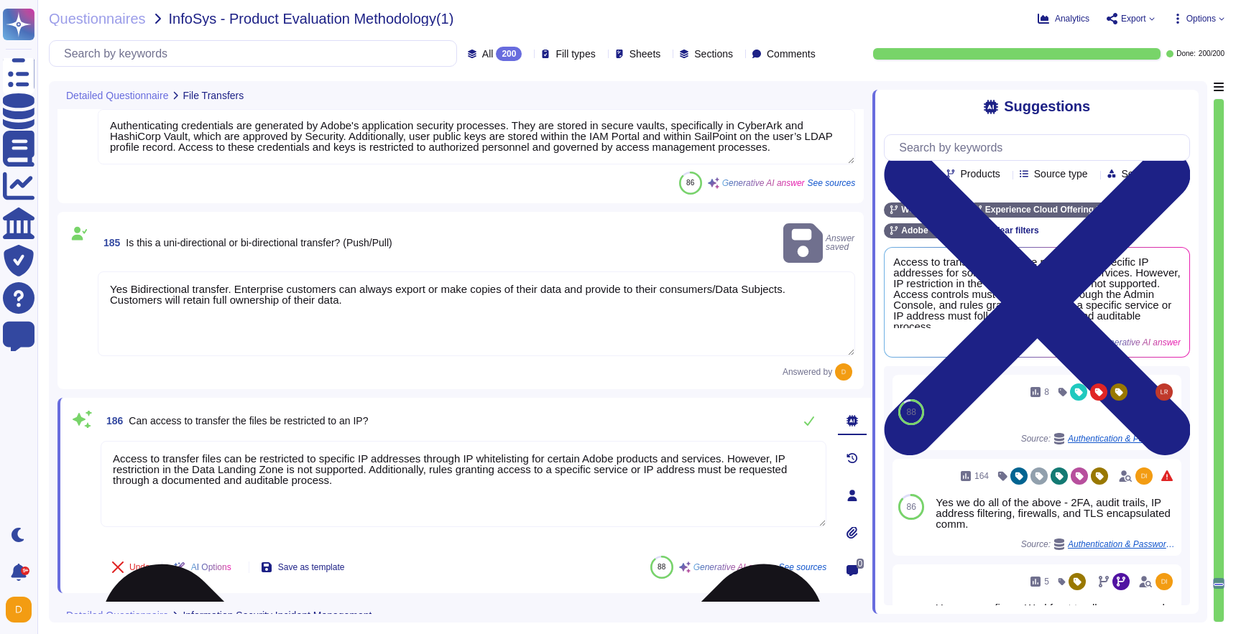
type textarea "Adobe has established communication channels for timely notification of securit…"
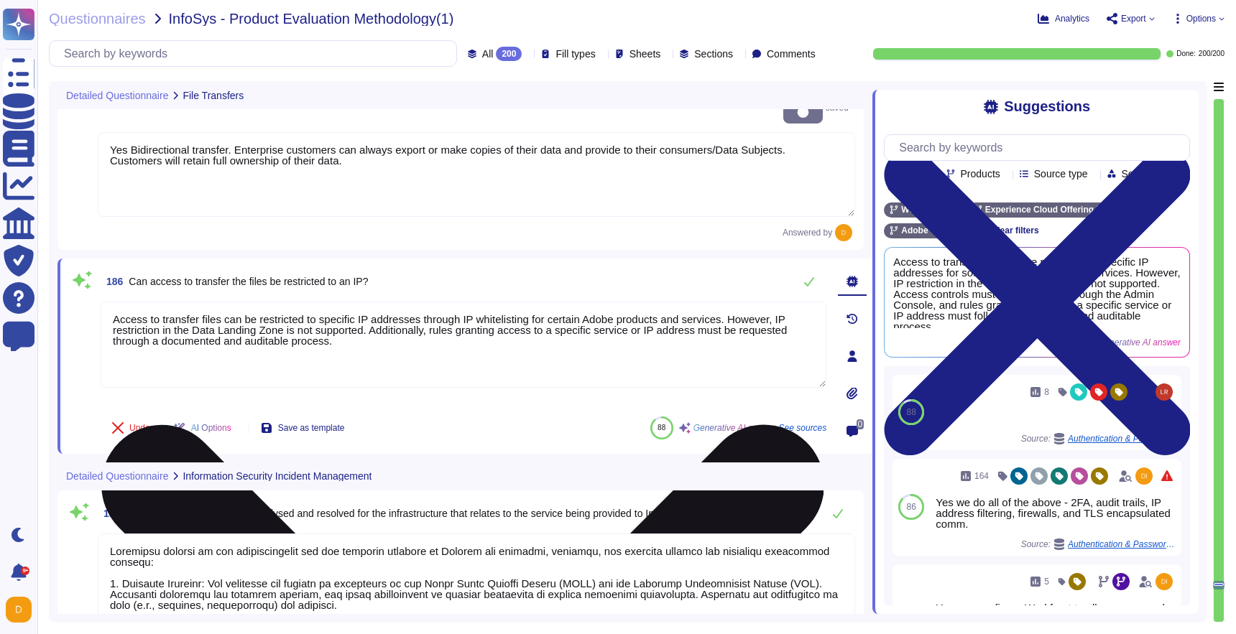
scroll to position [1, 0]
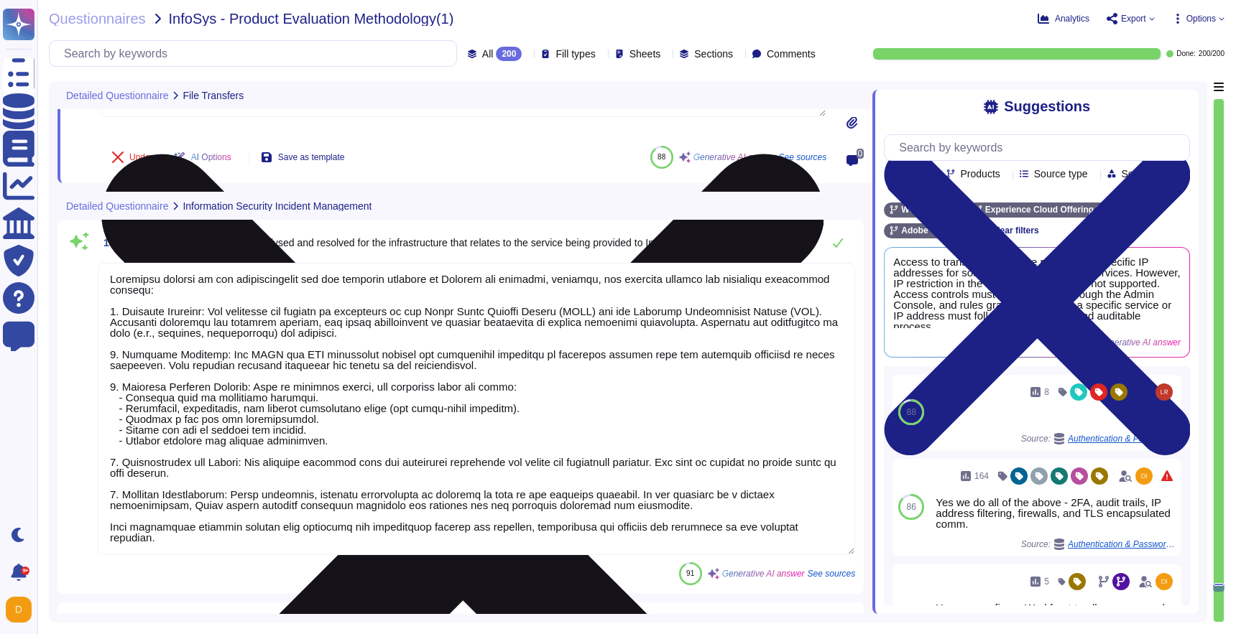
type textarea "The Adobe services technical operations team provides transparent unplanned upt…"
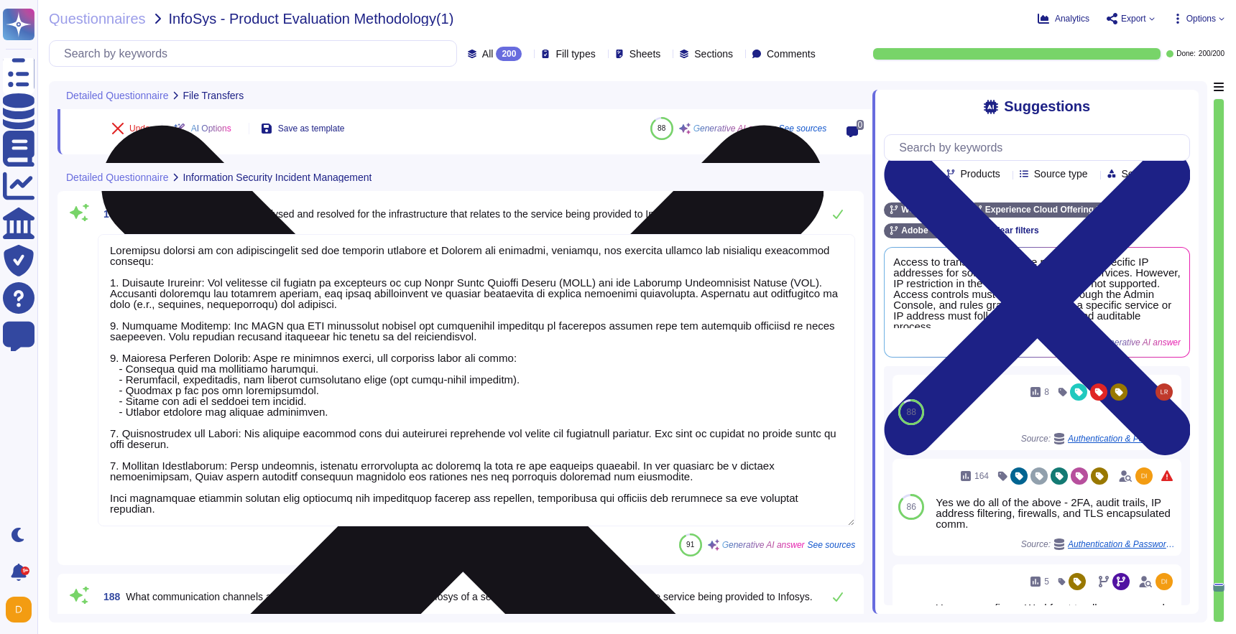
scroll to position [31799, 0]
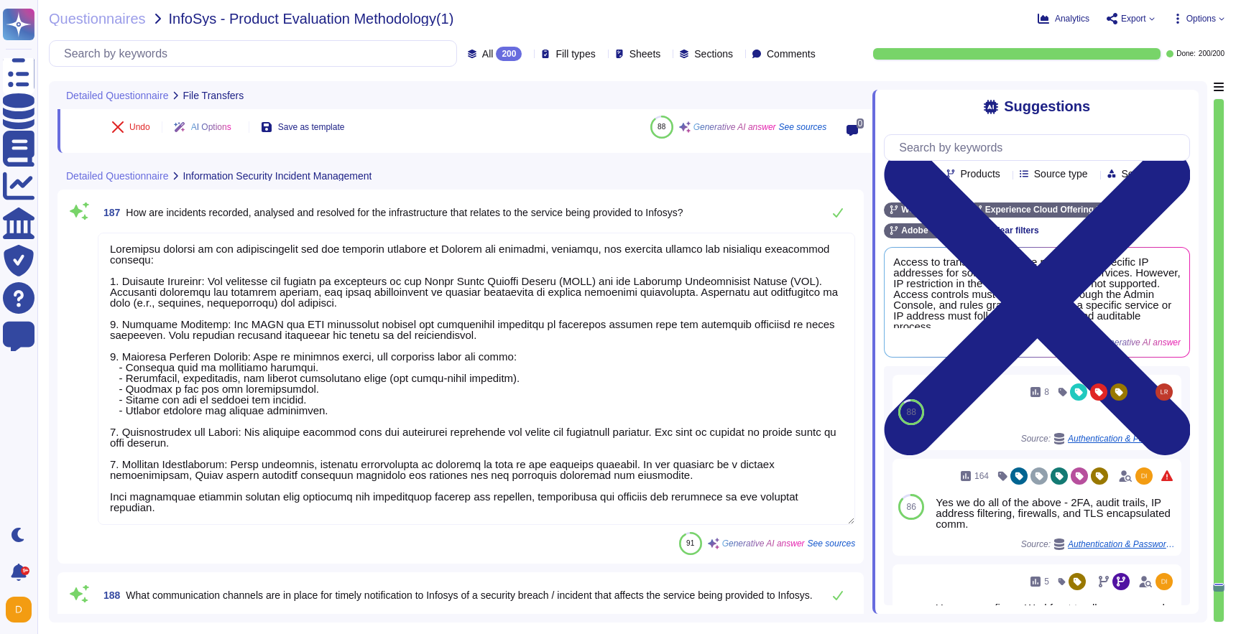
click at [361, 520] on textarea at bounding box center [476, 379] width 757 height 292
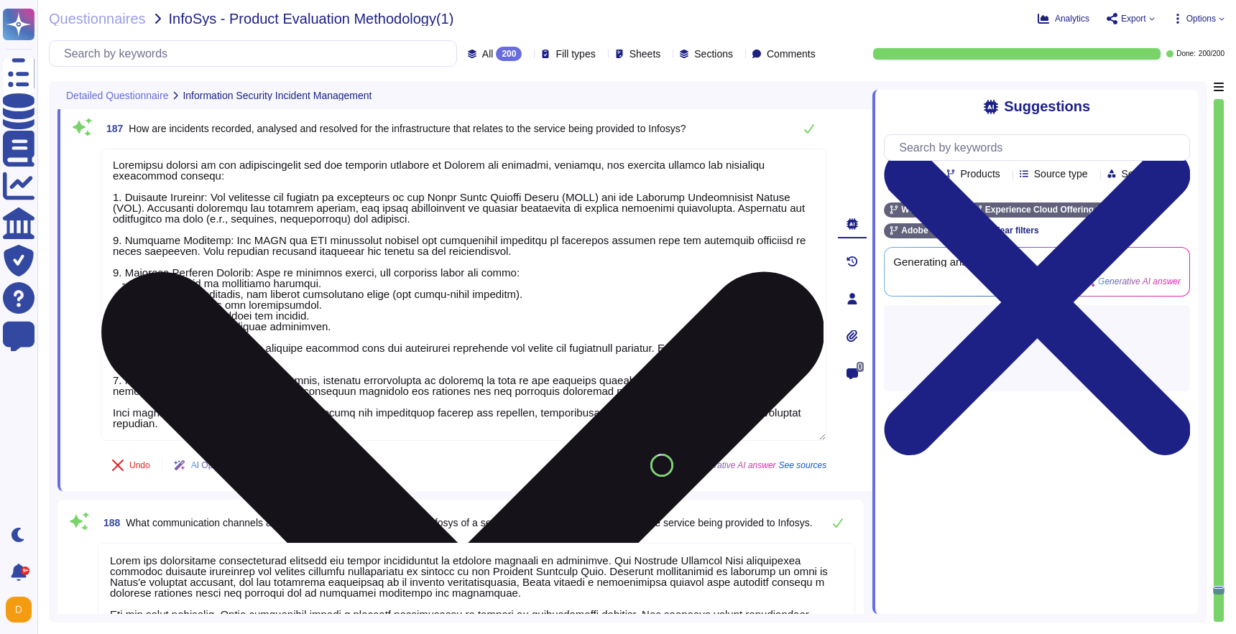
drag, startPoint x: 171, startPoint y: 428, endPoint x: 103, endPoint y: 422, distance: 67.9
click at [103, 422] on textarea at bounding box center [464, 295] width 726 height 292
click at [164, 430] on textarea at bounding box center [464, 295] width 726 height 292
drag, startPoint x: 179, startPoint y: 428, endPoint x: 100, endPoint y: 417, distance: 79.9
click at [101, 417] on textarea at bounding box center [464, 295] width 726 height 292
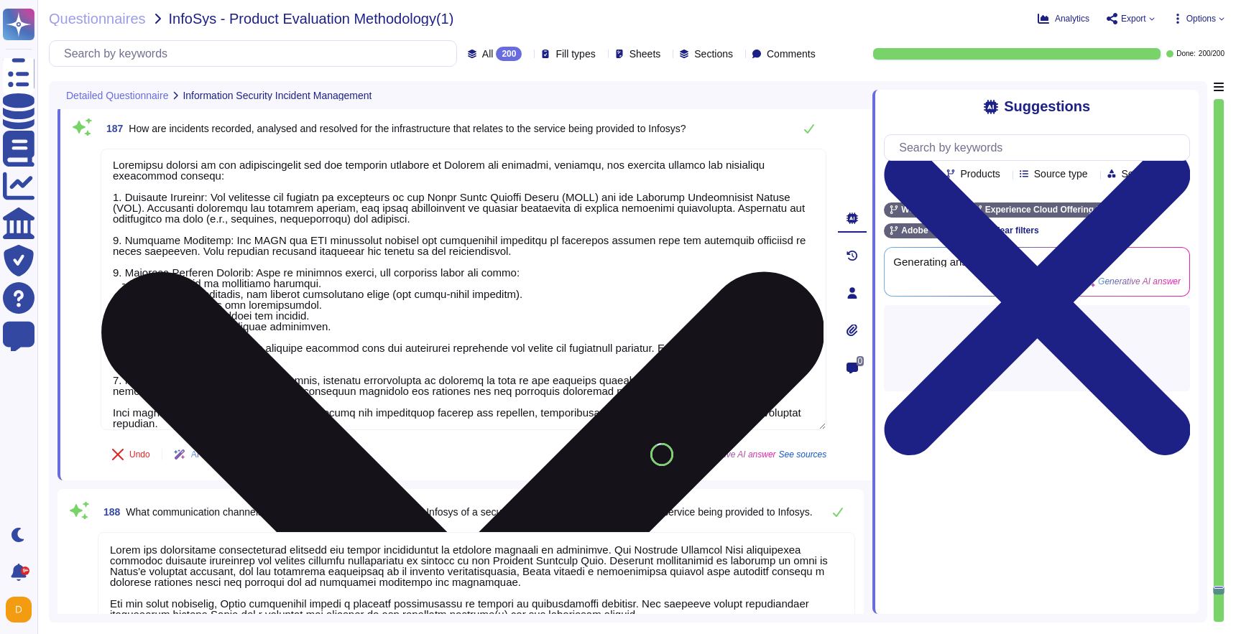
scroll to position [0, 0]
type textarea "Incidents related to the infrastructure for the services provided to Infosys ar…"
type textarea "The recommended authentication mechanism is certificate-based. Additionally, OA…"
type textarea "Incidents related to the infrastructure for the services provided to Infosys ar…"
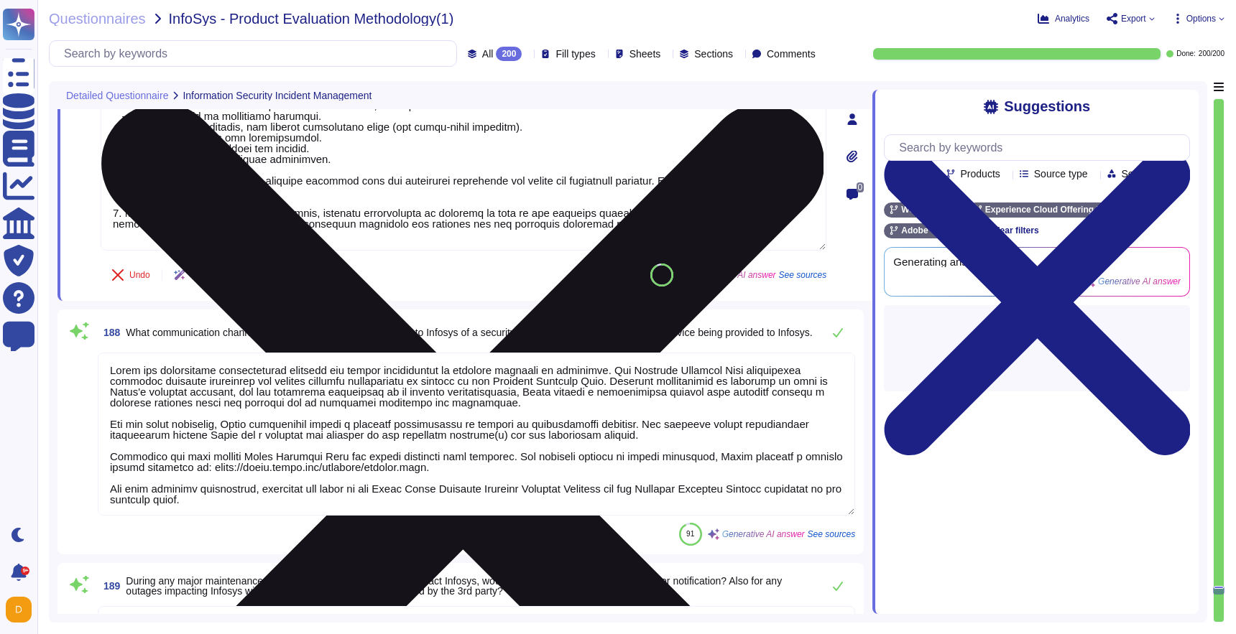
scroll to position [31989, 0]
type textarea "Adobe uses S/MIME certificates for signing and encrypting email transmissions t…"
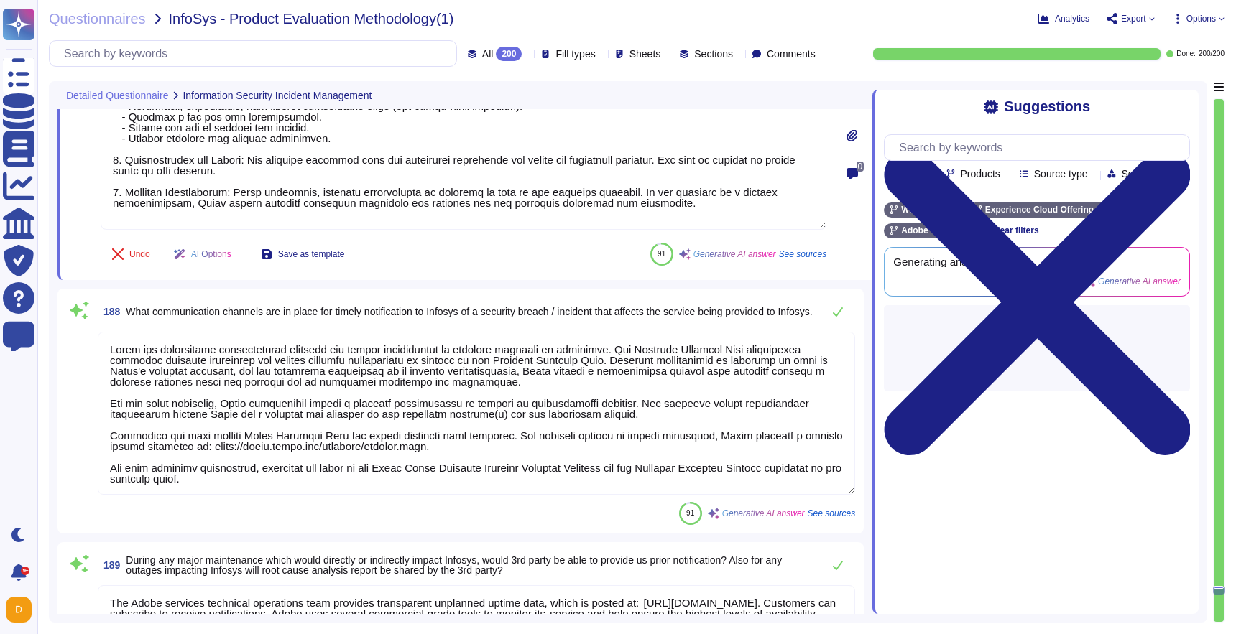
type textarea "Incidents related to the infrastructure for the services provided to Infosys ar…"
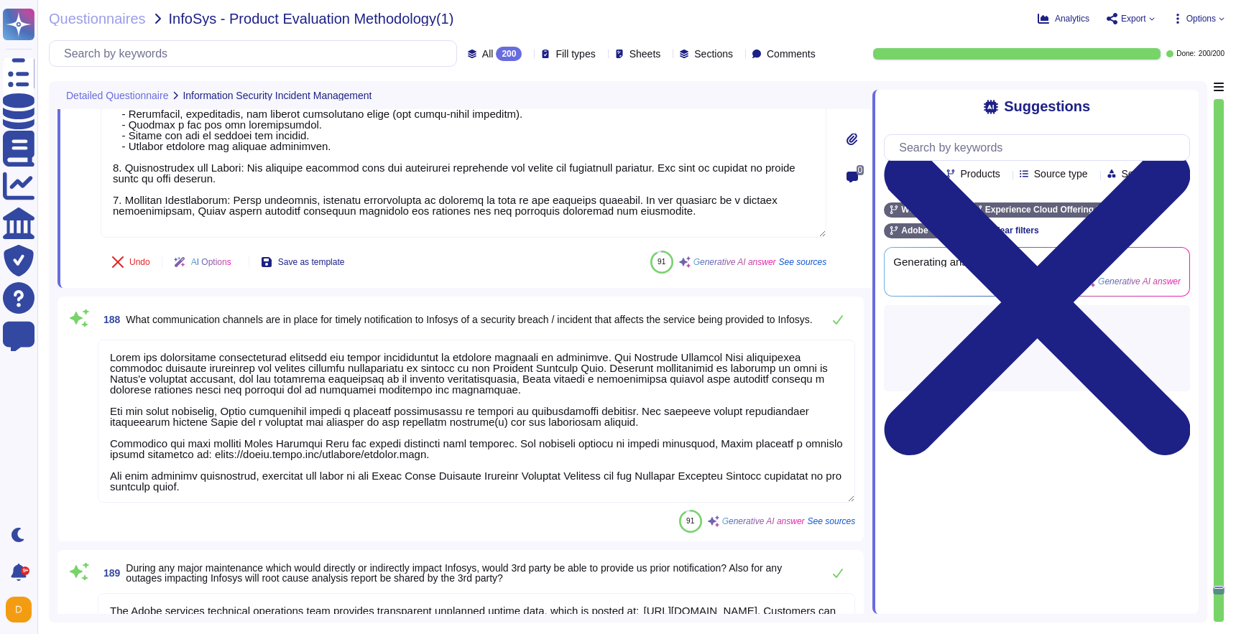
click at [276, 481] on textarea at bounding box center [476, 421] width 757 height 163
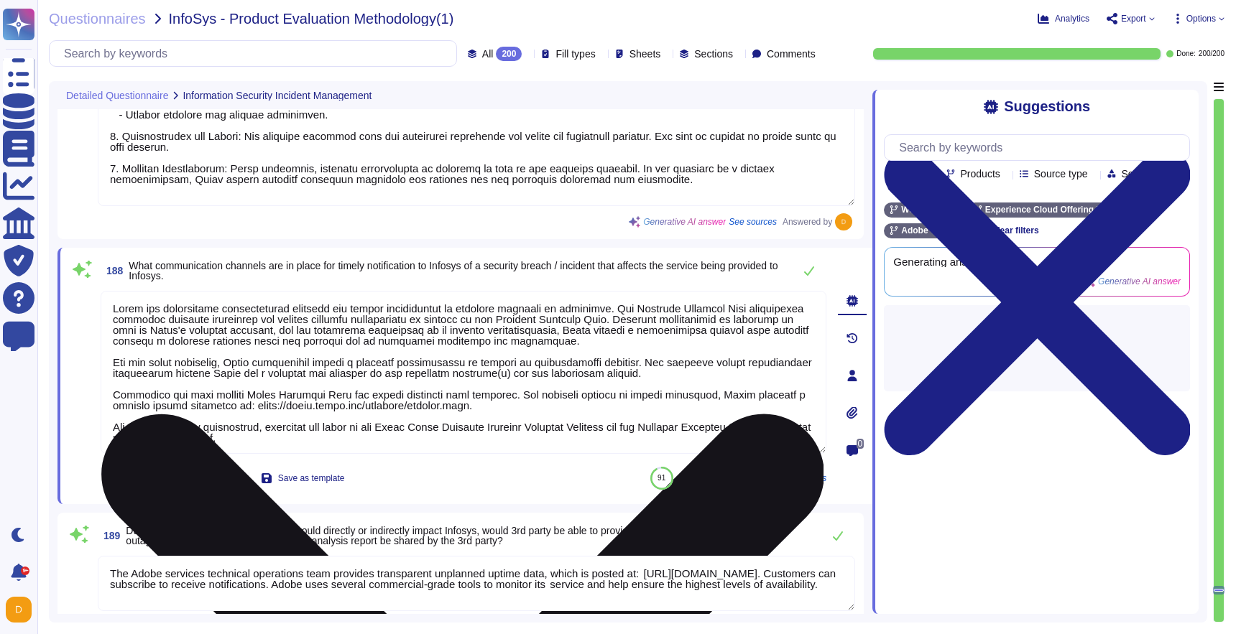
type textarea "Input validation is performed on all fields on the server side to prevent tempe…"
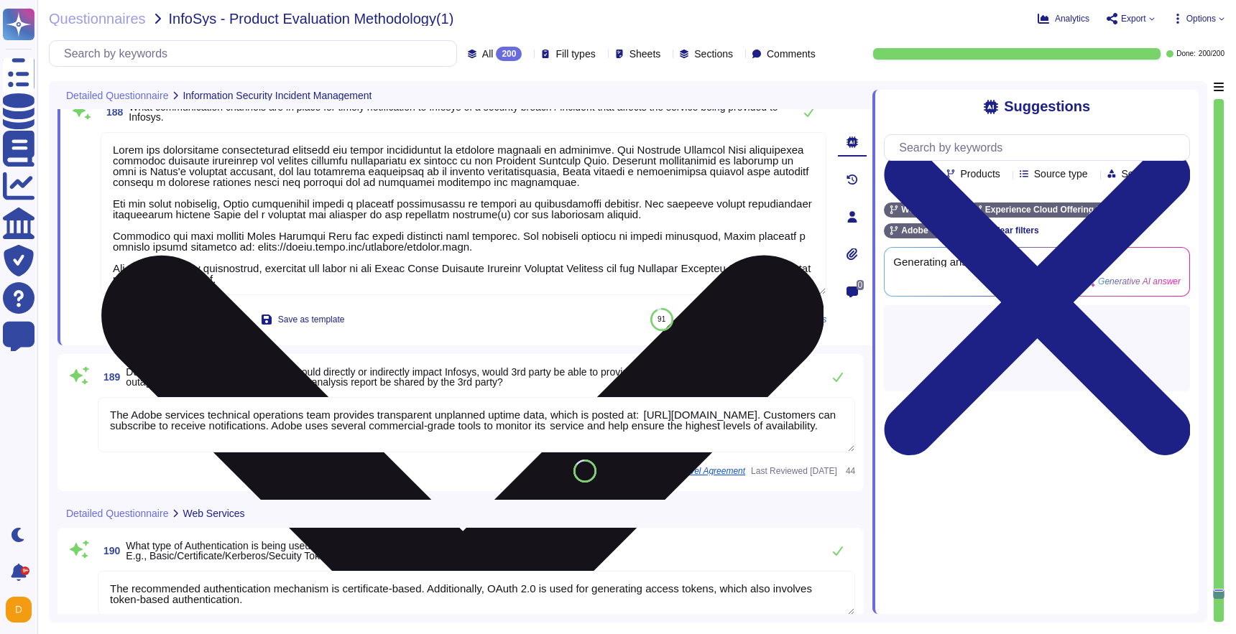
scroll to position [32221, 0]
type textarea "Input validation is performed on all fields on the server side to prevent tempe…"
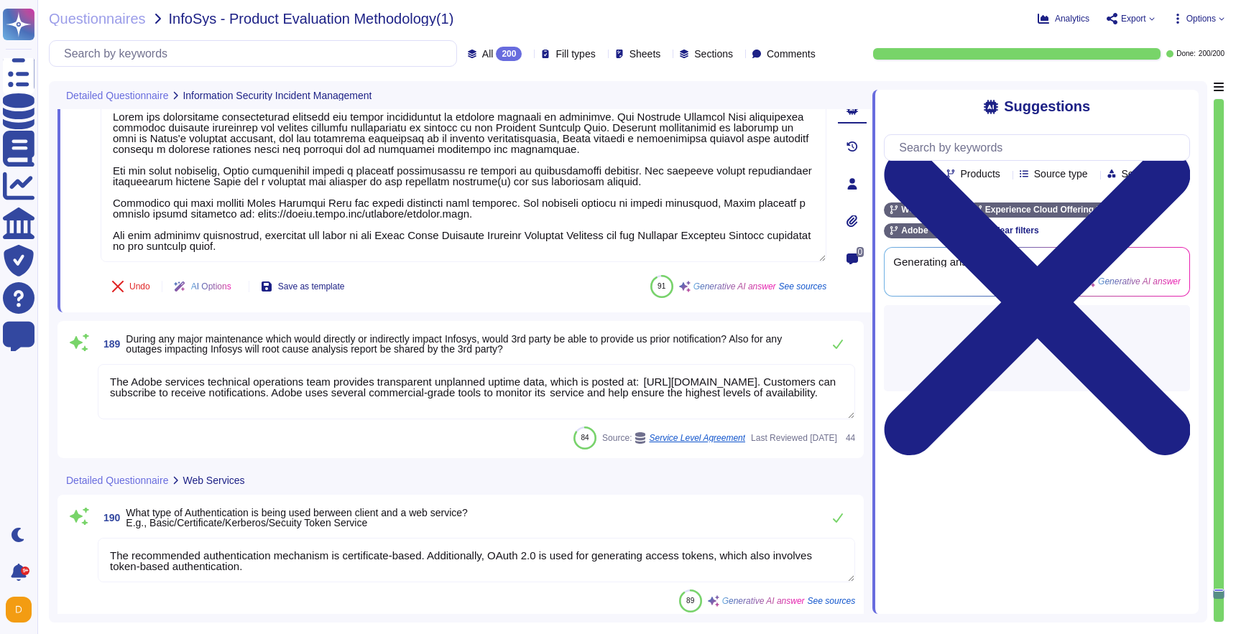
scroll to position [1, 0]
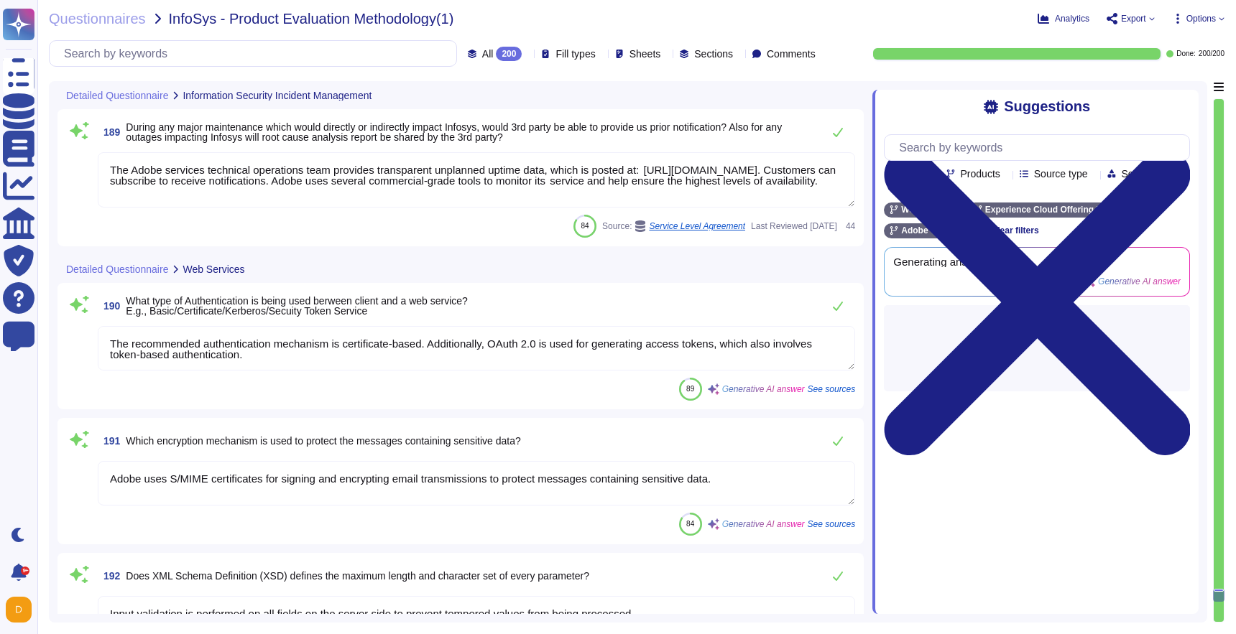
type textarea "Budgets for Adobe's products and services' infrastructure capacity are establis…"
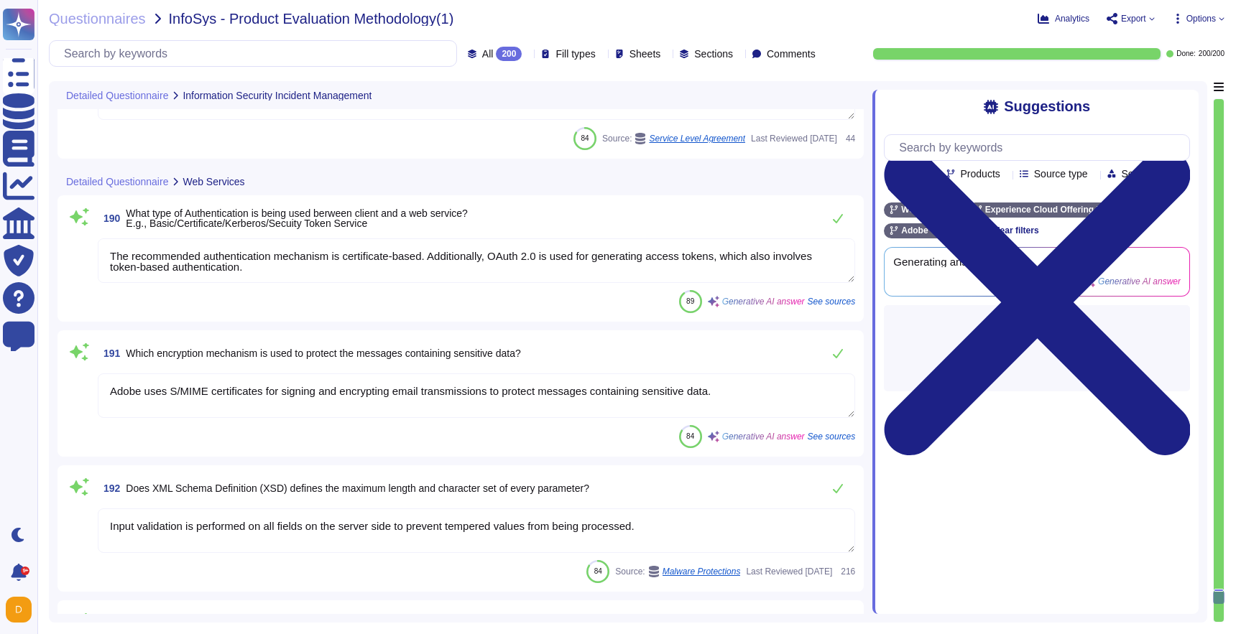
type textarea "You can find relevant documents on product functionality, including current whi…"
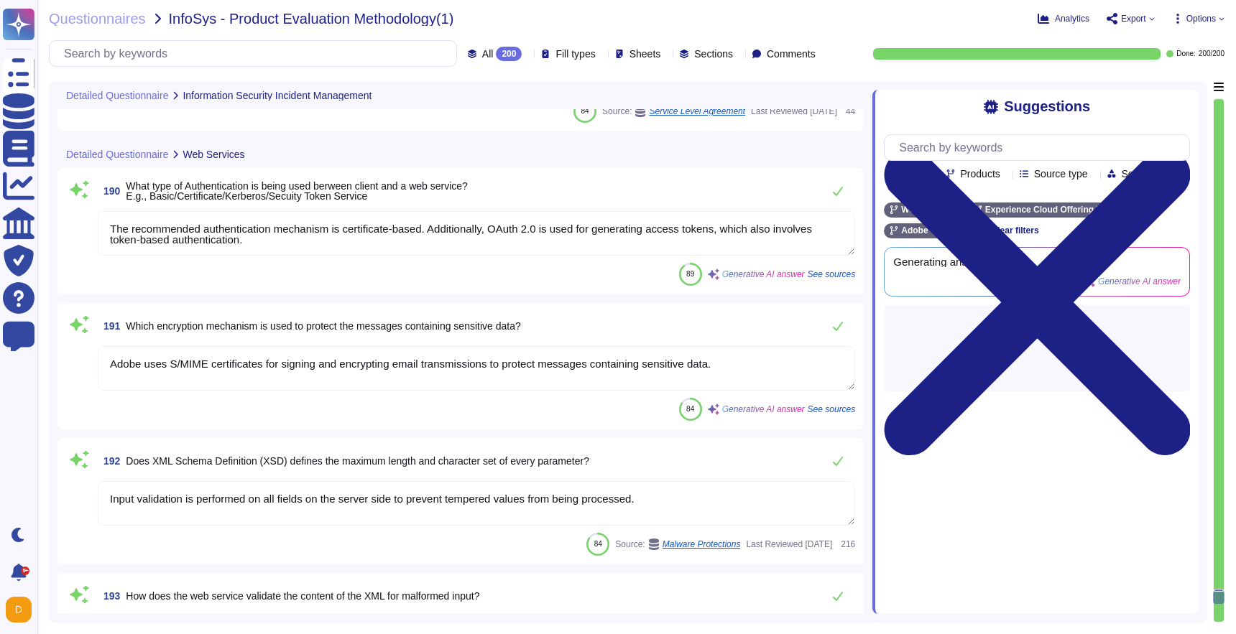
scroll to position [32529, 0]
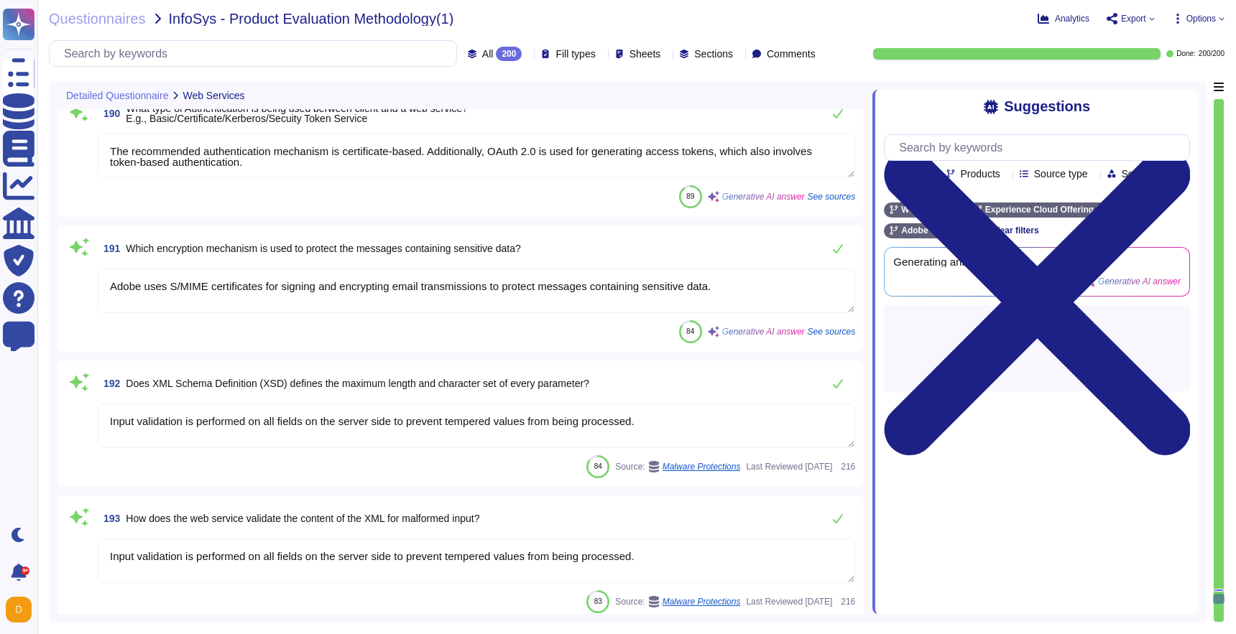
type textarea "You can find relevant documents on security features of our products at the fol…"
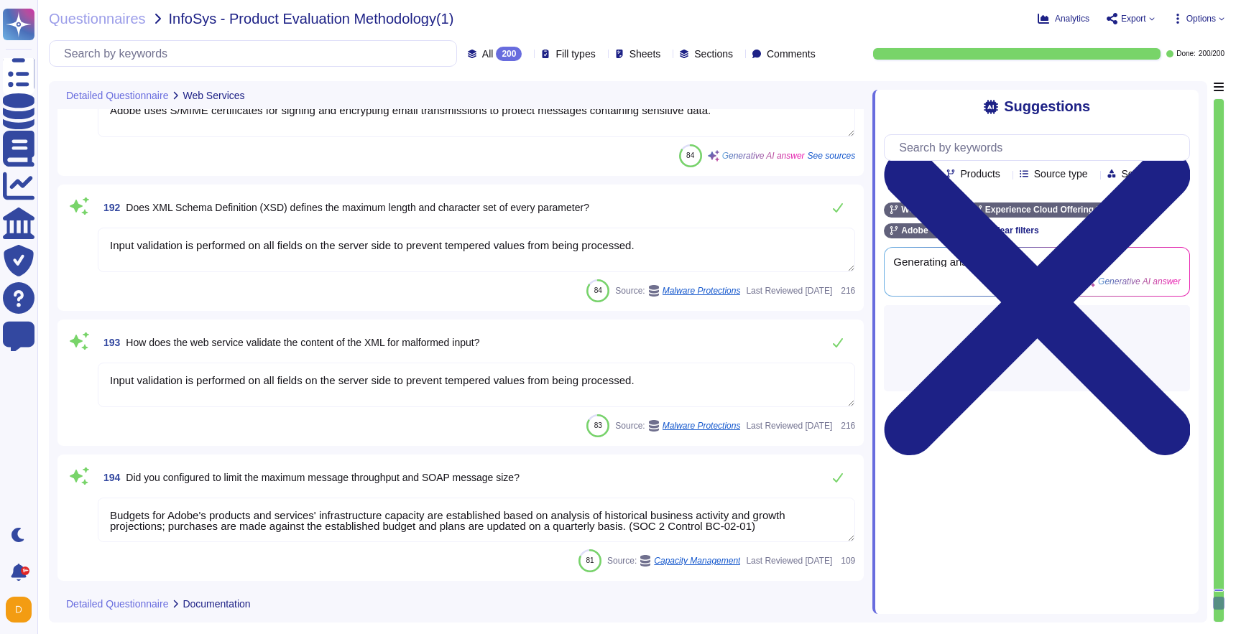
type textarea "Adobe performs risk assessments of all third-party vendors and in addition perf…"
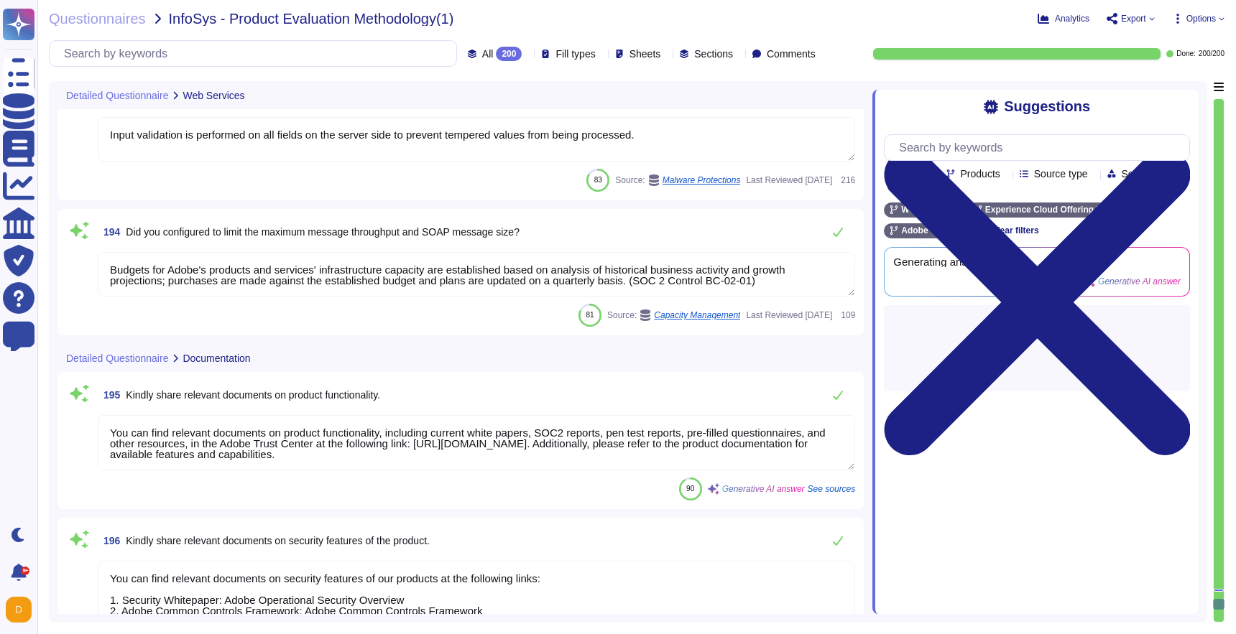
scroll to position [33013, 0]
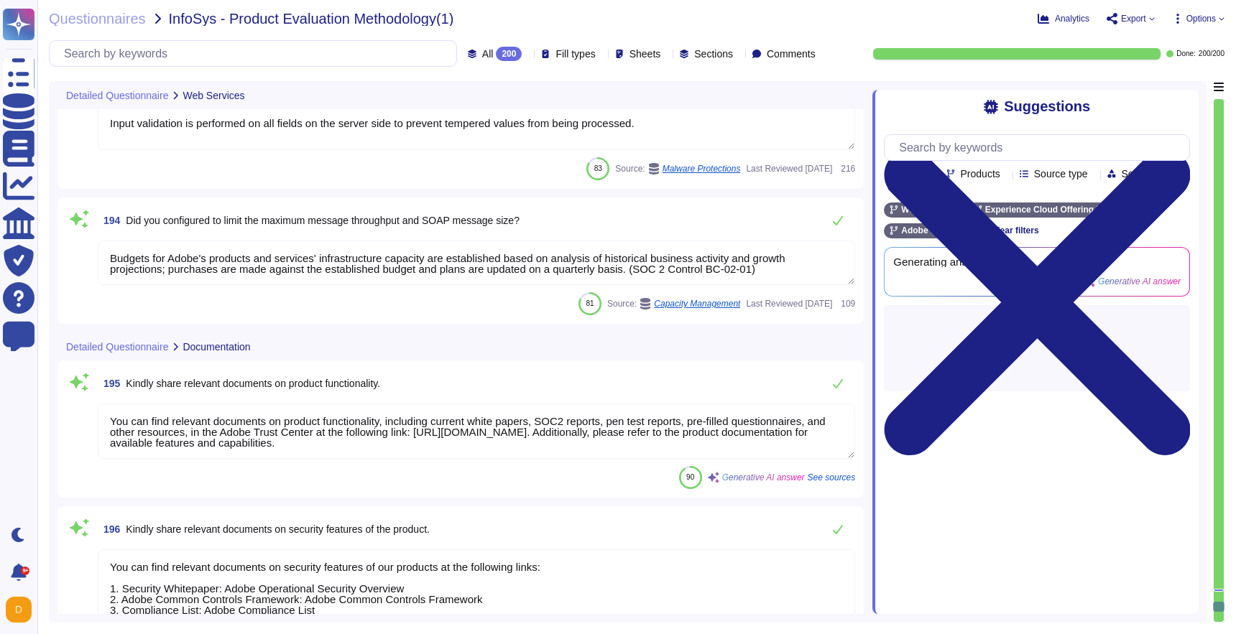
type textarea "This number ranges from 0.03 to 3.0."
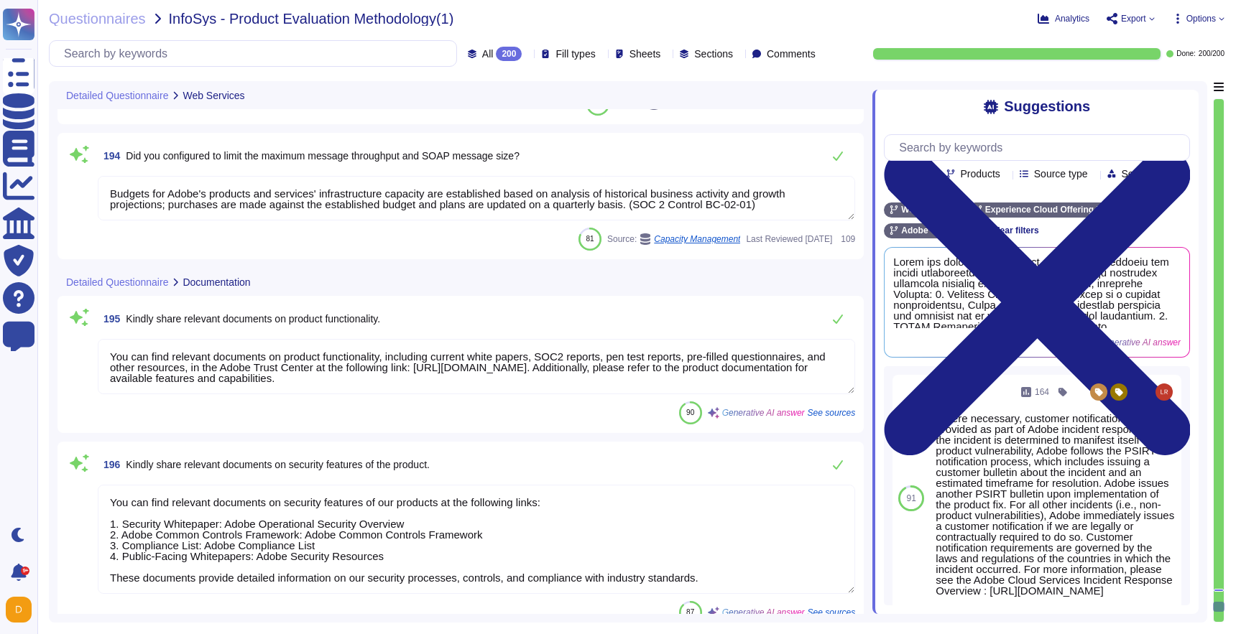
type textarea "The network architecture and data flow diagrams for our services are reviewed a…"
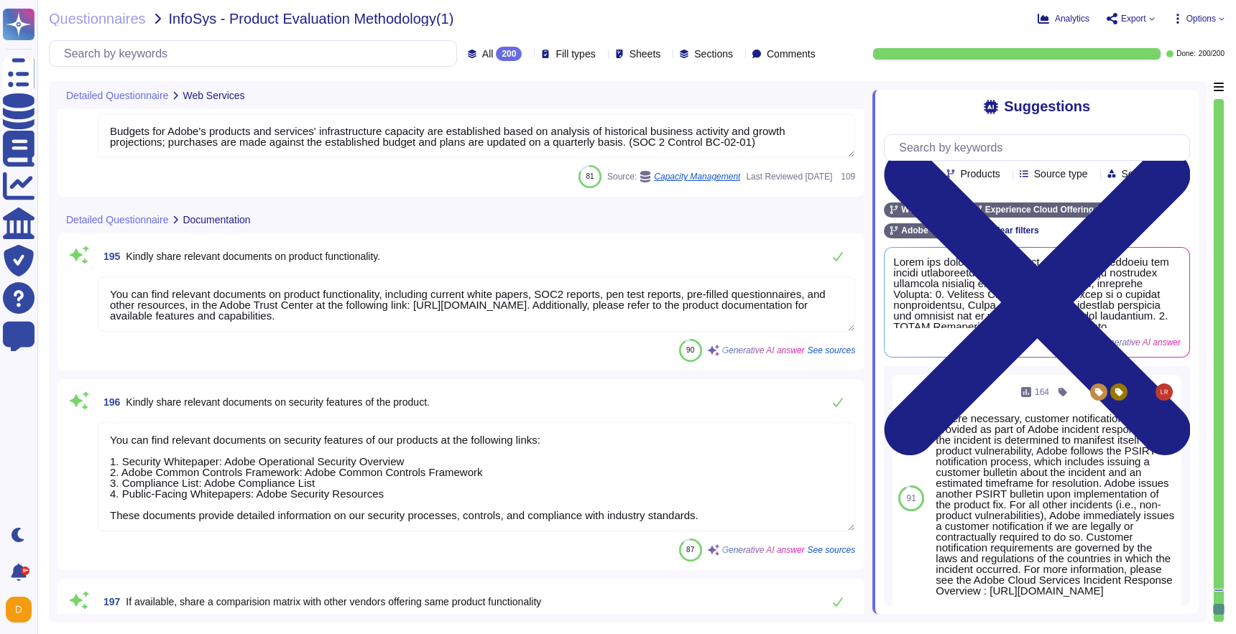
scroll to position [1, 0]
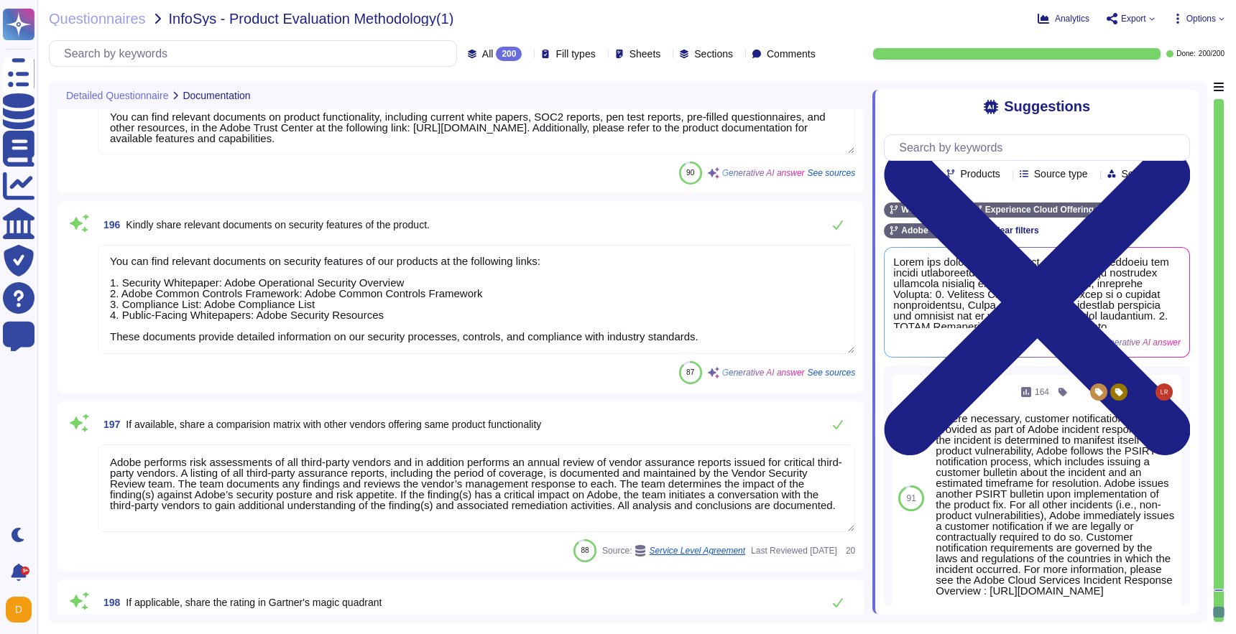
type textarea "Adobe complies with various regulatory laws and reports, including: - General D…"
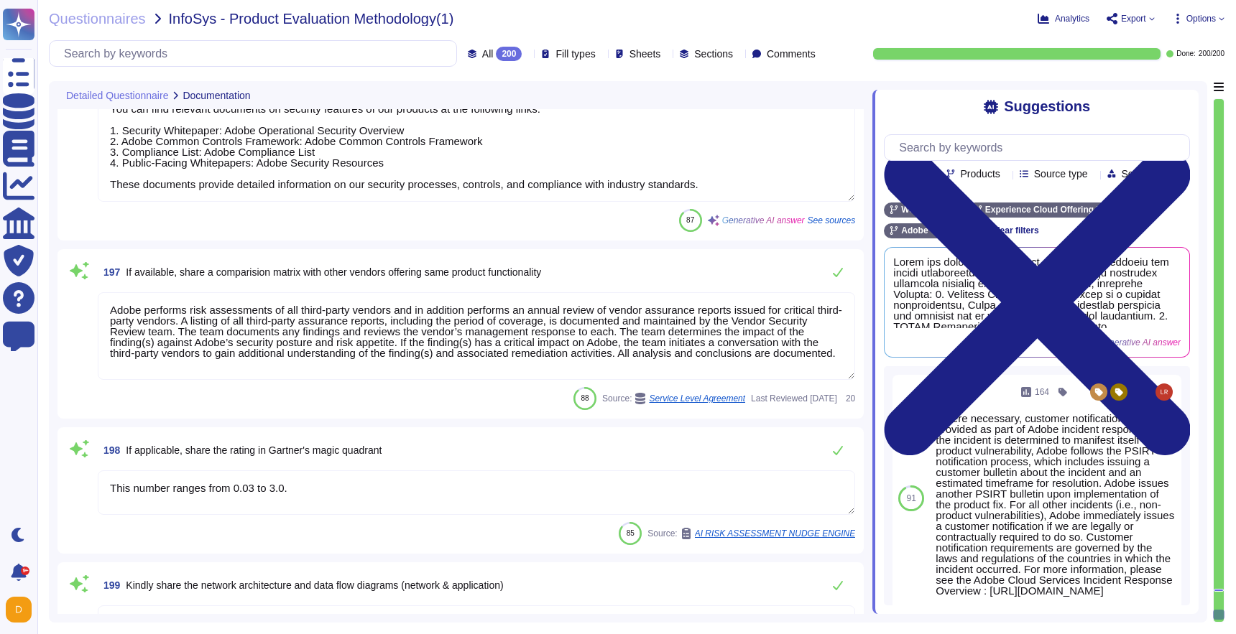
scroll to position [33429, 0]
click at [408, 491] on textarea "This number ranges from 0.03 to 3.0." at bounding box center [476, 491] width 757 height 45
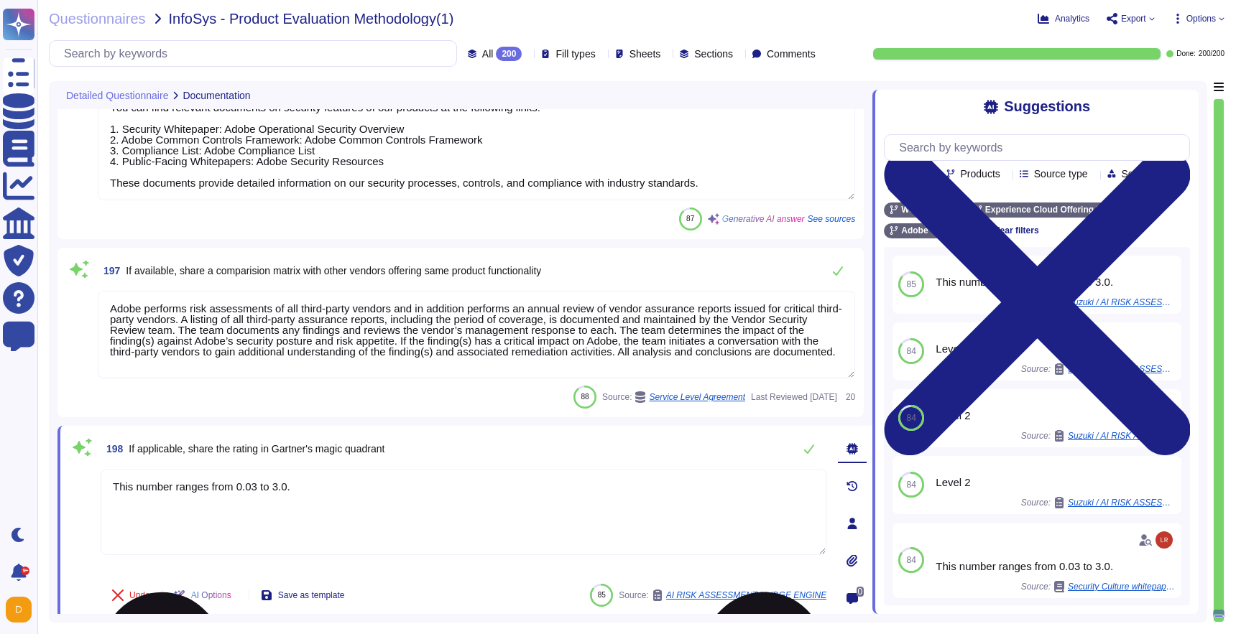
click at [408, 491] on textarea "This number ranges from 0.03 to 3.0." at bounding box center [464, 512] width 726 height 86
click at [471, 489] on textarea "N/A" at bounding box center [464, 512] width 726 height 86
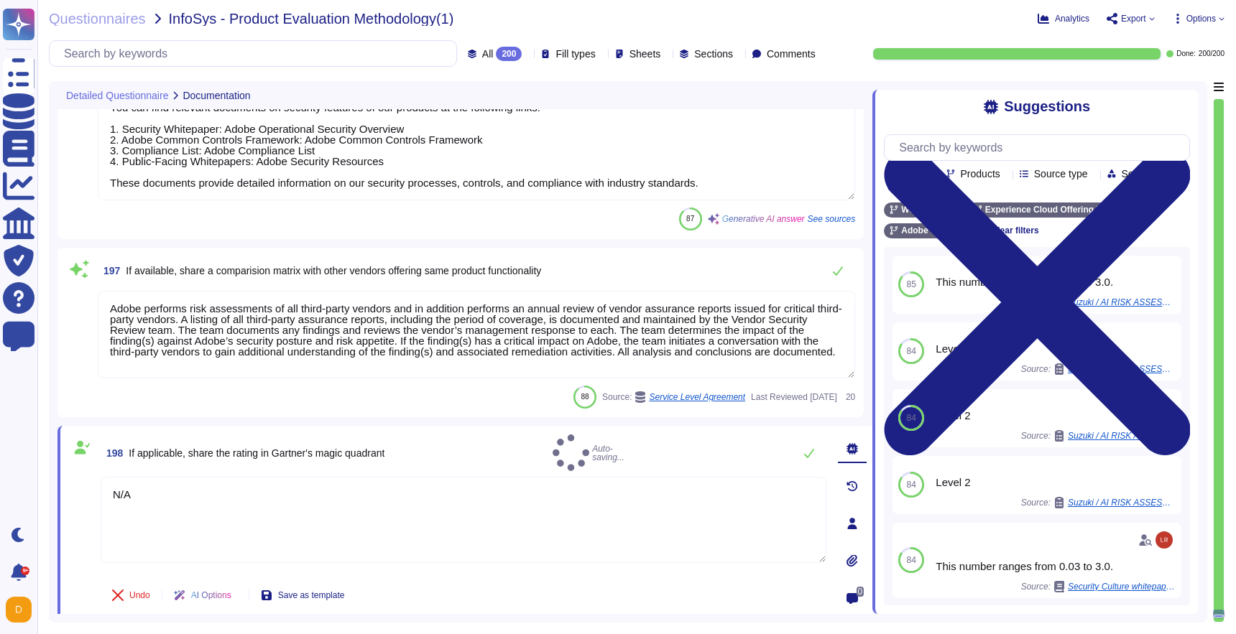
type textarea "N/A"
click at [489, 448] on div "198 If applicable, share the rating in Gartner's magic quadrant Auto-saving..." at bounding box center [464, 453] width 726 height 37
click at [275, 57] on input "text" at bounding box center [257, 53] width 400 height 25
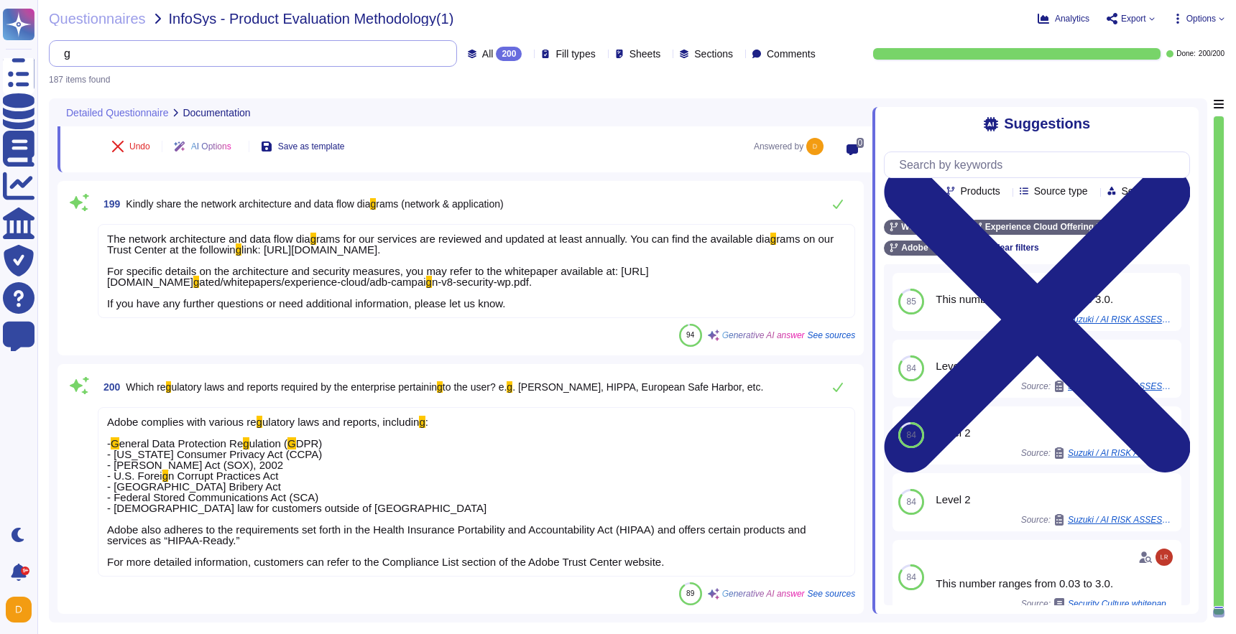
type textarea "N/A"
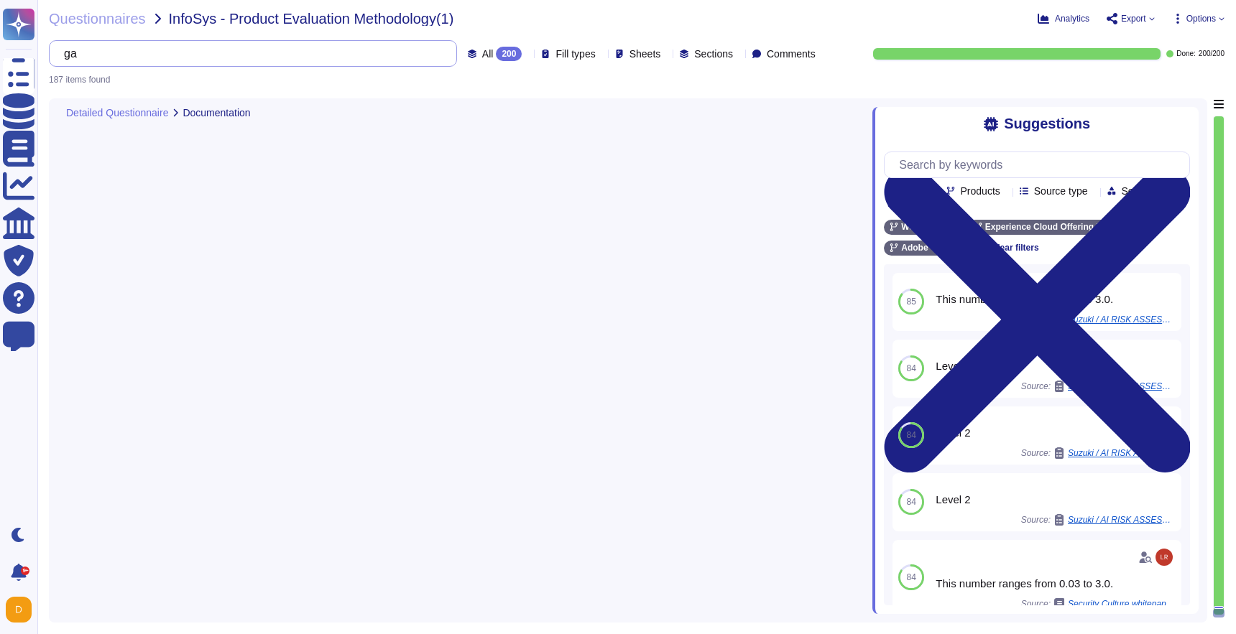
type input "gar"
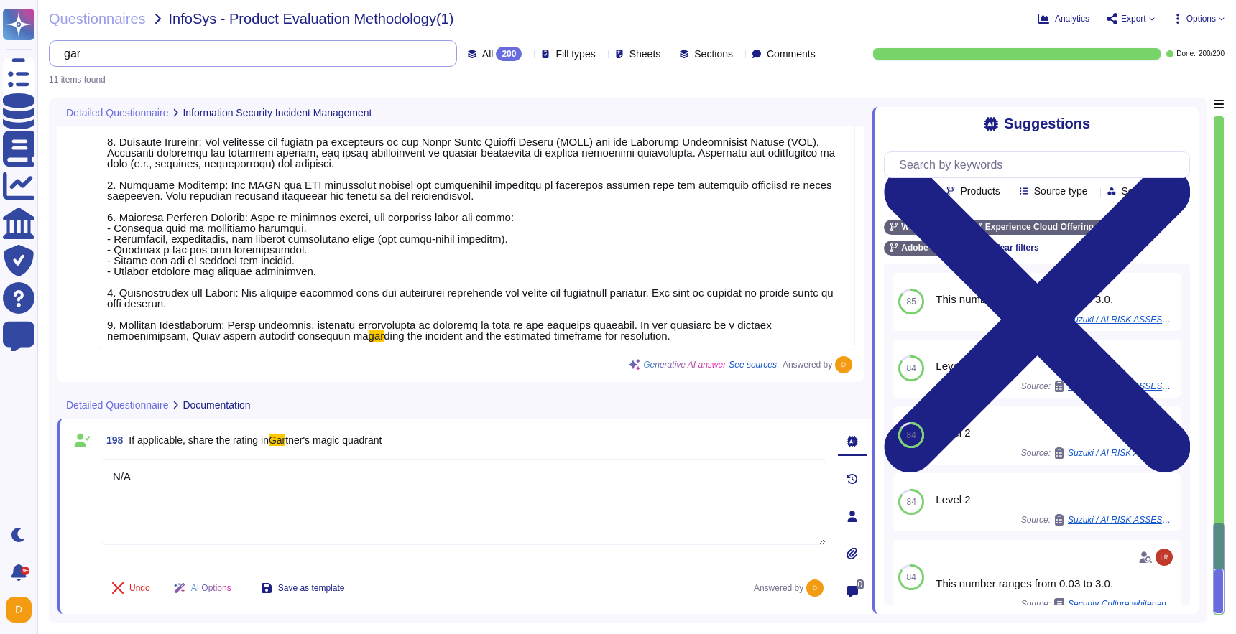
scroll to position [1956, 0]
type textarea "N/A"
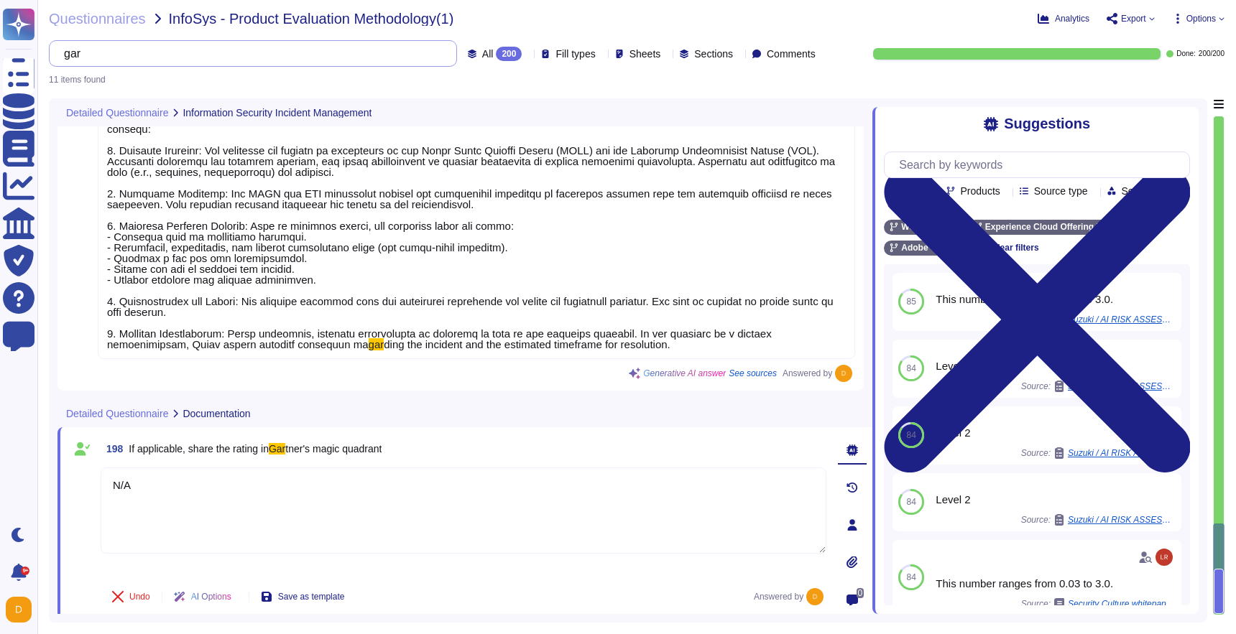
scroll to position [0, 0]
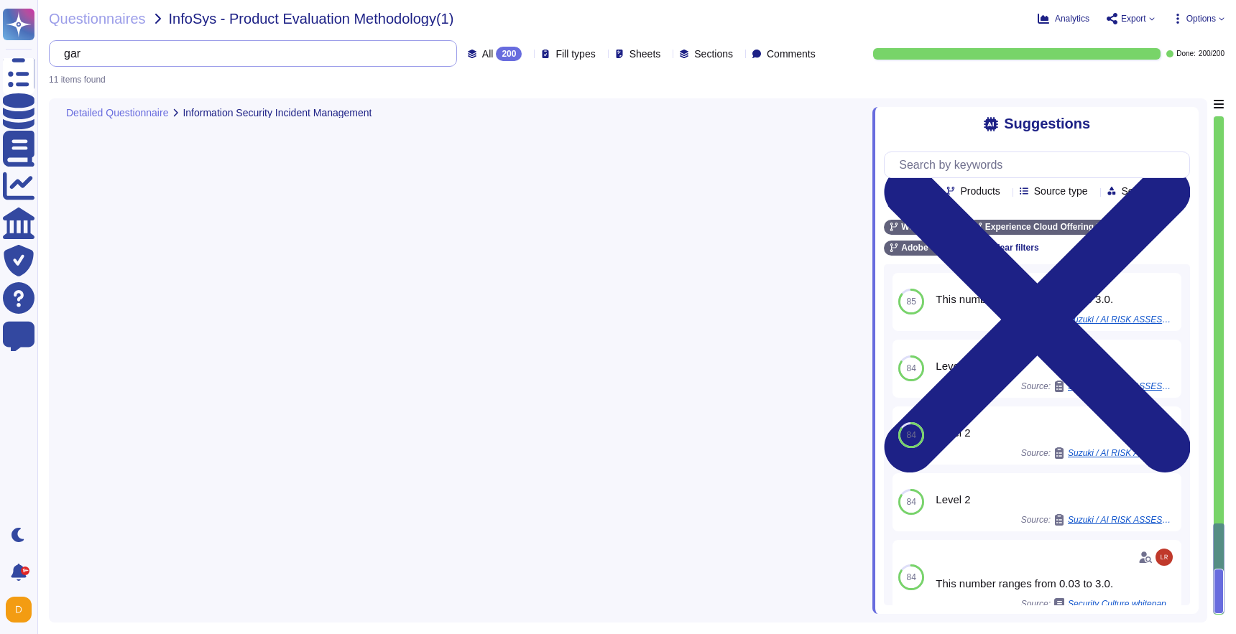
type input "gart"
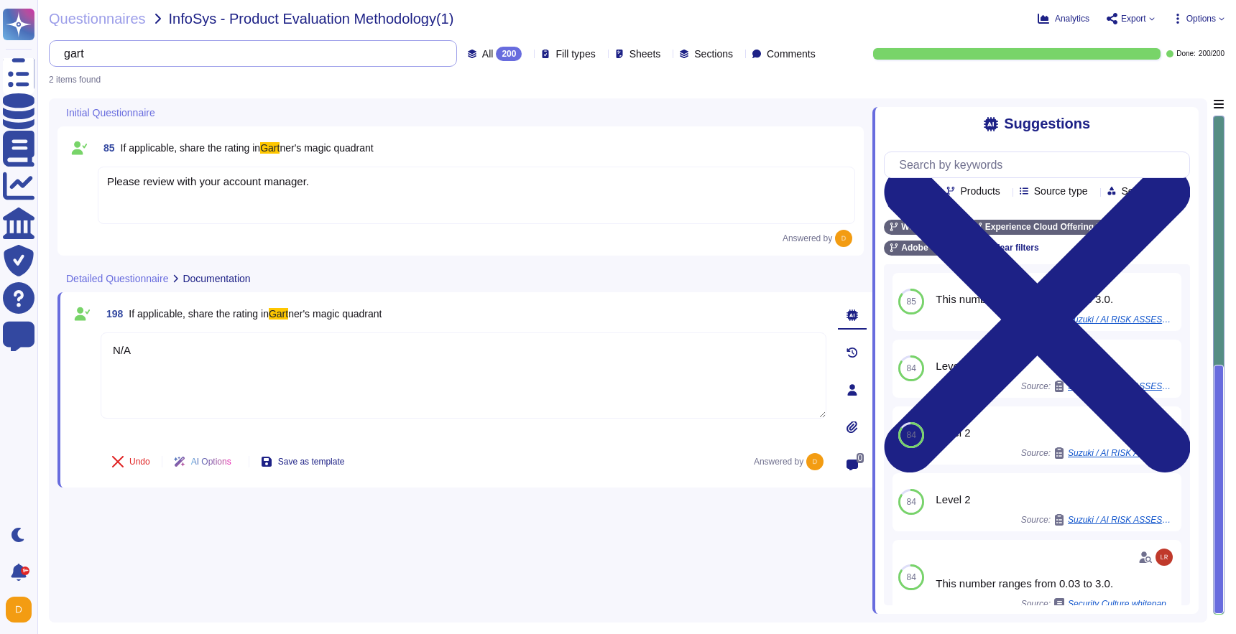
type textarea "N/A"
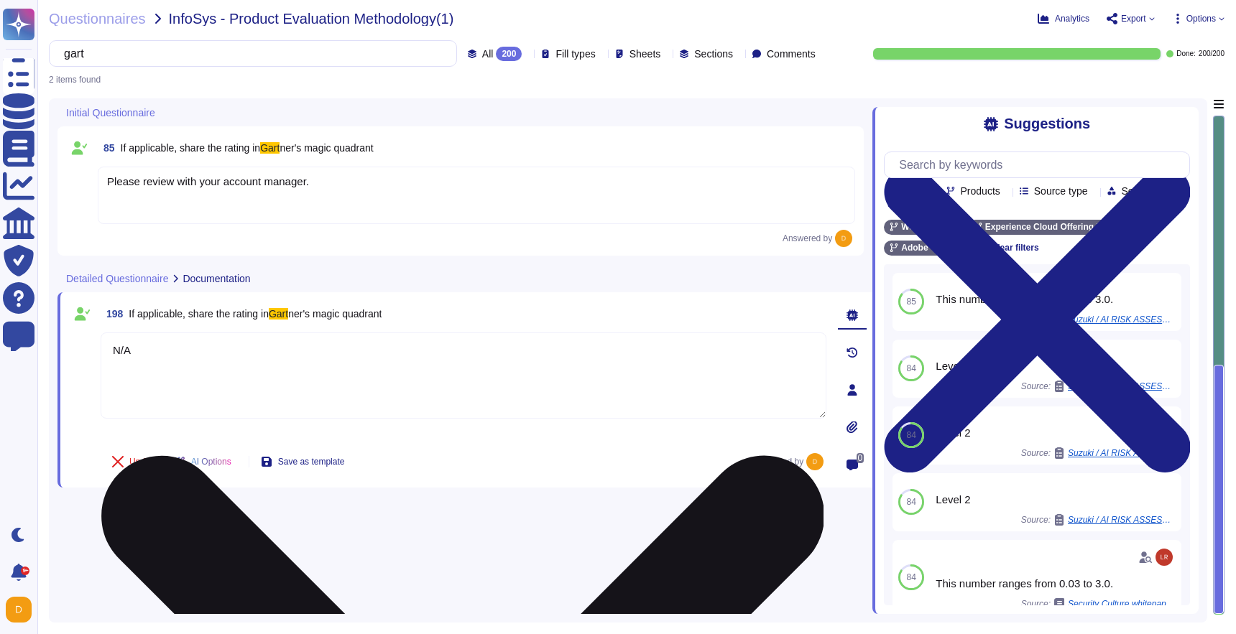
type input "gart"
click at [178, 355] on textarea "N/A" at bounding box center [464, 376] width 726 height 86
type textarea "N"
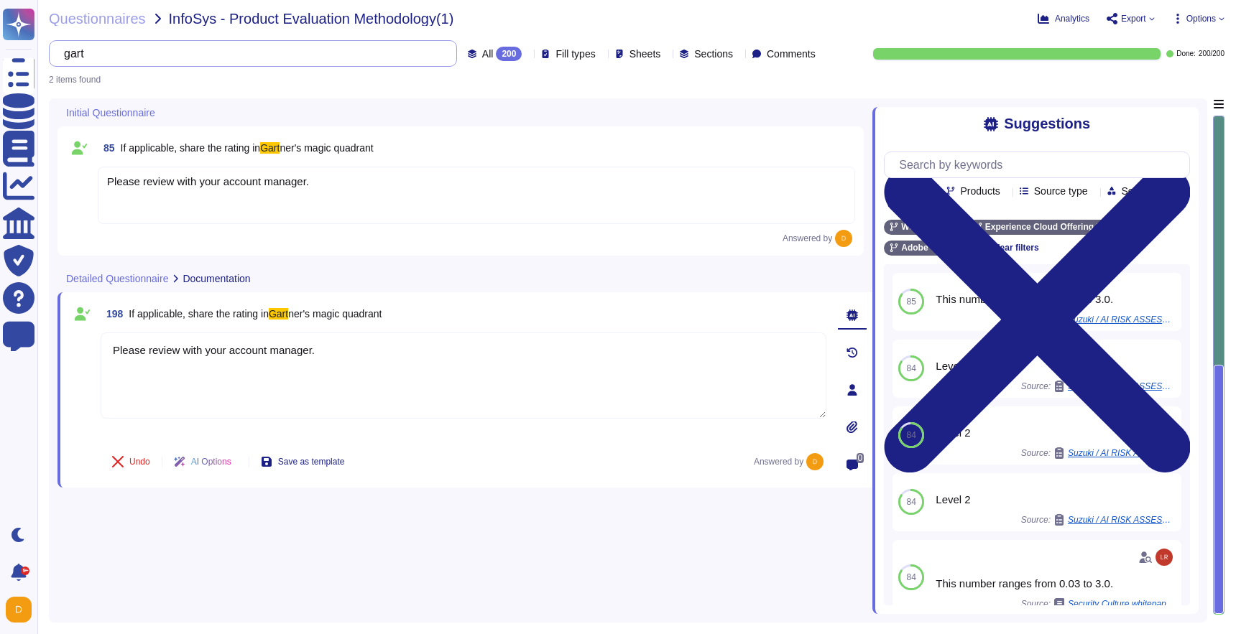
type textarea "Please review with your account manager."
click at [364, 52] on input "gart" at bounding box center [249, 53] width 385 height 25
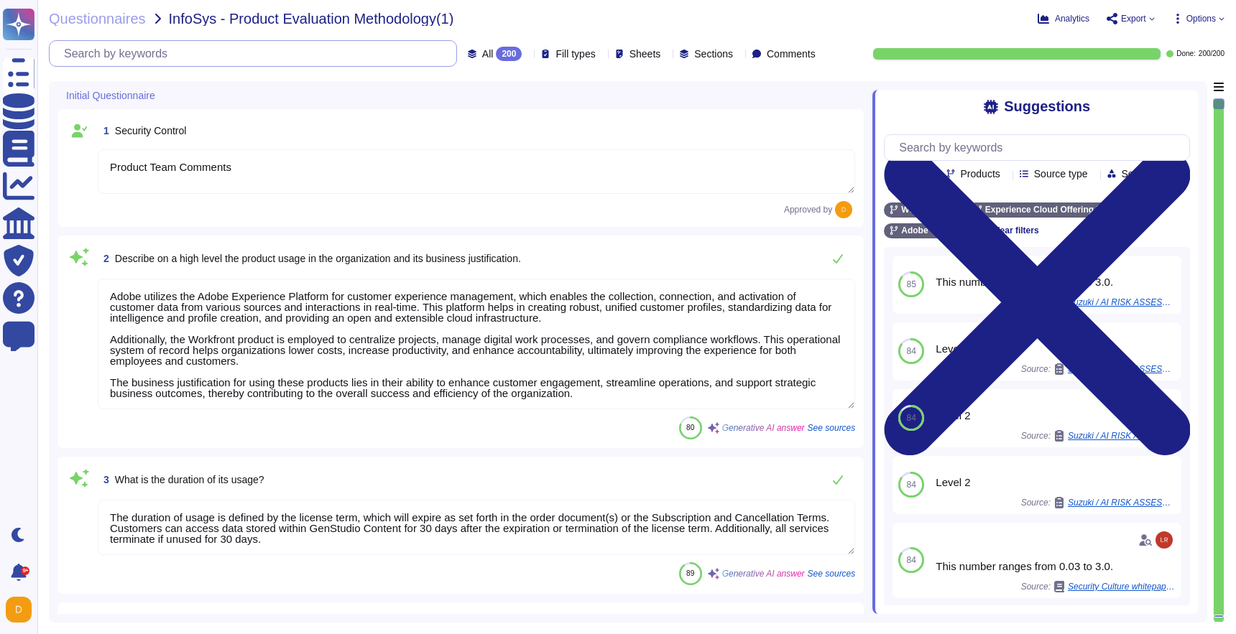
type textarea "The product will be hosted using third-party cloud vendors, specifically Micros…"
type textarea "The intended users include individual employees, customers, and system accounts."
type textarea "The type of data being handled/processed includes: 1. Personal Information (PI)…"
type textarea "Product Team Comments"
type textarea "Adobe utilizes the Adobe Experience Platform for customer experience management…"
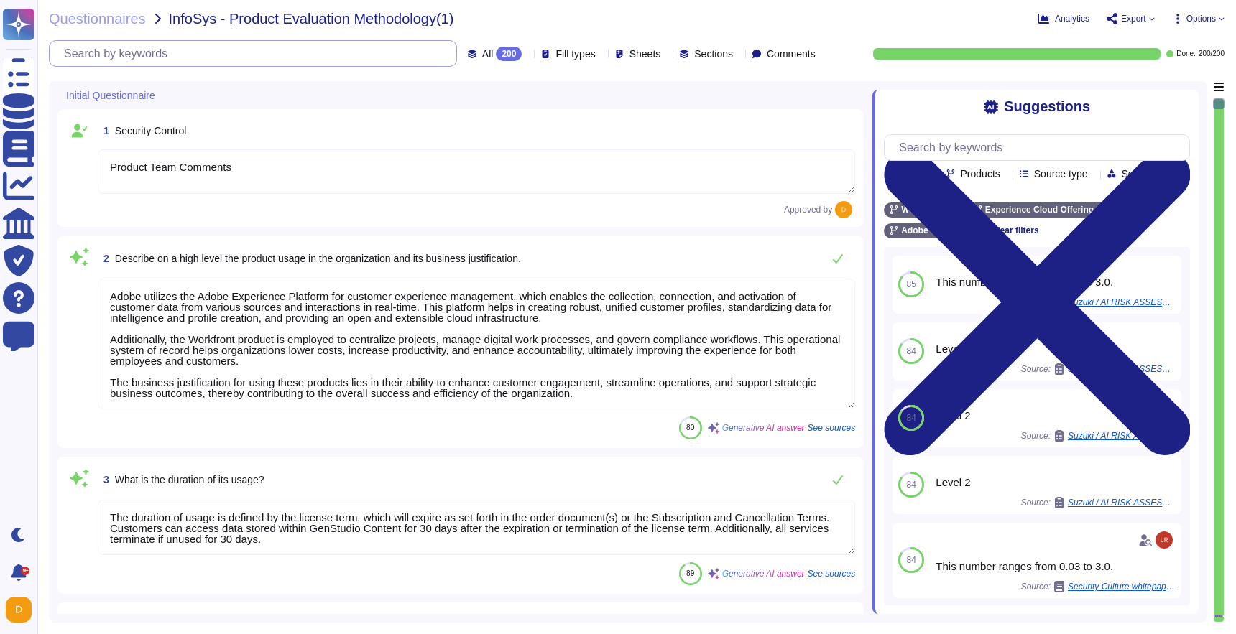
type textarea "The duration of usage is defined by the license term, which will expire as set …"
click at [1219, 617] on div at bounding box center [1219, 616] width 10 height 3
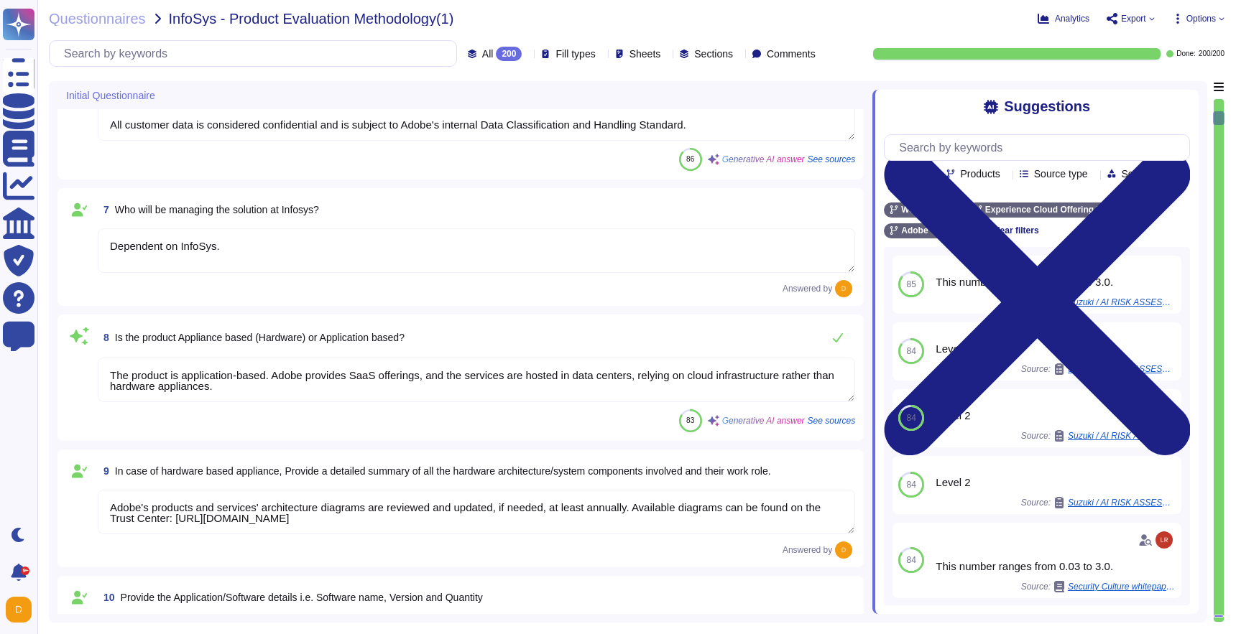
type textarea "Workfront, Firefly"
type textarea "Primary software used to provide Workfront's Project Management Software System…"
type textarea "Adobe has an Open-Source Program Office (OSPO) that seeks to minimize risk asso…"
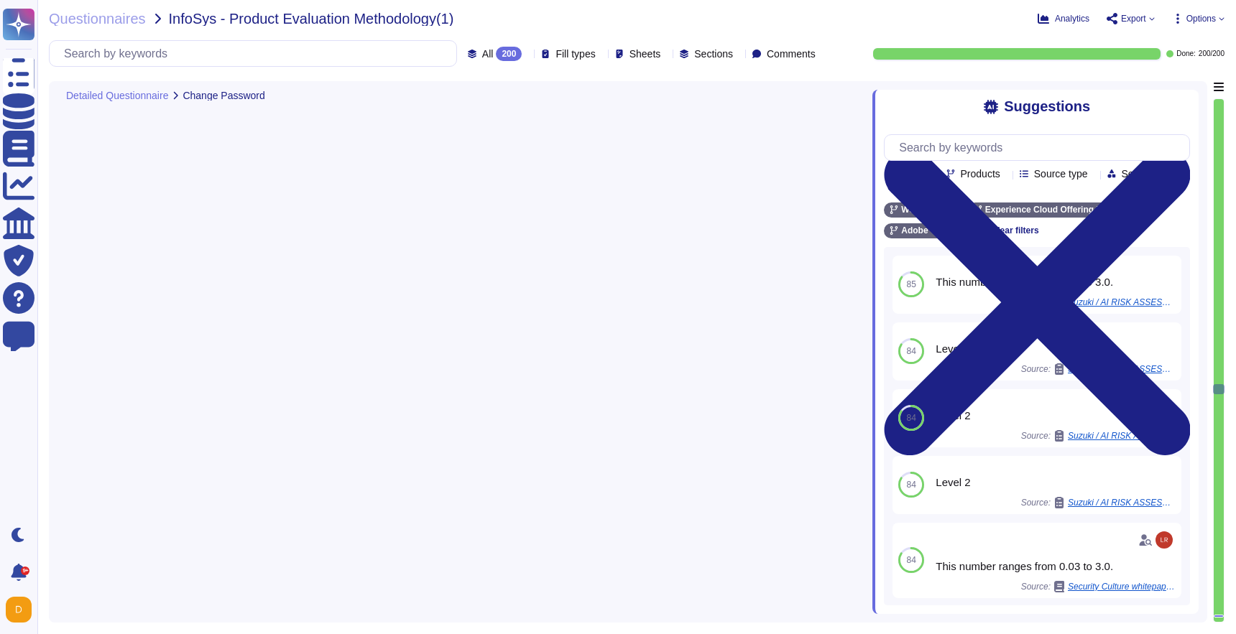
type textarea "Yes, users can reset their password by clicking the "Forgot password" link at t…"
type textarea "All accounts include a lockout mechanism. If the system detects a quick success…"
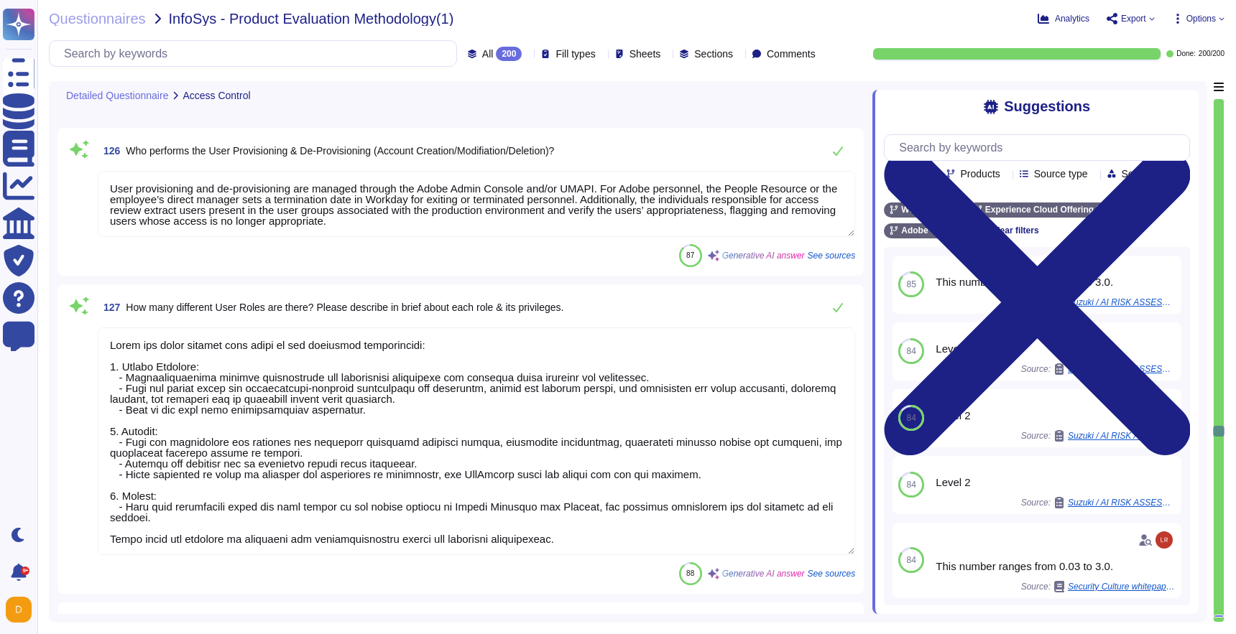
type textarea "User provisioning and de-provisioning are managed through the Adobe Admin Conso…"
type textarea "There are three defined user roles in the marketing organization: 1. System Man…"
type textarea "Yes, the application adopts a policy of using least-privileged accounts. Access…"
type textarea "Privileged access (administrator level) to information security management syst…"
type textarea "Yes, the application has an Admin module, which is accessed through Adobe's Adm…"
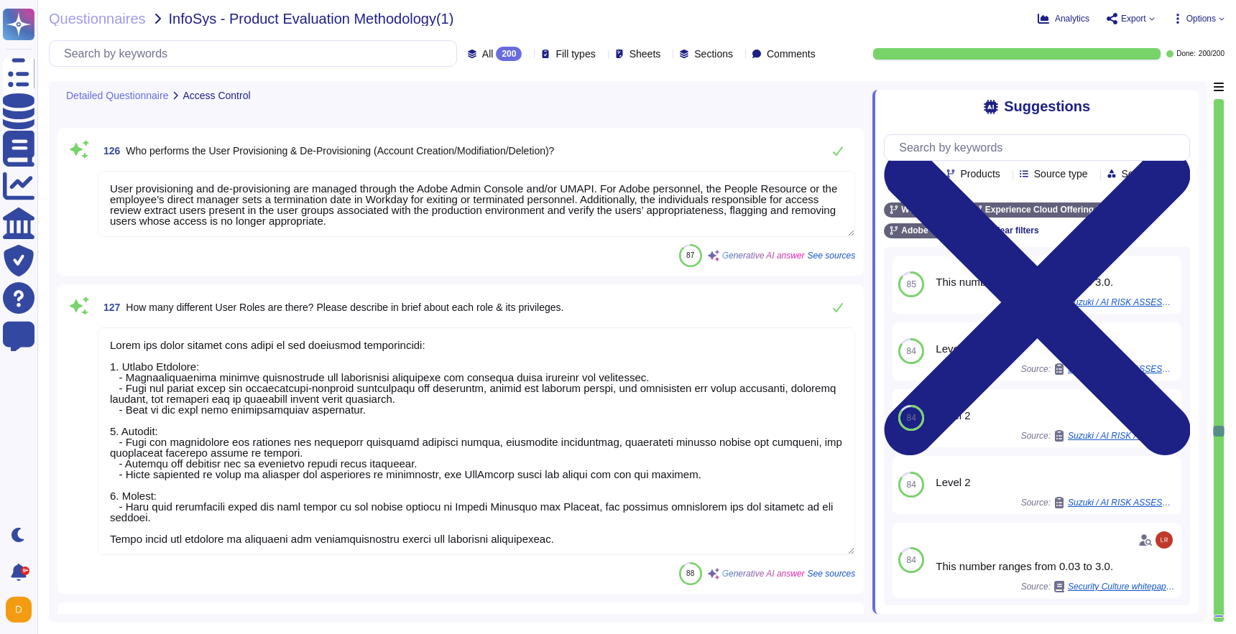
type textarea "Administrative access from the internet is prohibited. Therefore, the Admin mod…"
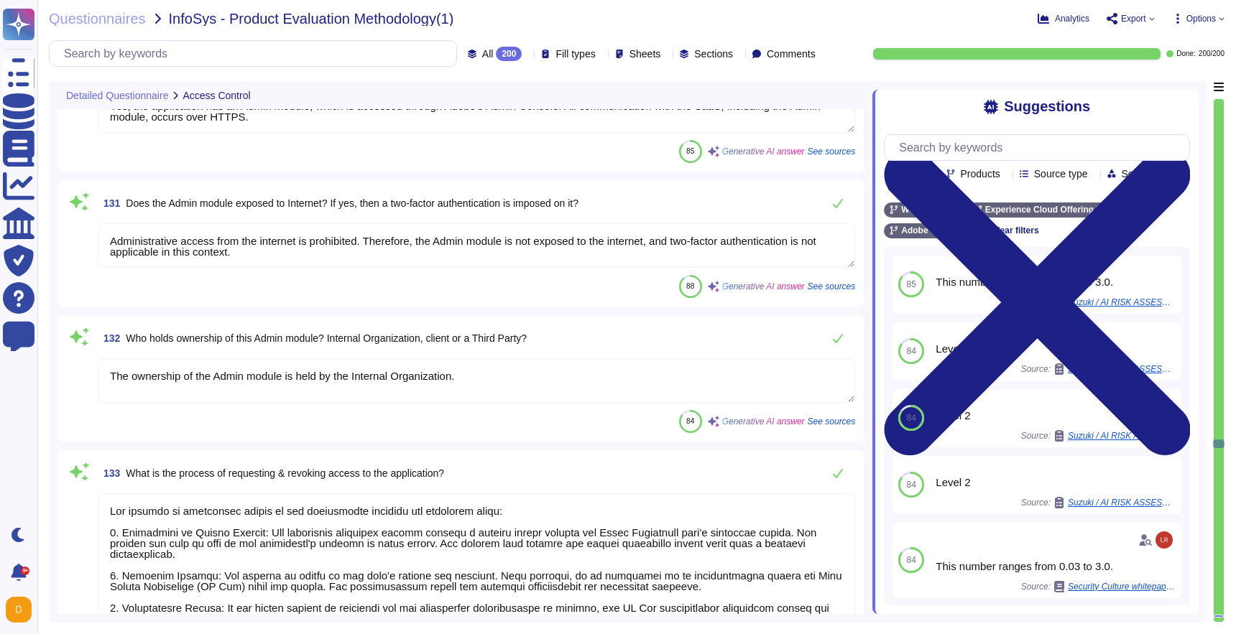
type textarea "The ownership of the Admin module is held by the Internal Organization."
type textarea "The process of requesting access to the application involves the following step…"
type textarea "Yes, it requires approval. The approving authority includes the Chief Complianc…"
type textarea "Yes, we have a process in place to review user access. Access reviews are perfo…"
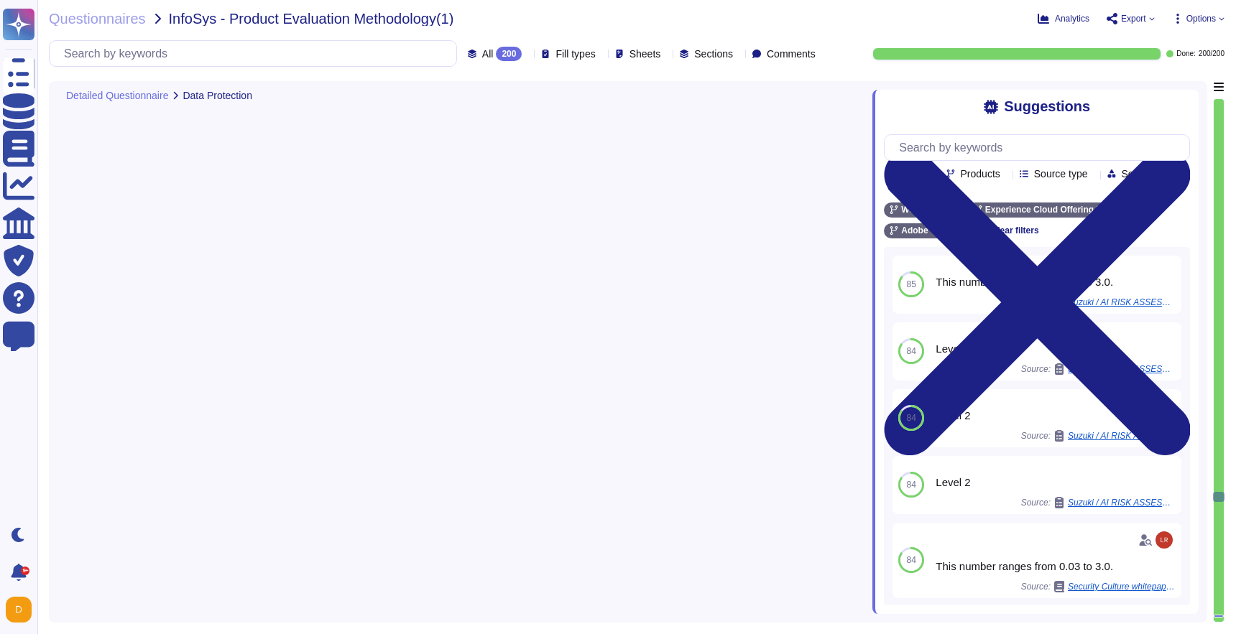
type textarea "The HTTPS configuration is applied to all communication with and between the so…"
type textarea "Yes, Adobe products support TLS 1.2 and higher versions. All data in transit is…"
type textarea "The system employs various secure modes of transmission for sensitive data, inc…"
type textarea "Yes, the application automatically times out after a specific period of inactiv…"
type textarea "Yes, the session times out after an administratively-configurable maximum time …"
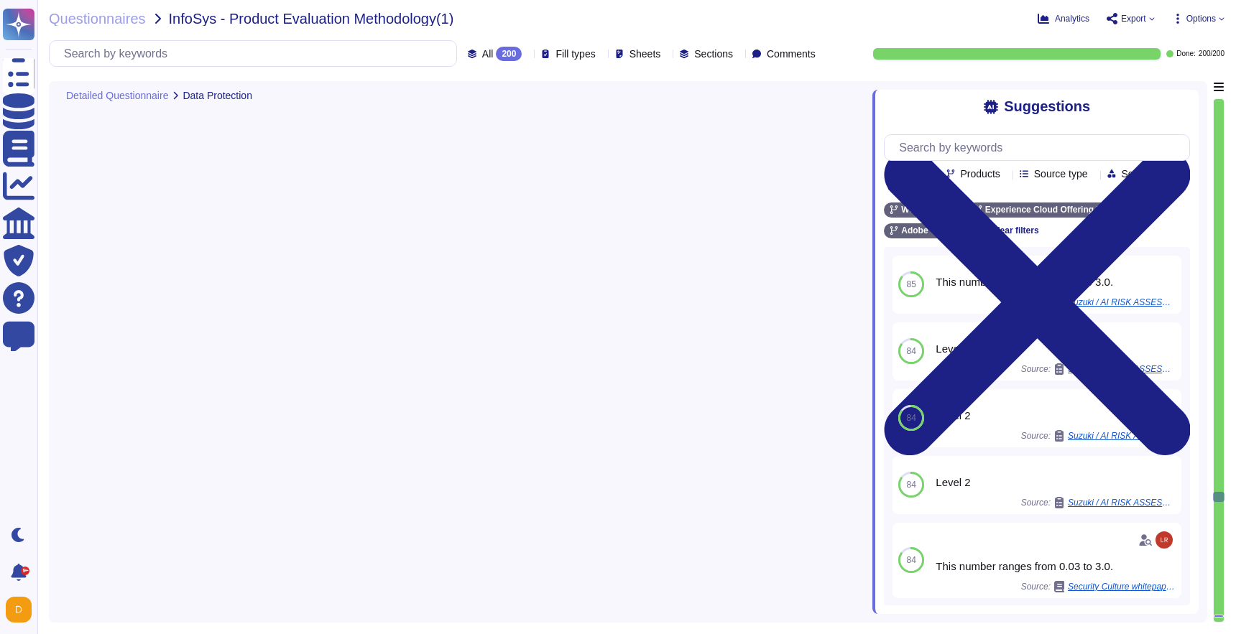
type textarea "Adobe does not disclose the number of failed logins required to trigger a tempo…"
type textarea "The Adobe Admin Console supports several password protection levels and policie…"
type textarea "Yes, session management is configurable by the customer, allowing for the setti…"
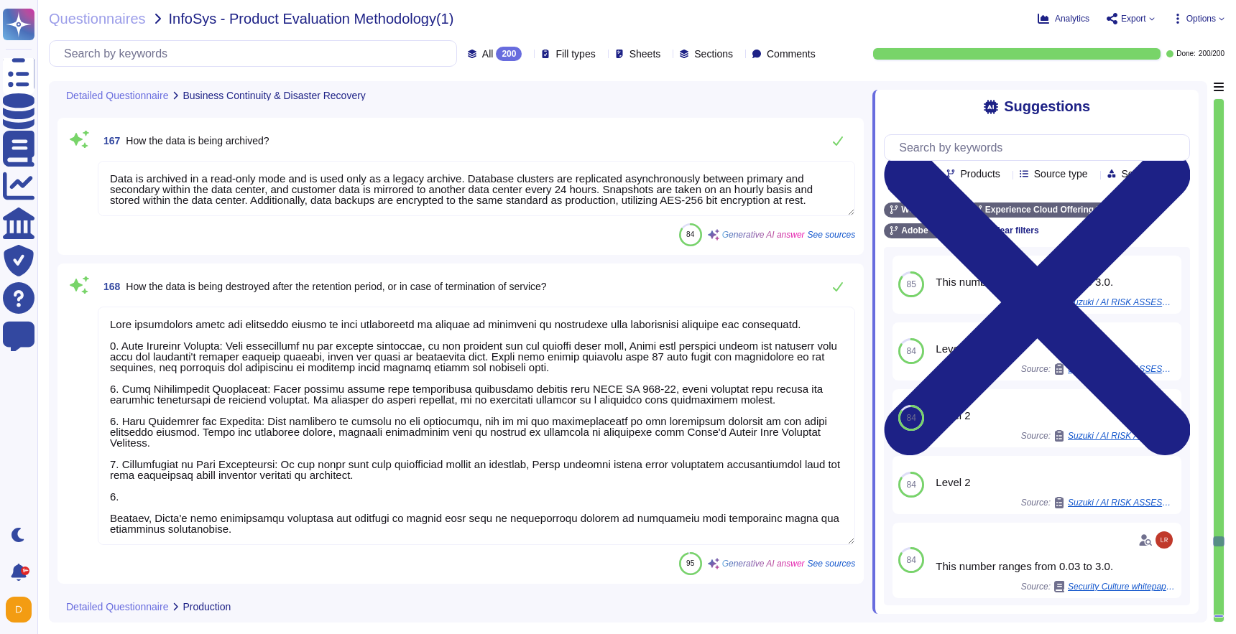
type textarea "Yes, there is a defined change management process for code, configuration, and …"
type textarea "The source code audit team scans all Adobe source code to ensure they have prop…"
type textarea "The product will be updated with the latest security fixes or bugs through a fo…"
type textarea "Yes, we have a comprehensive monitoring system in place for production applicat…"
type textarea "Yes, penetration test findings are documented, assessed, prioritized, and assig…"
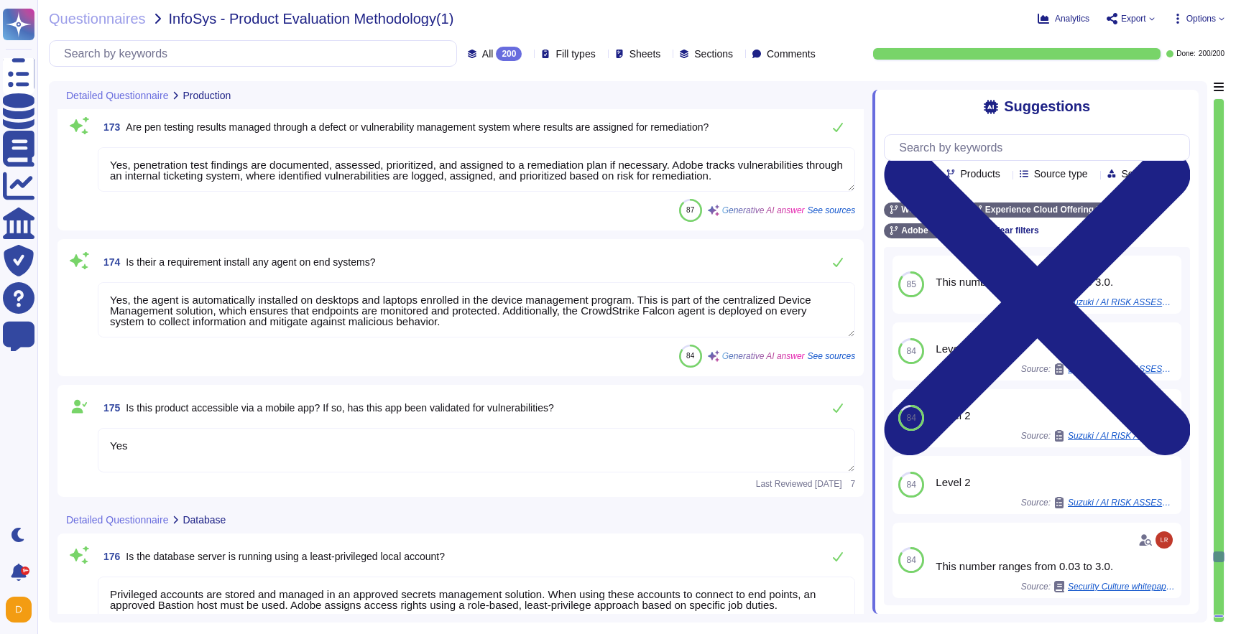
type textarea "Yes, the agent is automatically installed on desktops and laptops enrolled in t…"
type textarea "Yes"
type textarea "Privileged accounts are stored and managed in an approved secrets management so…"
type textarea "All test and generic accounts must only be used where necessary and removed whe…"
type textarea "Remote access users must have individual accounts and may not share credentials…"
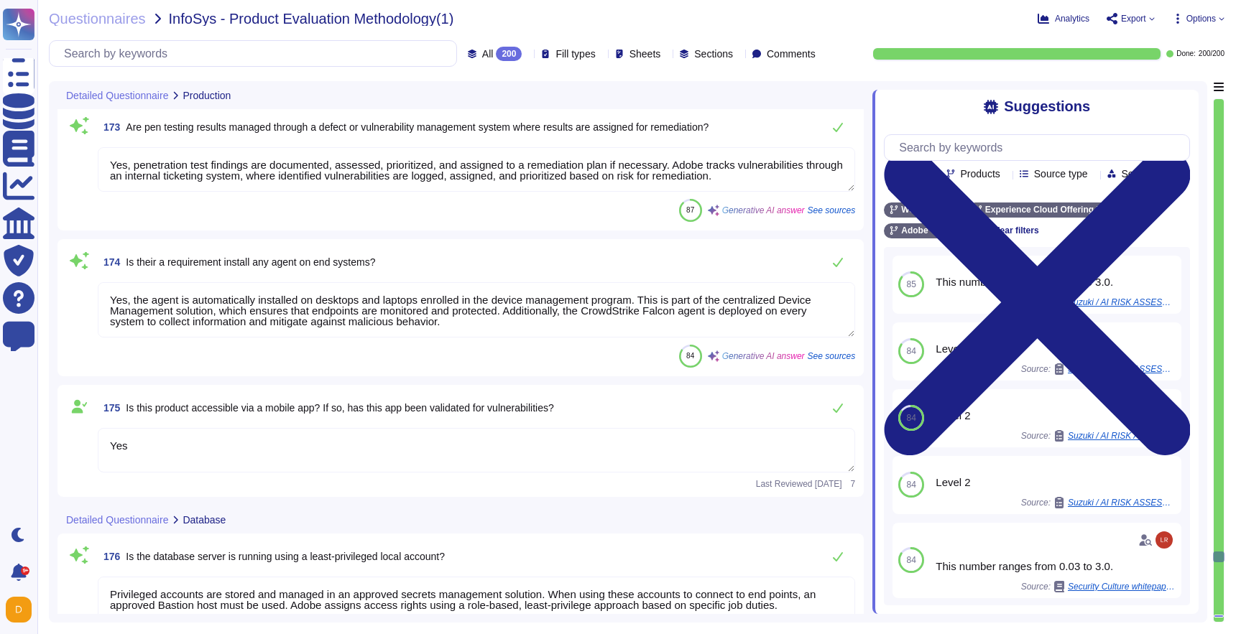
type textarea "Authentication to Adobe products and services' production environments requires…"
type textarea "Yes, the application/product supports SFTP for file uploads. Additionally, secu…"
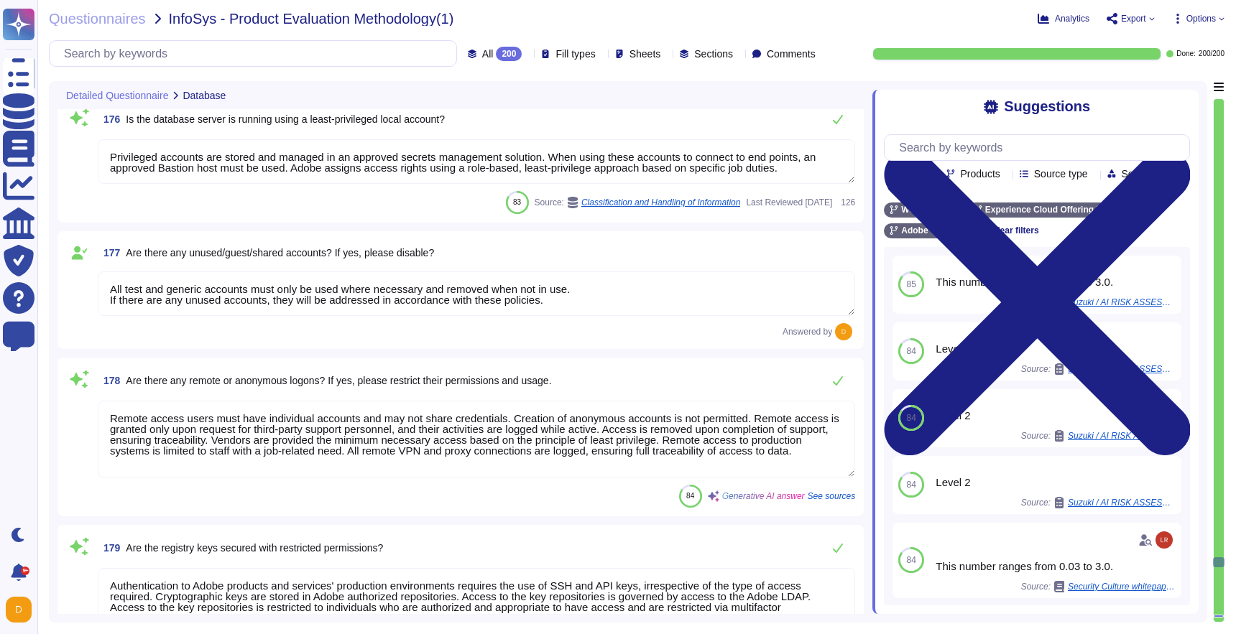
type textarea "The SFTP server will be managed by a third party. The Cloud Infrastructure Prov…"
type textarea "Yes, there are restrictions on the file types that can be transferred. Adobe re…"
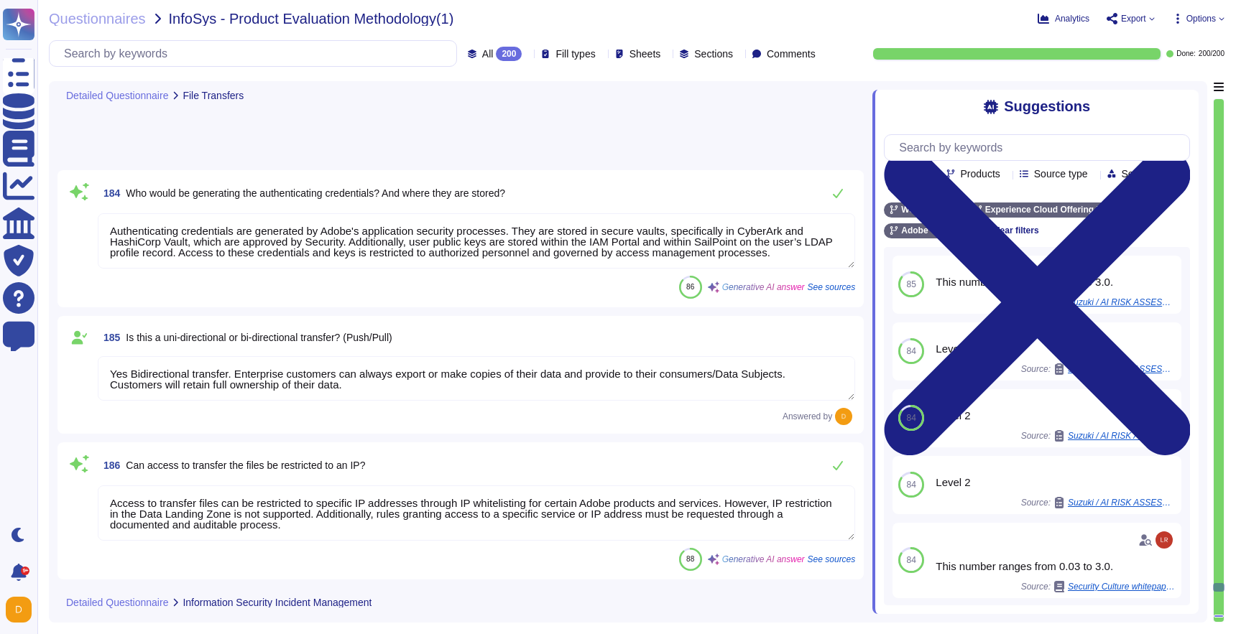
type textarea "Incidents related to the infrastructure for the services provided to Infosys ar…"
type textarea "Adobe has established communication channels for timely notification of securit…"
type textarea "The Adobe services technical operations team provides transparent unplanned upt…"
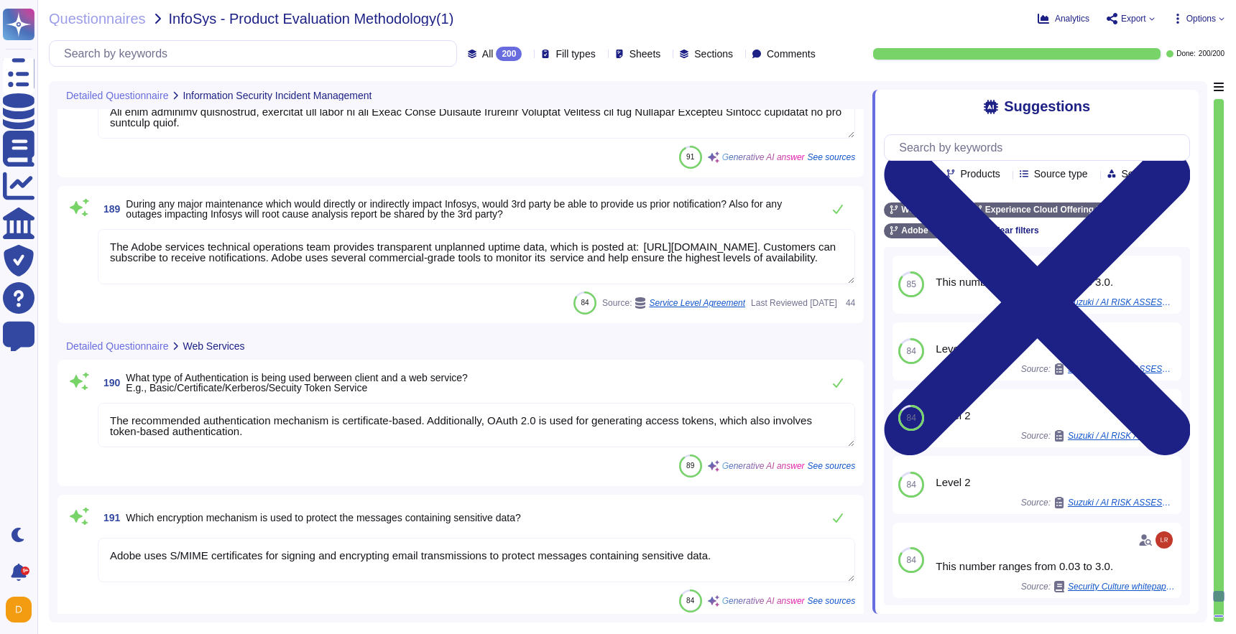
type textarea "The recommended authentication mechanism is certificate-based. Additionally, OA…"
type textarea "Adobe uses S/MIME certificates for signing and encrypting email transmissions t…"
type textarea "Input validation is performed on all fields on the server side to prevent tempe…"
type textarea "Budgets for Adobe's products and services' infrastructure capacity are establis…"
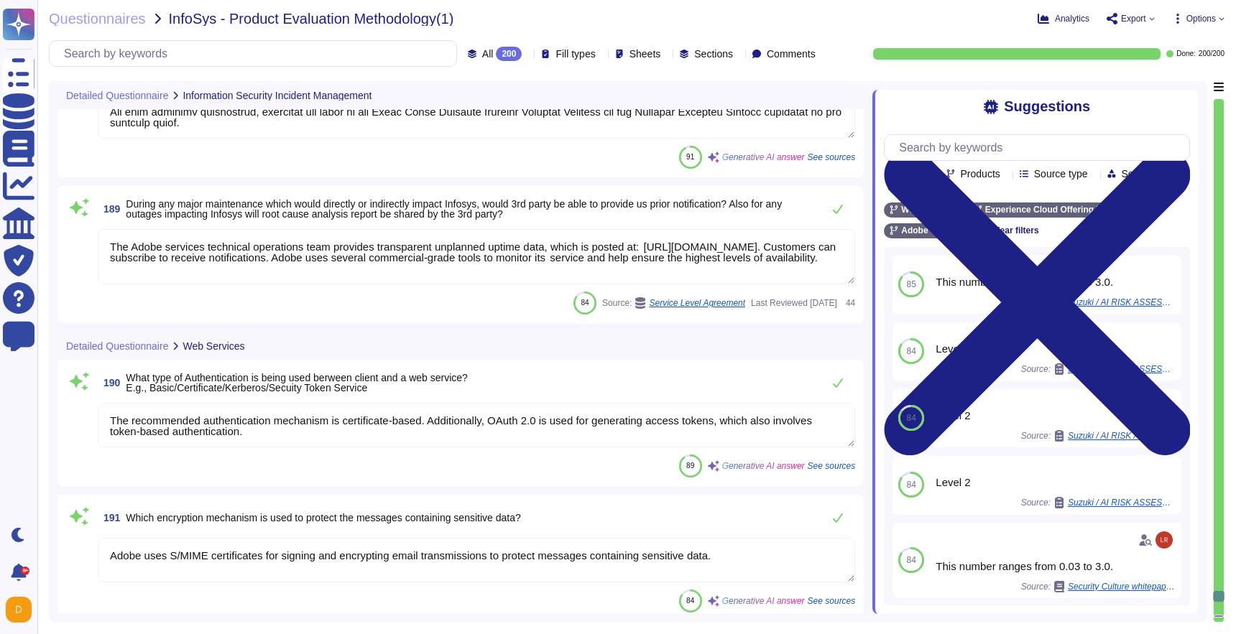
type textarea "You can find relevant documents on product functionality, including current whi…"
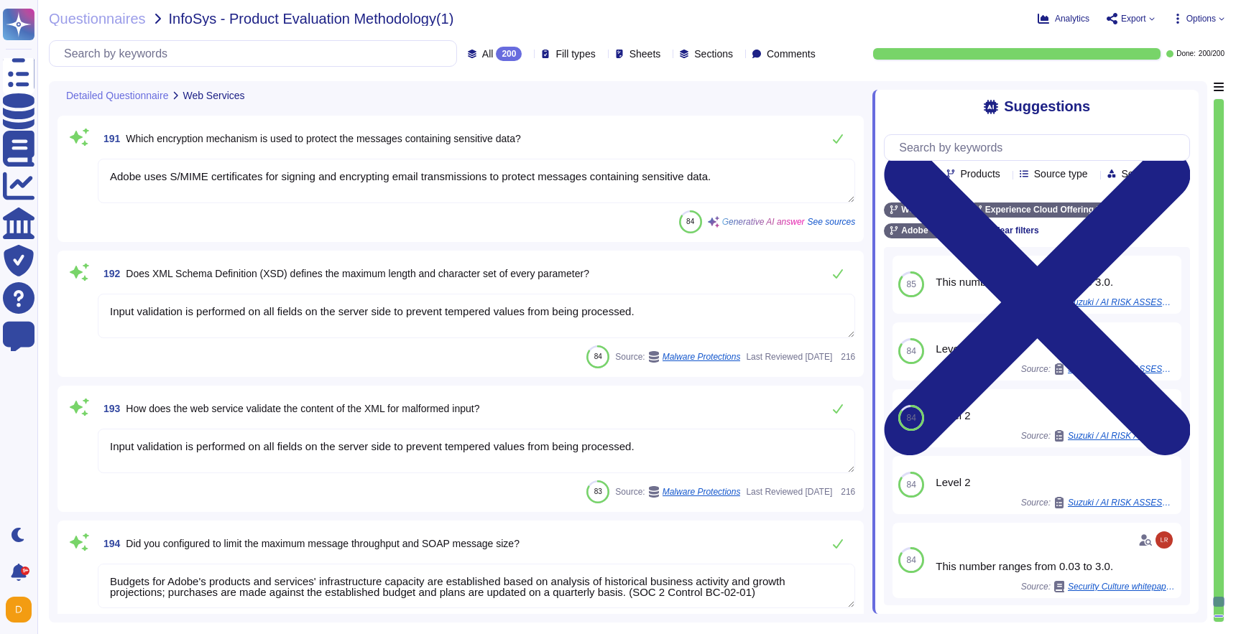
type textarea "You can find relevant documents on security features of our products at the fol…"
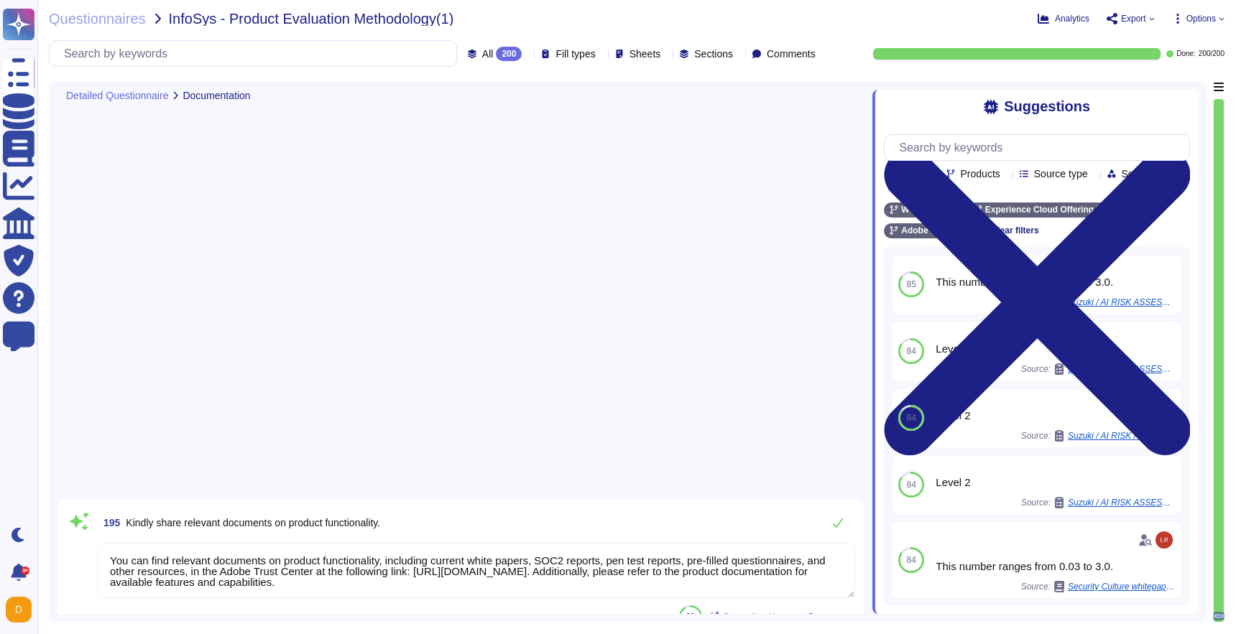
type textarea "Adobe performs risk assessments of all third-party vendors and in addition perf…"
type textarea "Please review with your account manager."
type textarea "The network architecture and data flow diagrams for our services are reviewed a…"
type textarea "Adobe complies with various regulatory laws and reports, including: - General D…"
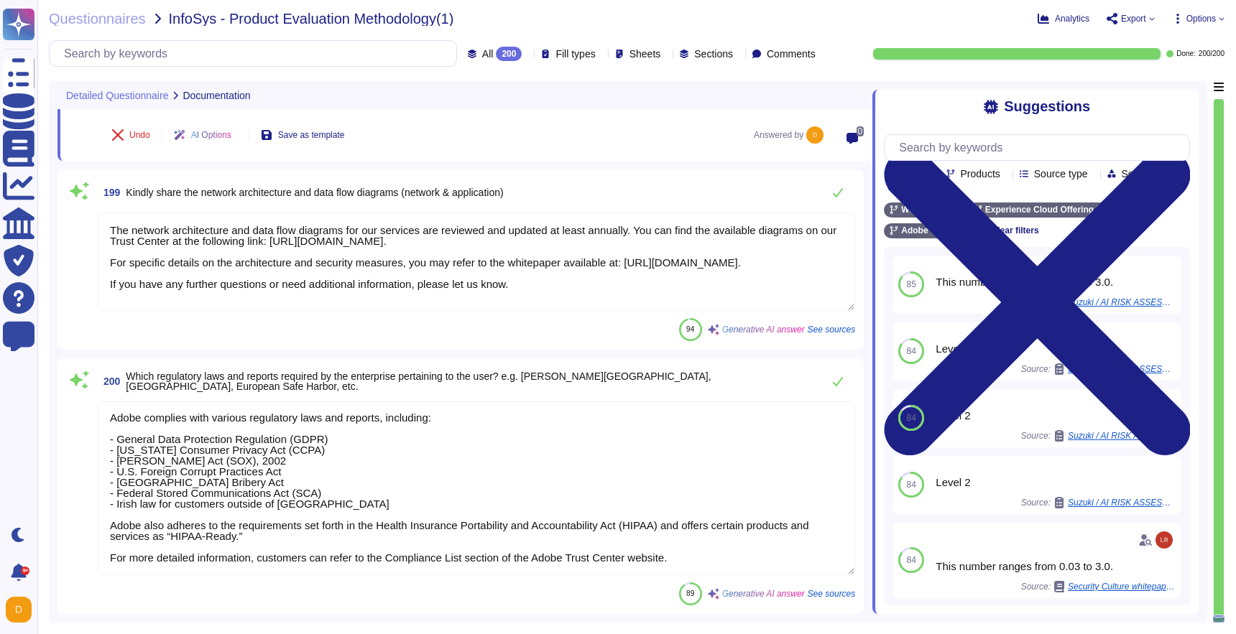
click at [1193, 27] on div "Questionnaires InfoSys - Product Evaluation Methodology(1) Analytics Export Opt…" at bounding box center [636, 317] width 1199 height 634
click at [1197, 17] on span "Options" at bounding box center [1200, 18] width 29 height 9
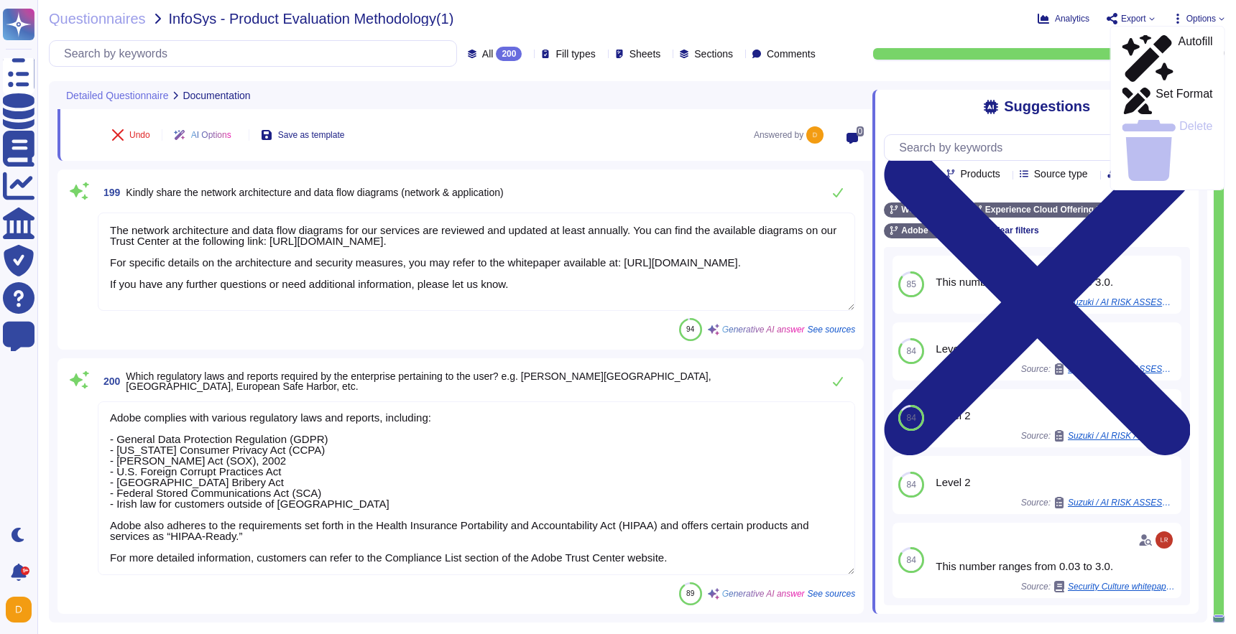
click at [1135, 23] on span "Export" at bounding box center [1133, 18] width 25 height 9
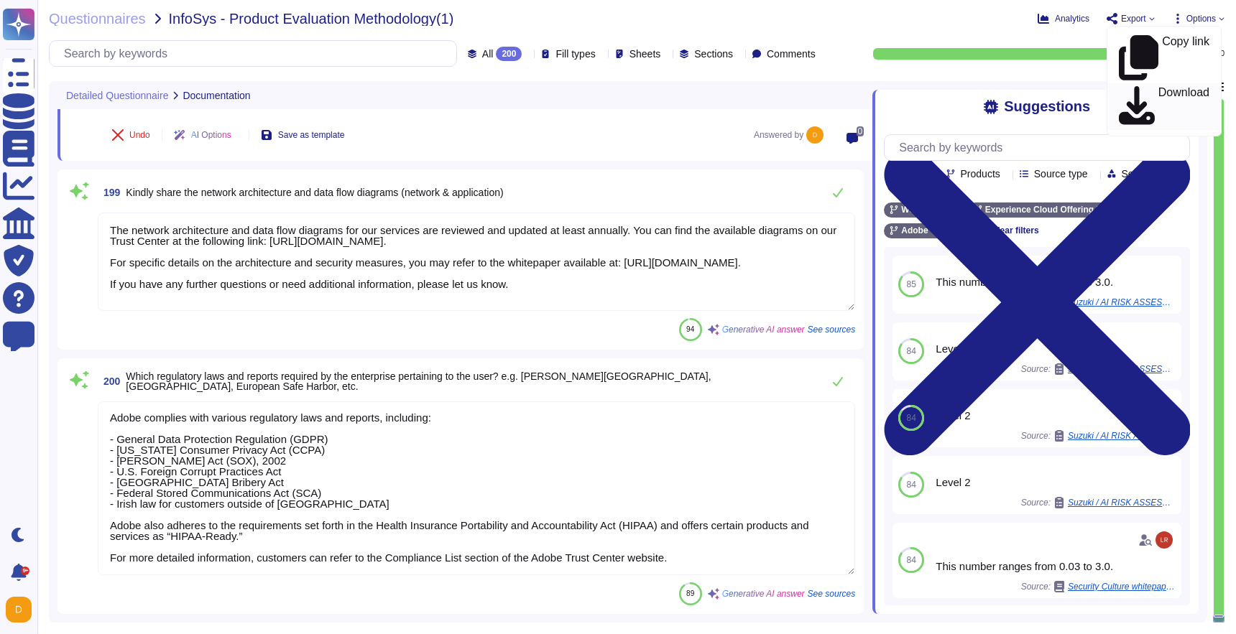
click at [1158, 87] on p "Download" at bounding box center [1183, 107] width 51 height 40
click at [134, 22] on span "Questionnaires" at bounding box center [97, 18] width 97 height 14
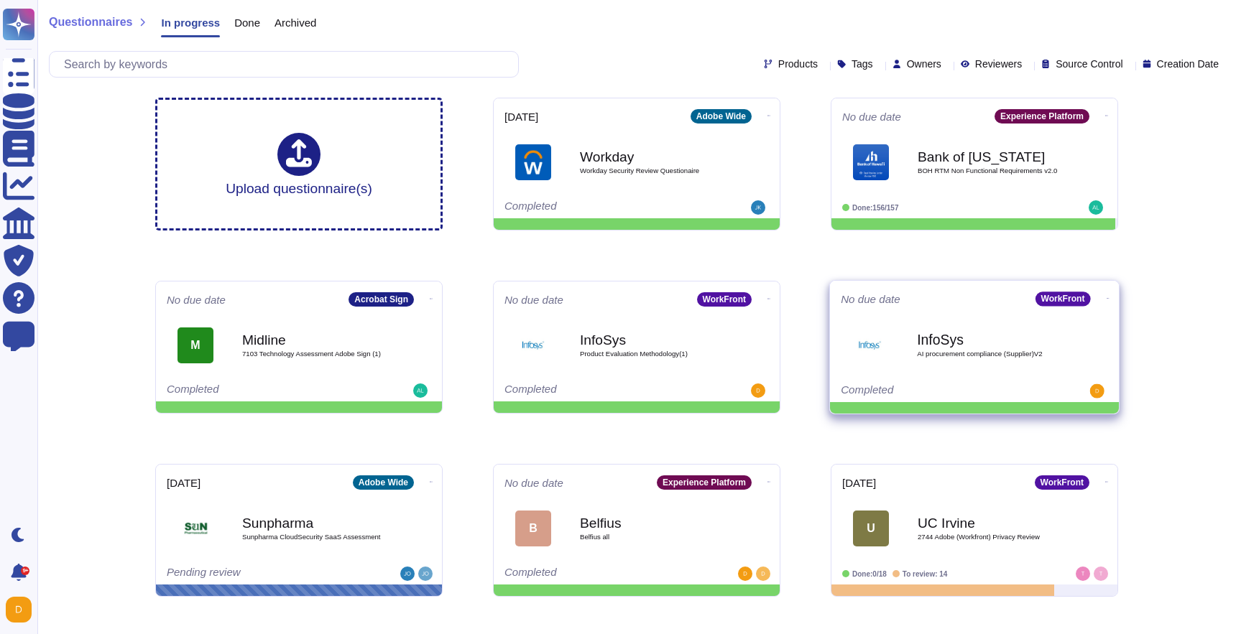
click at [1105, 303] on span at bounding box center [1108, 297] width 6 height 15
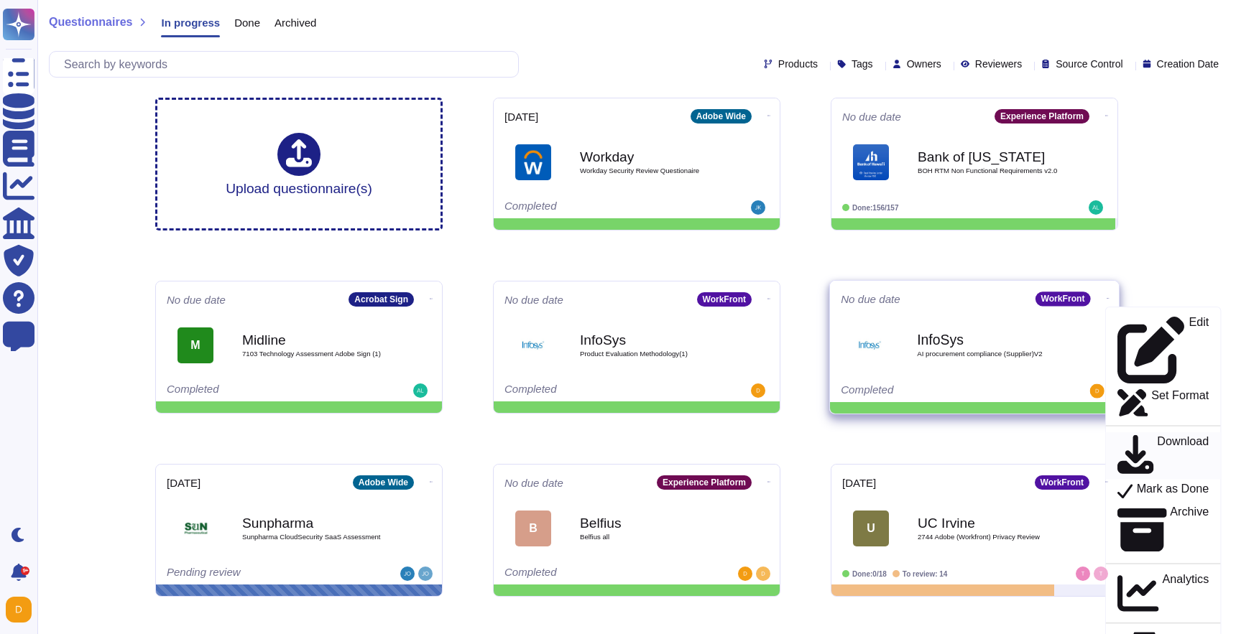
click at [1157, 435] on p "Download" at bounding box center [1183, 455] width 52 height 41
